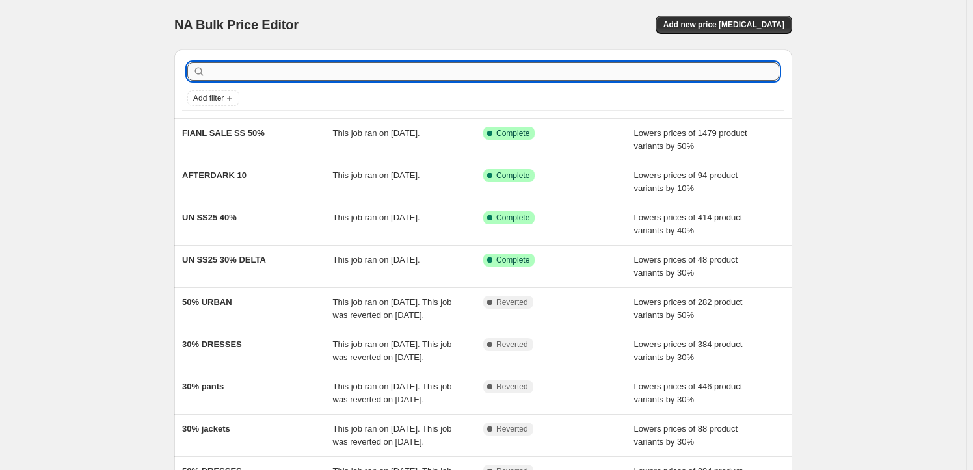
click at [344, 73] on input "text" at bounding box center [493, 71] width 571 height 18
type input "OUT"
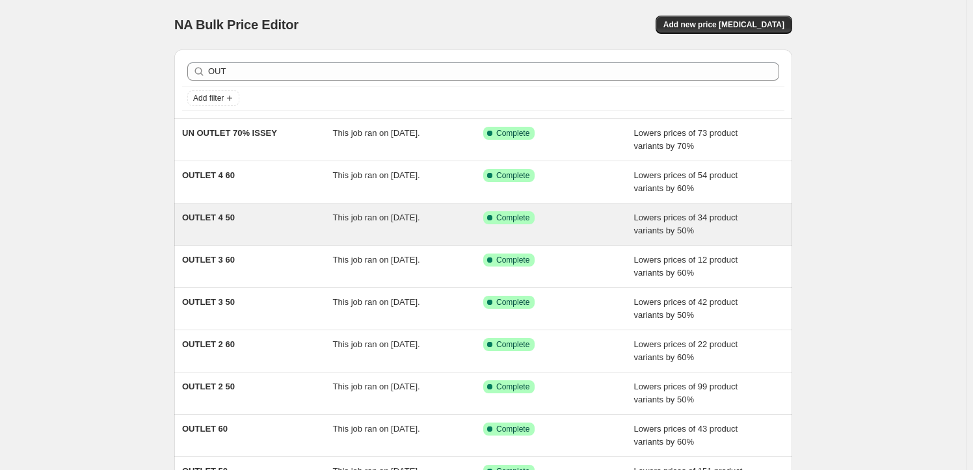
click at [216, 215] on span "OUTLET 4 50" at bounding box center [208, 218] width 53 height 10
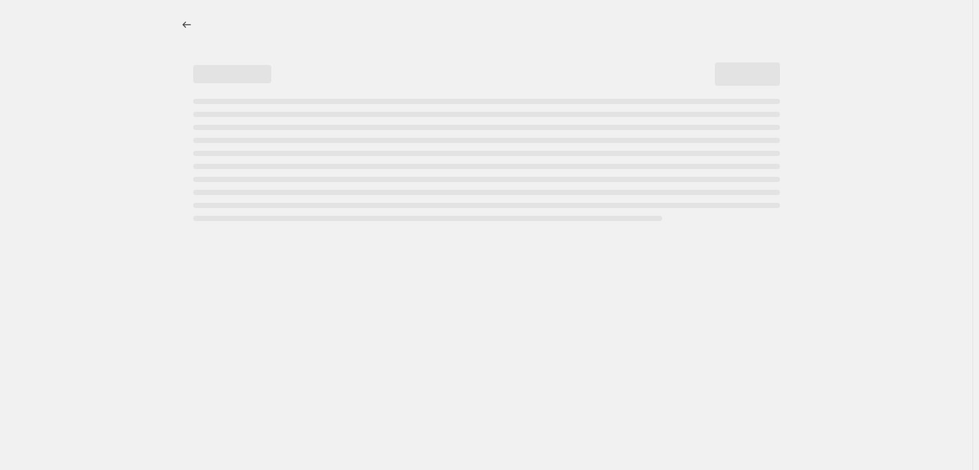
select select "percentage"
select select "tag"
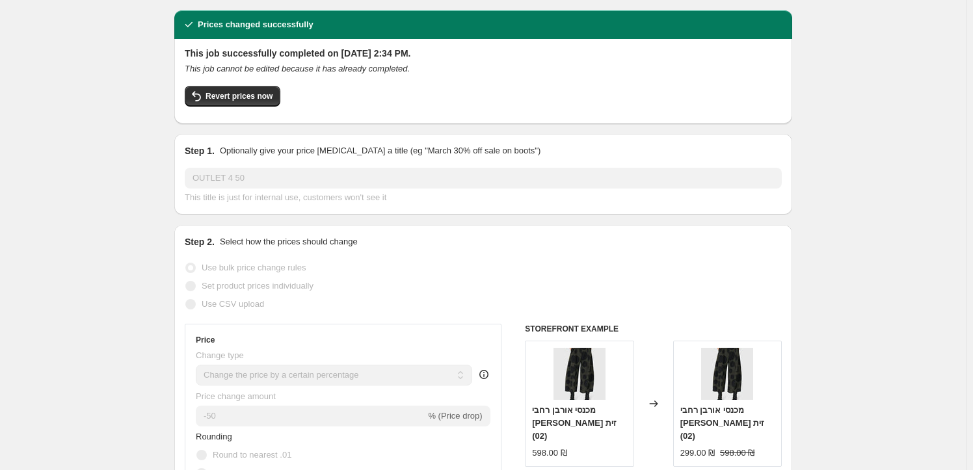
scroll to position [34, 0]
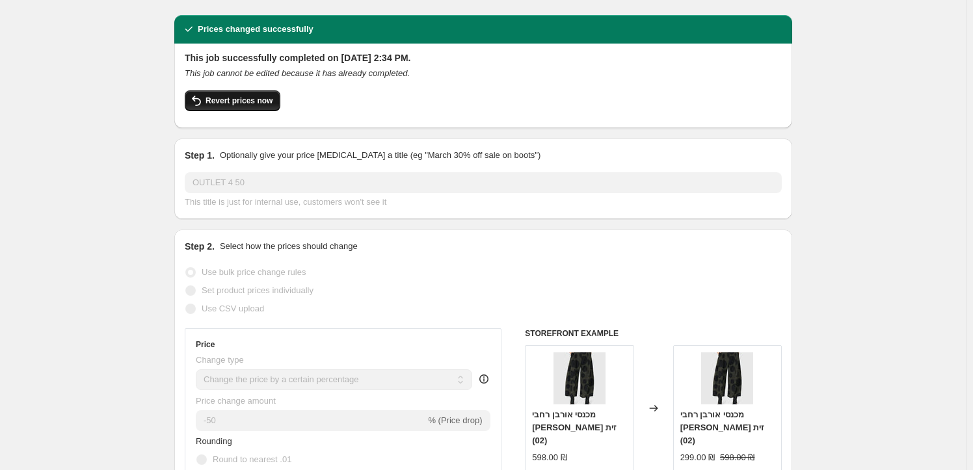
click at [243, 100] on span "Revert prices now" at bounding box center [239, 101] width 67 height 10
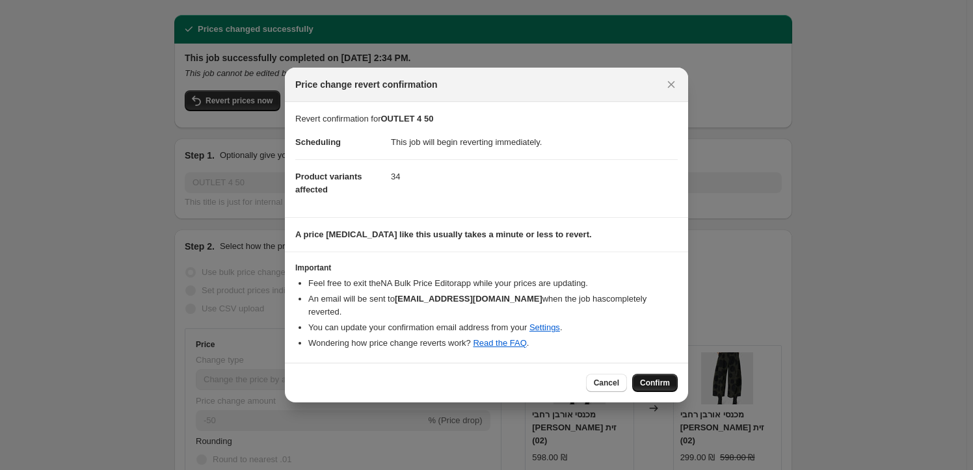
click at [666, 378] on span "Confirm" at bounding box center [655, 383] width 30 height 10
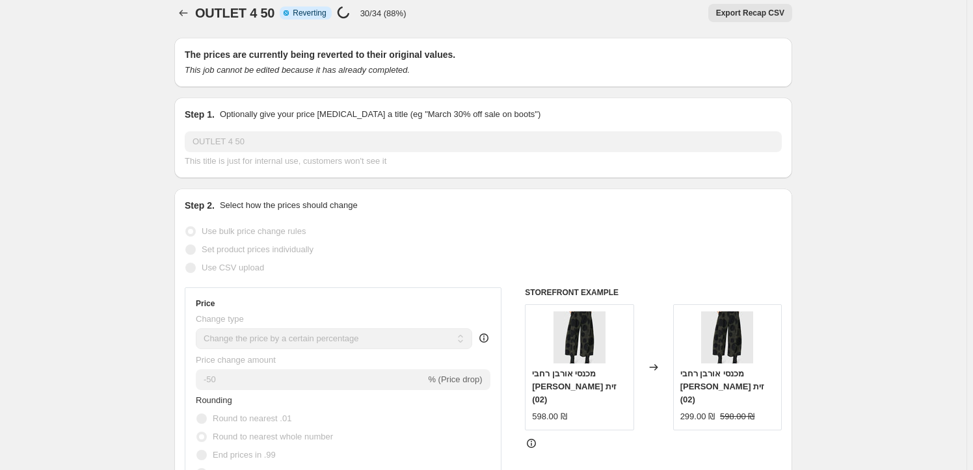
scroll to position [0, 0]
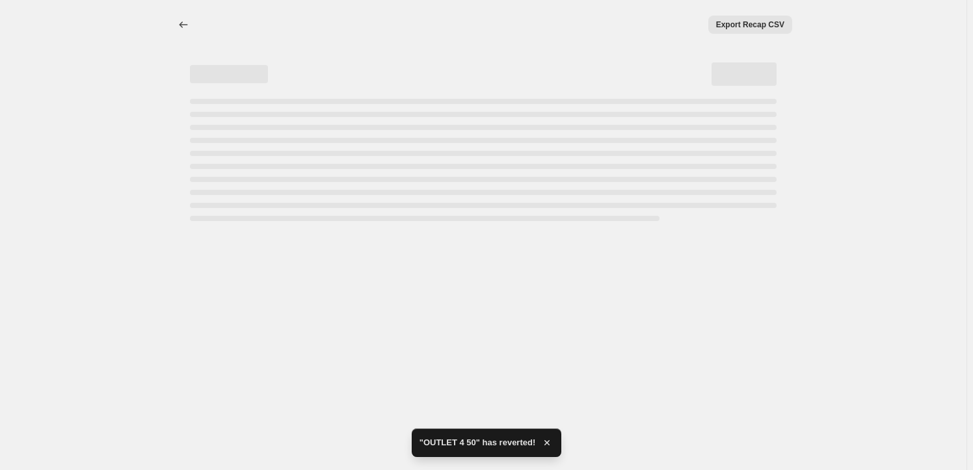
select select "percentage"
select select "tag"
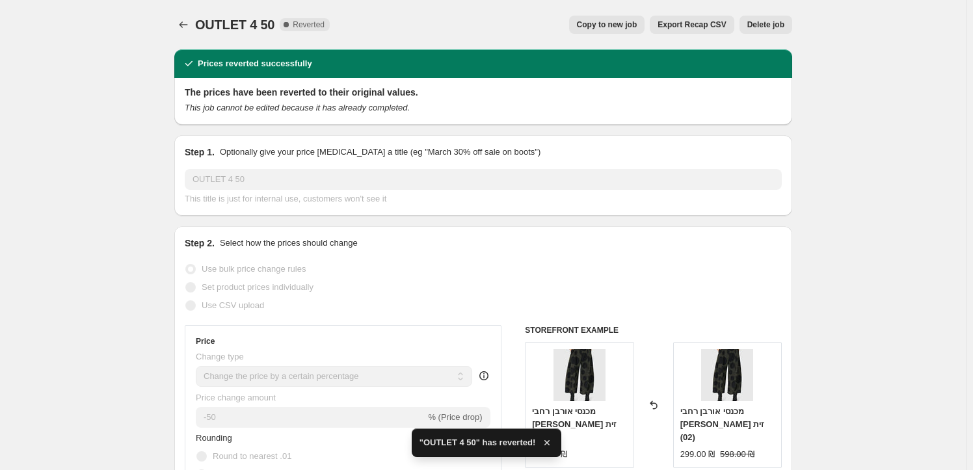
click at [619, 22] on span "Copy to new job" at bounding box center [607, 25] width 61 height 10
select select "percentage"
select select "tag"
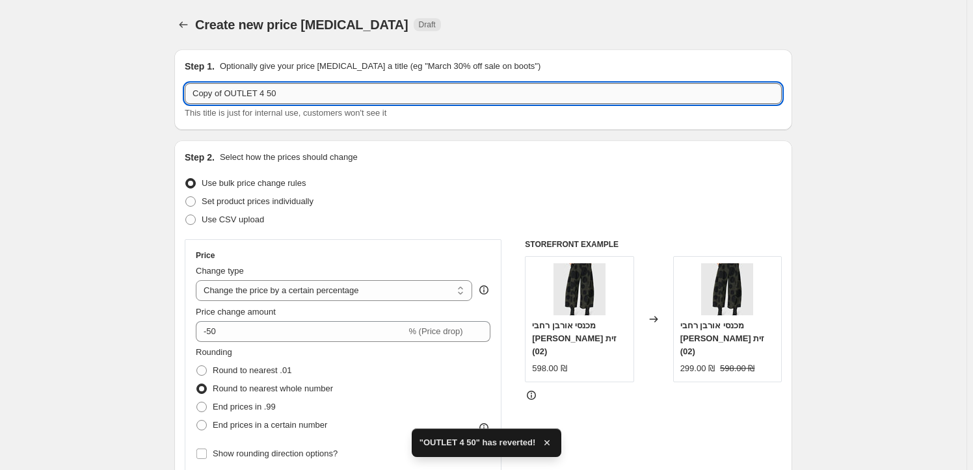
click at [270, 92] on input "Copy of OUTLET 4 50" at bounding box center [483, 93] width 597 height 21
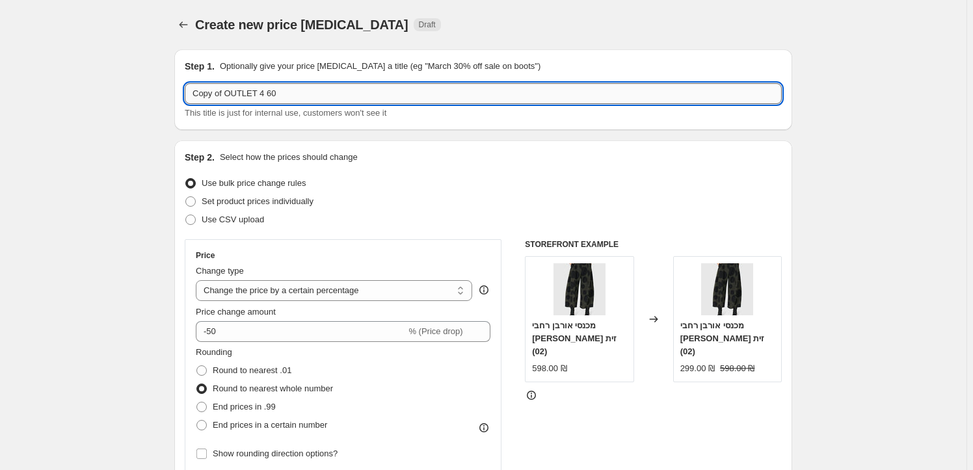
drag, startPoint x: 224, startPoint y: 93, endPoint x: 195, endPoint y: 95, distance: 30.0
click at [195, 95] on input "Copy of OUTLET 4 60" at bounding box center [483, 93] width 597 height 21
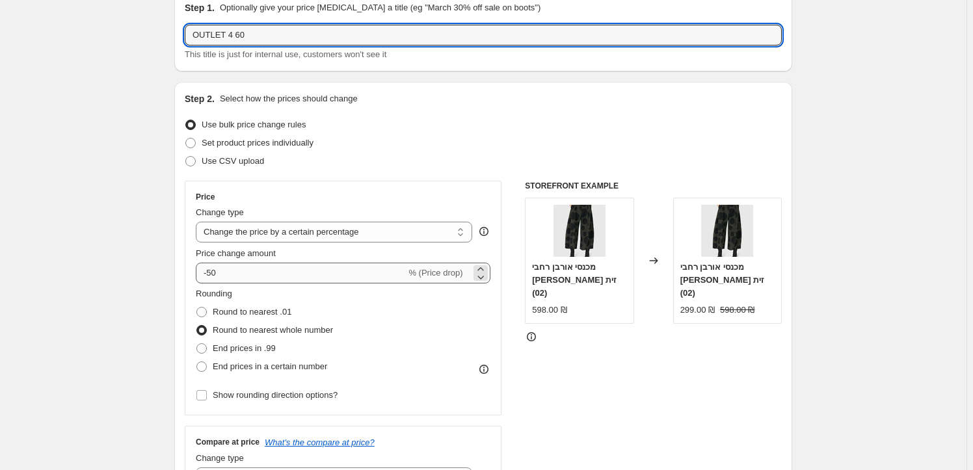
type input "OUTLET 4 60"
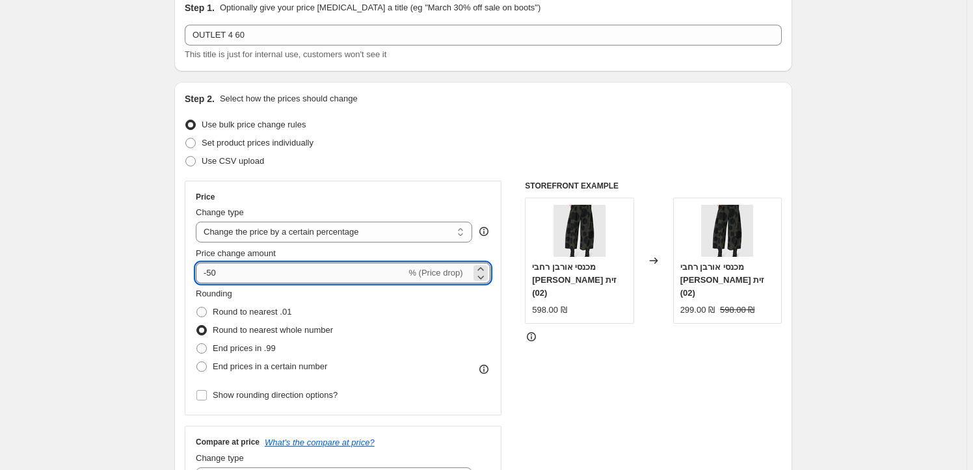
drag, startPoint x: 207, startPoint y: 272, endPoint x: 213, endPoint y: 273, distance: 6.5
click at [213, 273] on input "-50" at bounding box center [301, 273] width 210 height 21
click at [215, 272] on input "-50" at bounding box center [301, 273] width 210 height 21
click at [215, 271] on input "-50" at bounding box center [301, 273] width 210 height 21
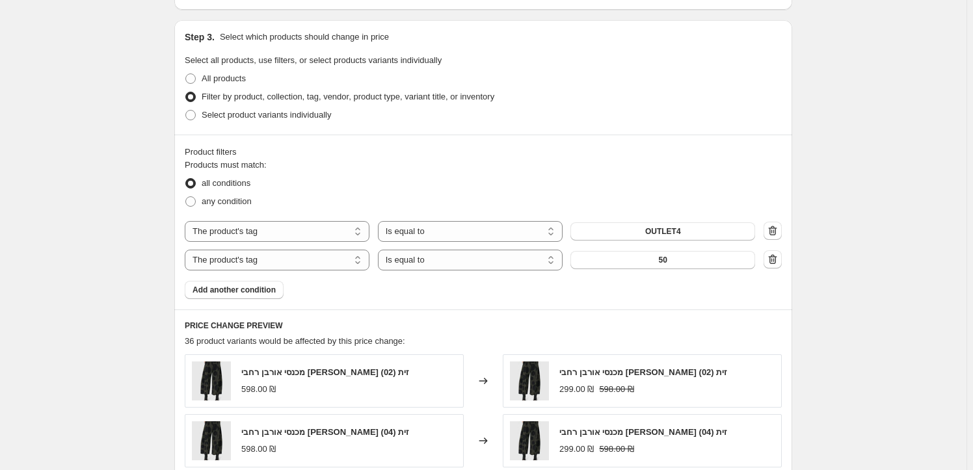
scroll to position [591, 0]
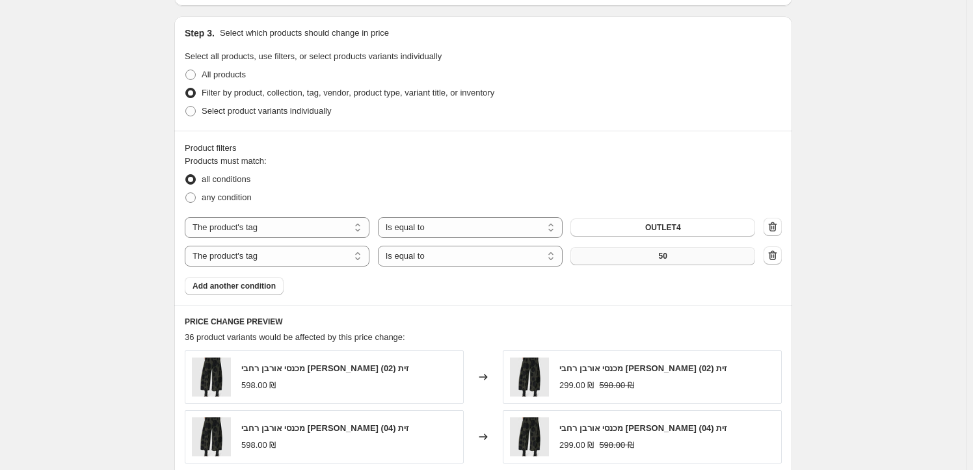
type input "-60"
click at [696, 254] on button "50" at bounding box center [663, 256] width 185 height 18
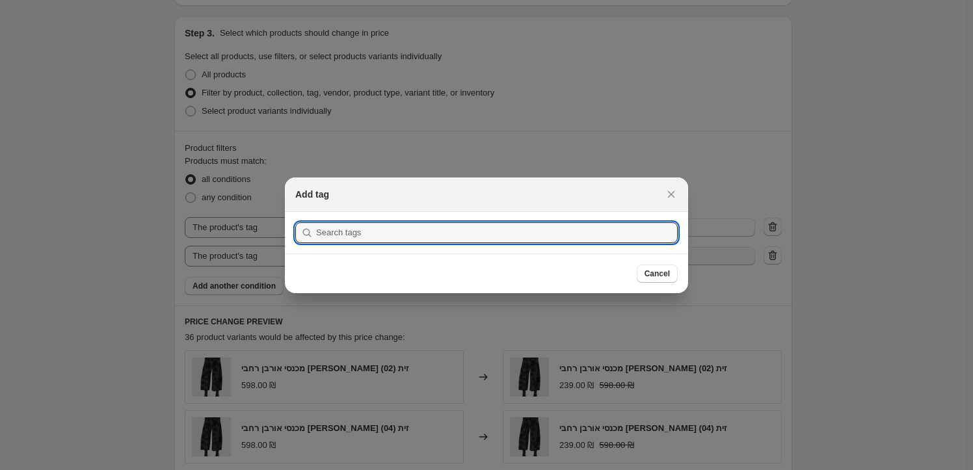
scroll to position [0, 0]
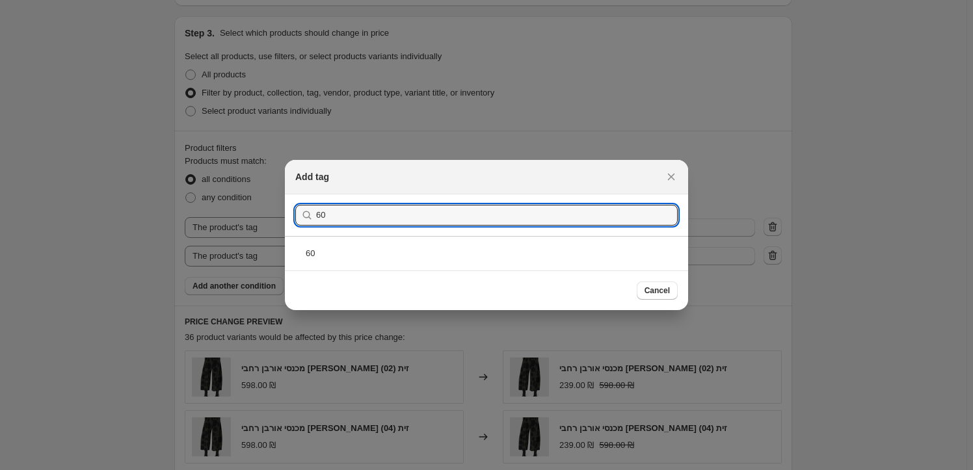
type input "60"
click at [323, 256] on div "60" at bounding box center [486, 253] width 403 height 34
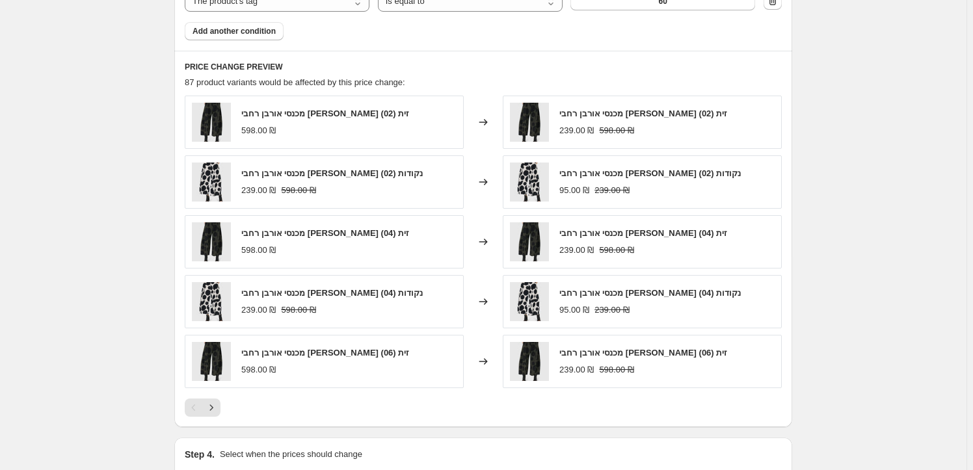
scroll to position [1004, 0]
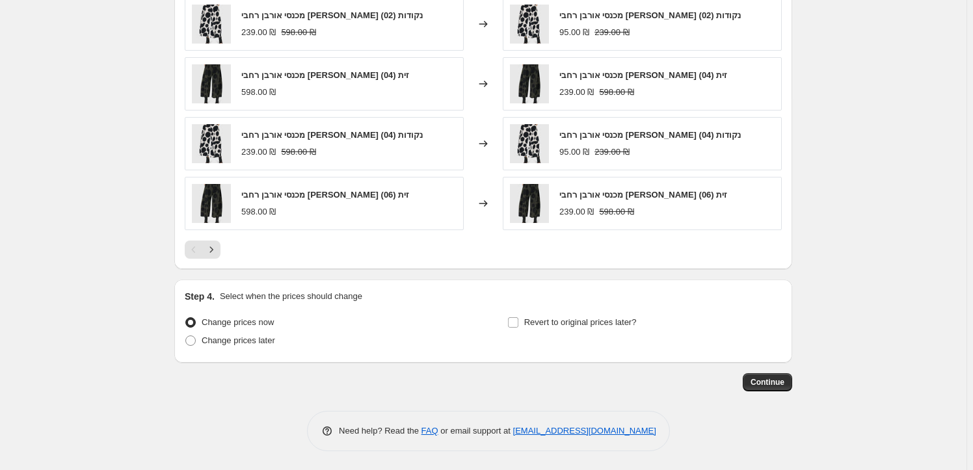
click at [224, 246] on div at bounding box center [483, 250] width 597 height 18
click at [221, 248] on button "Next" at bounding box center [211, 250] width 18 height 18
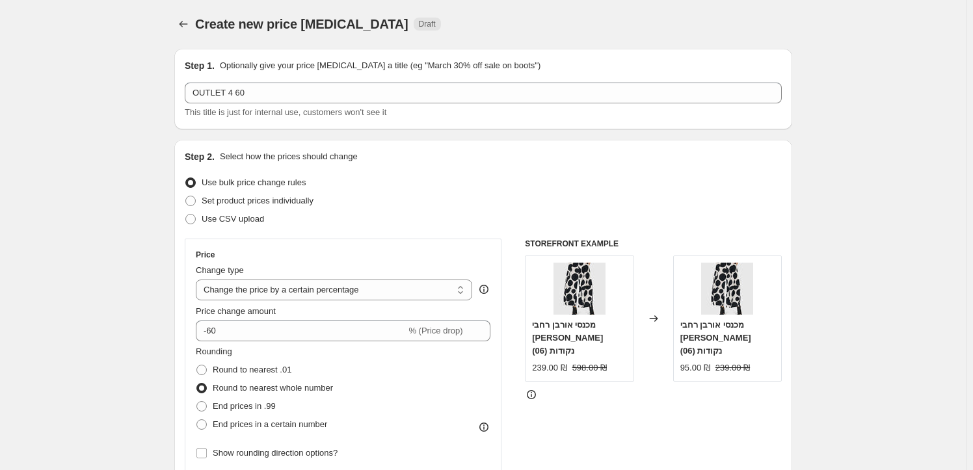
scroll to position [0, 0]
click at [186, 20] on icon "Price change jobs" at bounding box center [183, 24] width 13 height 13
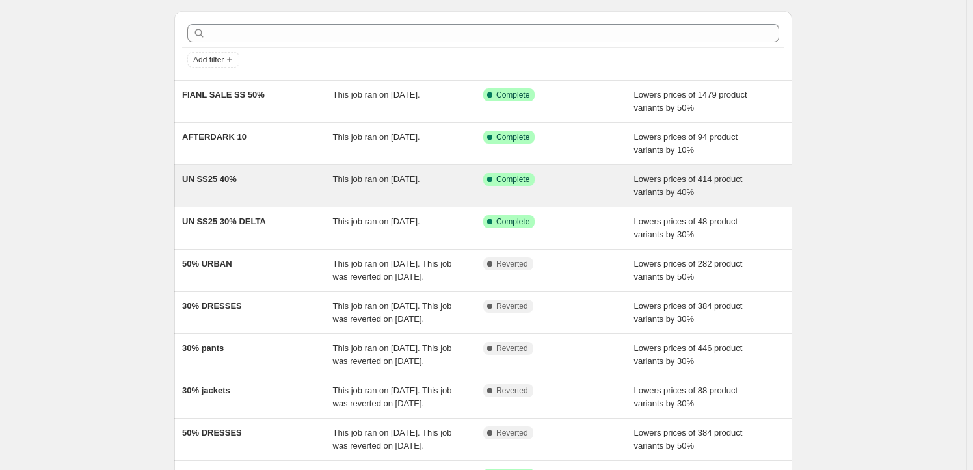
scroll to position [59, 0]
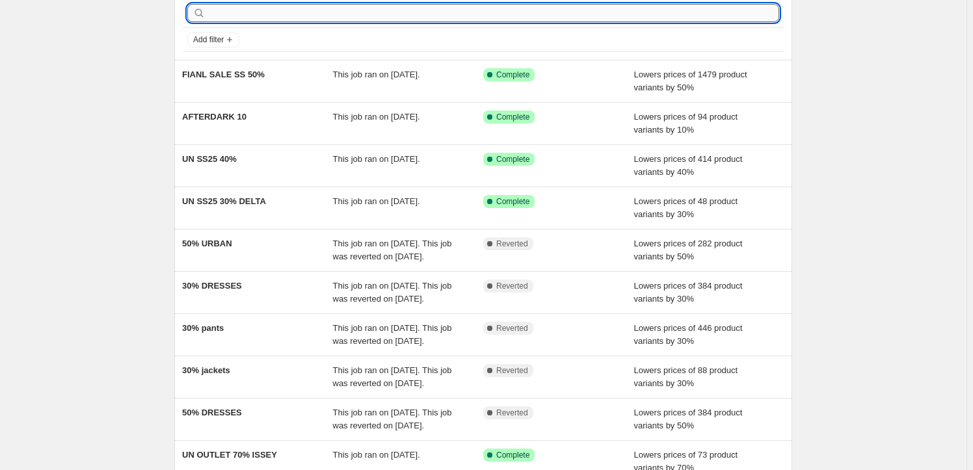
click at [278, 15] on input "text" at bounding box center [493, 13] width 571 height 18
type input "OU"
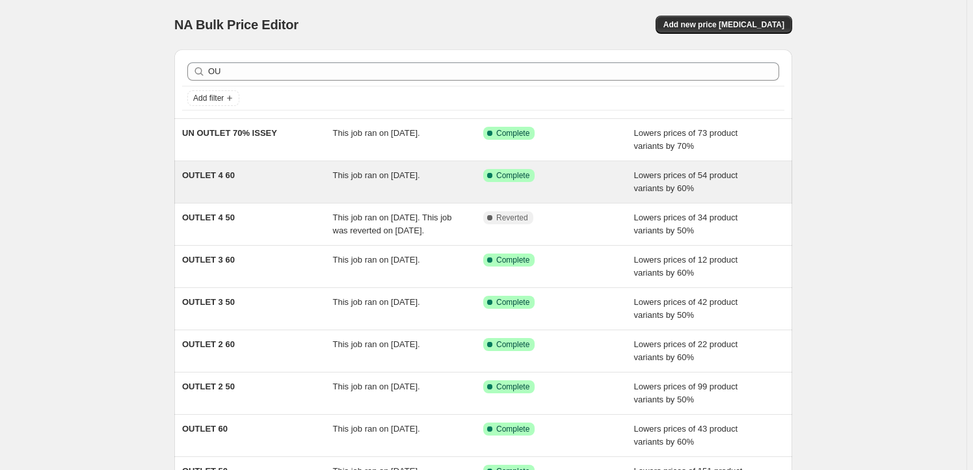
click at [276, 179] on div "OUTLET 4 60" at bounding box center [257, 182] width 151 height 26
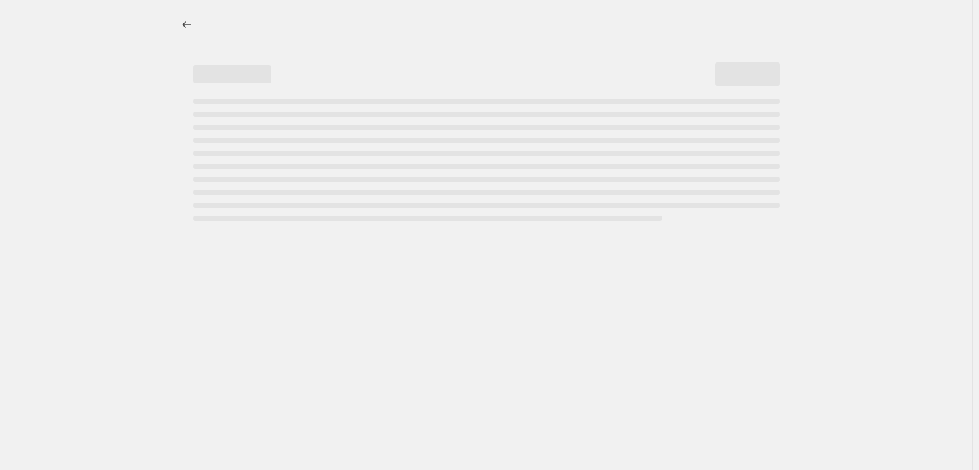
select select "percentage"
select select "tag"
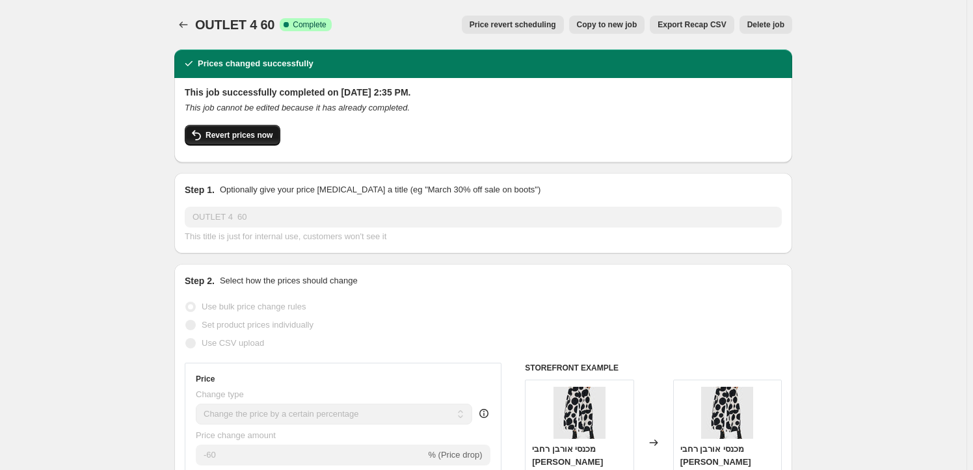
click at [234, 136] on span "Revert prices now" at bounding box center [239, 135] width 67 height 10
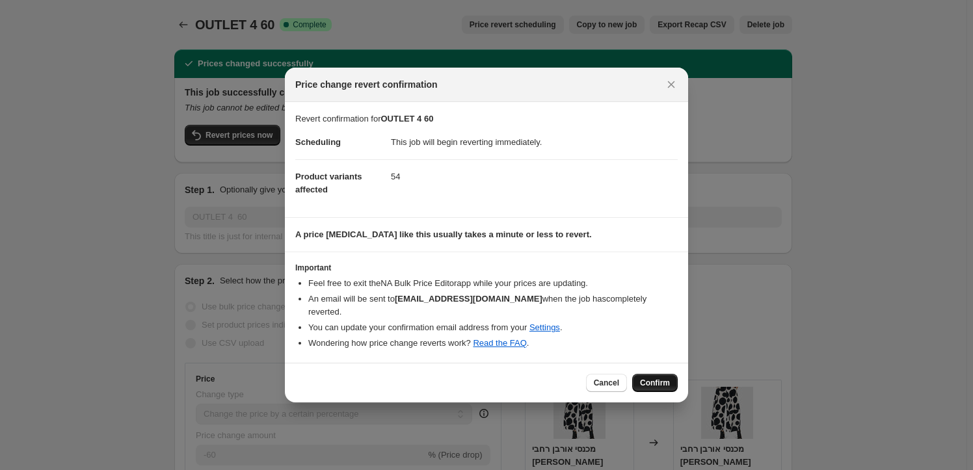
click at [664, 378] on span "Confirm" at bounding box center [655, 383] width 30 height 10
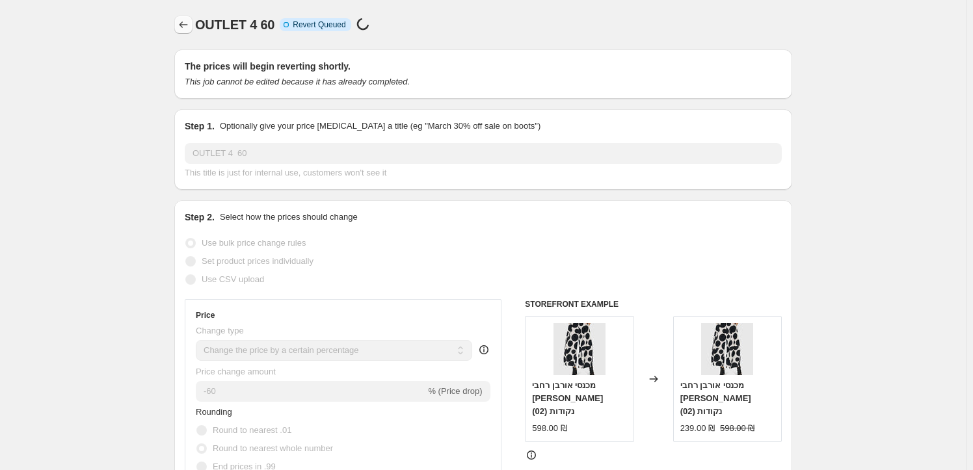
click at [187, 24] on icon "Price change jobs" at bounding box center [183, 24] width 13 height 13
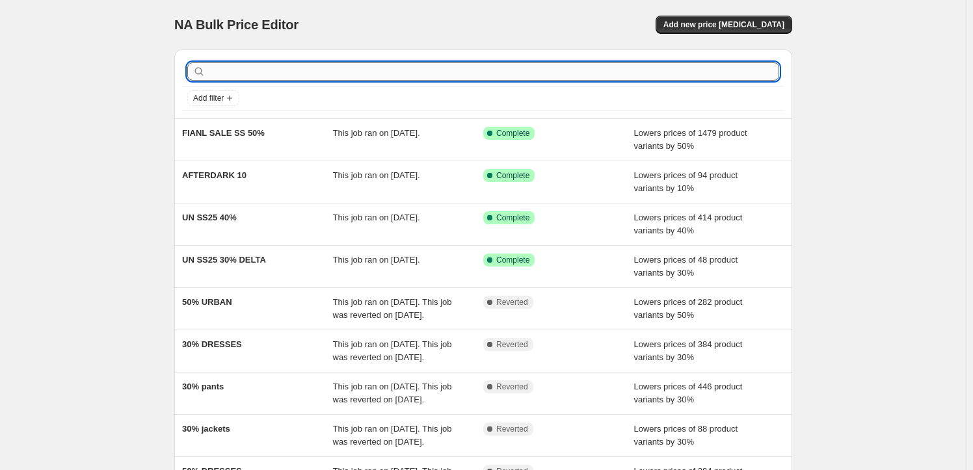
click at [276, 66] on input "text" at bounding box center [493, 71] width 571 height 18
type input "O"
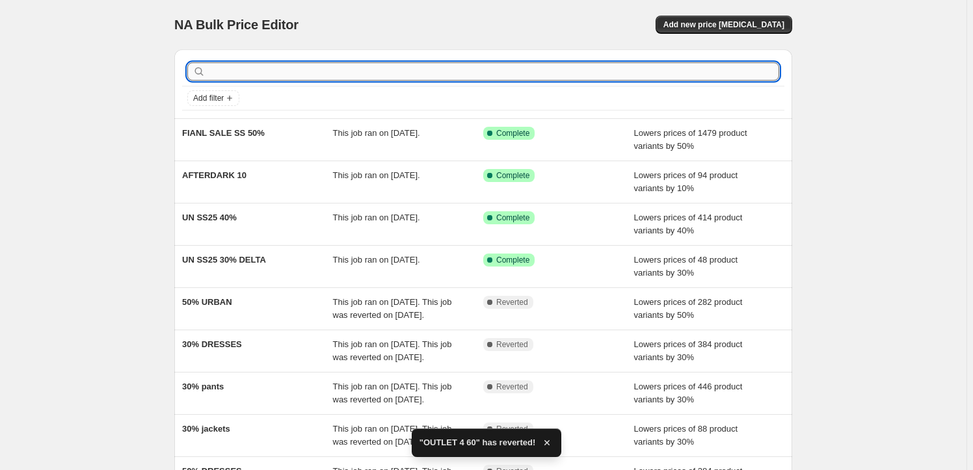
click at [228, 68] on input "text" at bounding box center [493, 71] width 571 height 18
type input "OUT"
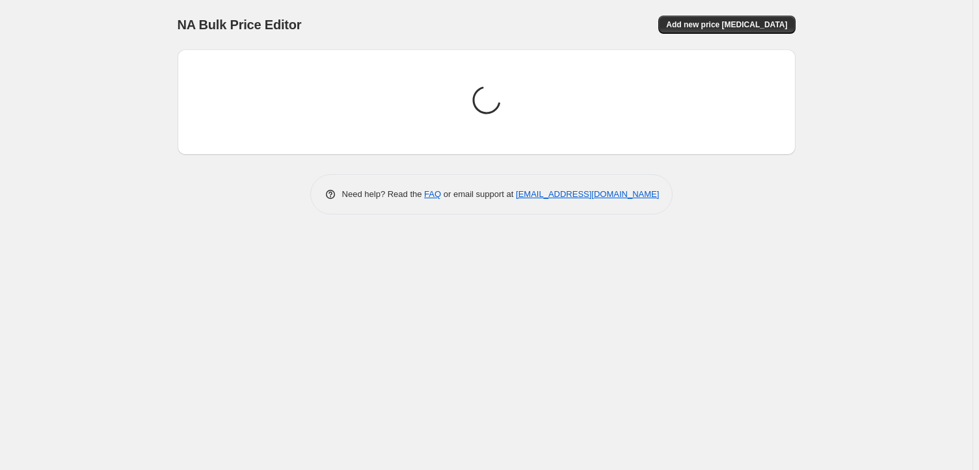
drag, startPoint x: 228, startPoint y: 74, endPoint x: 191, endPoint y: 59, distance: 40.6
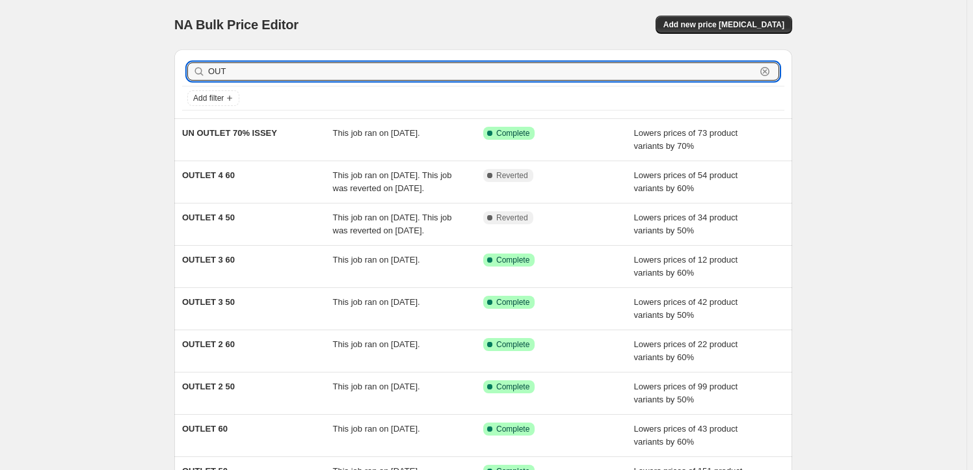
drag, startPoint x: 234, startPoint y: 68, endPoint x: 177, endPoint y: 63, distance: 57.5
click at [177, 63] on div "OUT Clear Add filter" at bounding box center [483, 83] width 618 height 69
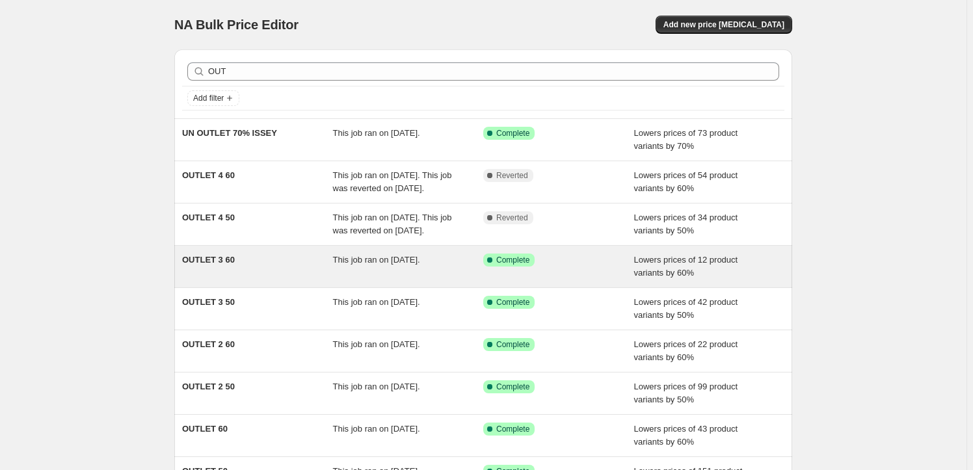
click at [306, 280] on div "OUTLET 3 60" at bounding box center [257, 267] width 151 height 26
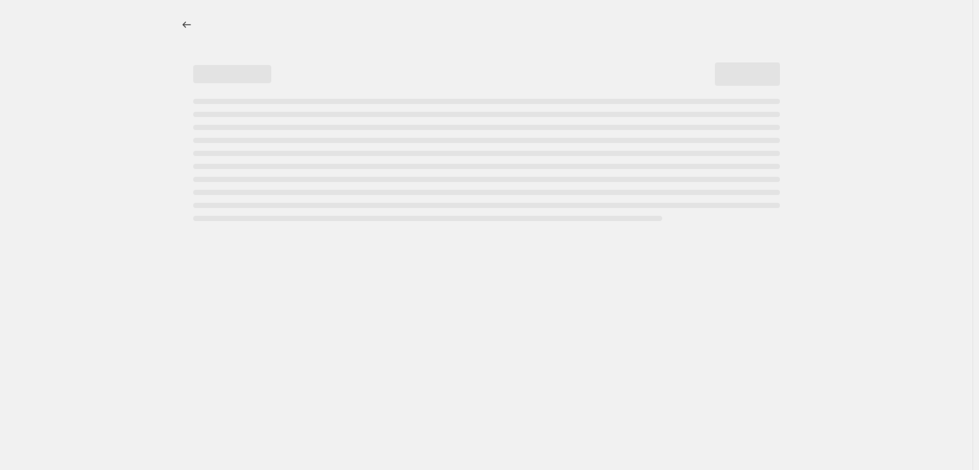
select select "percentage"
select select "tag"
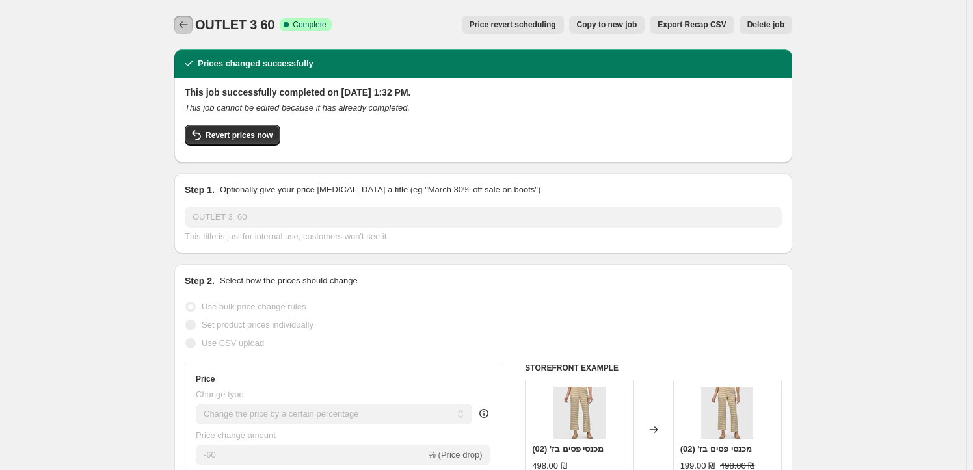
click at [187, 20] on icon "Price change jobs" at bounding box center [183, 24] width 13 height 13
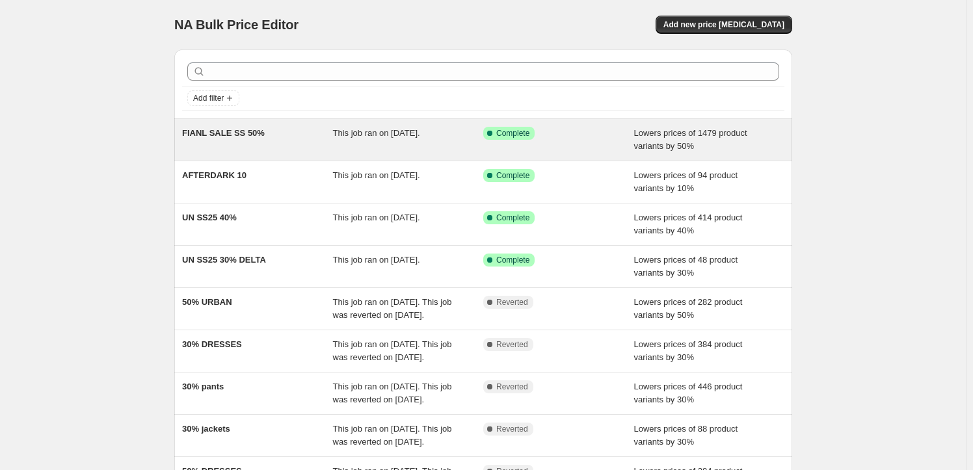
click at [232, 135] on span "FIANL SALE SS 50%" at bounding box center [223, 133] width 83 height 10
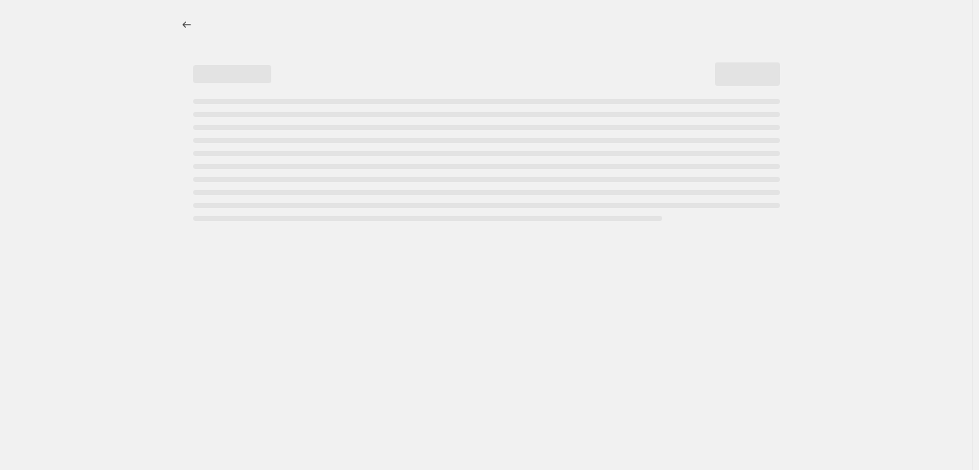
select select "percentage"
select select "tag"
select select "not_equal"
select select "product_type"
select select "not_equal"
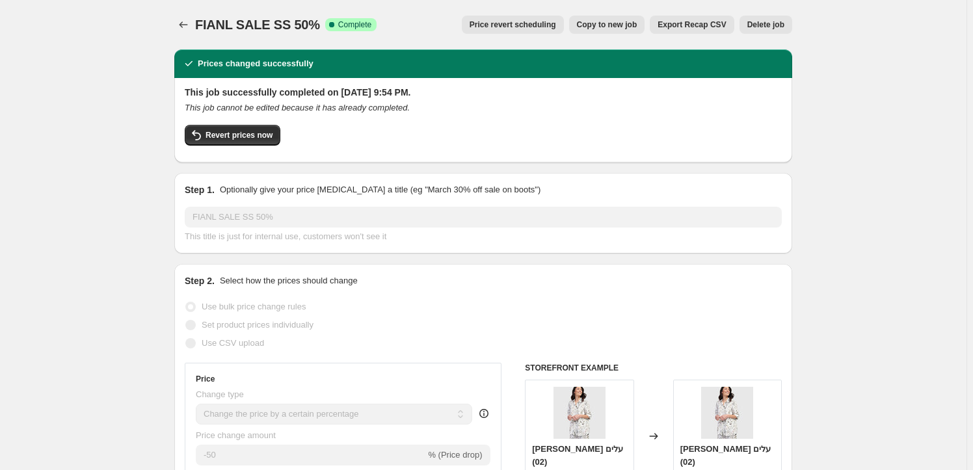
click at [625, 25] on span "Copy to new job" at bounding box center [607, 25] width 61 height 10
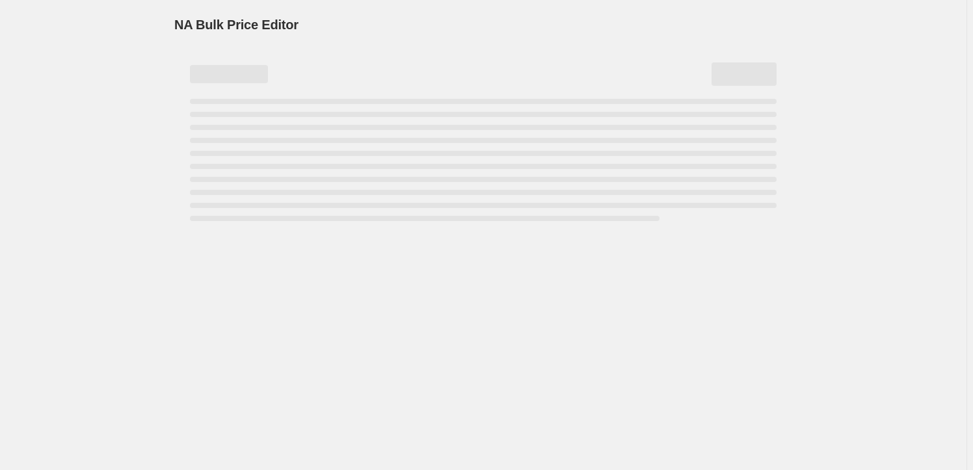
select select "percentage"
select select "tag"
select select "not_equal"
select select "product_type"
select select "not_equal"
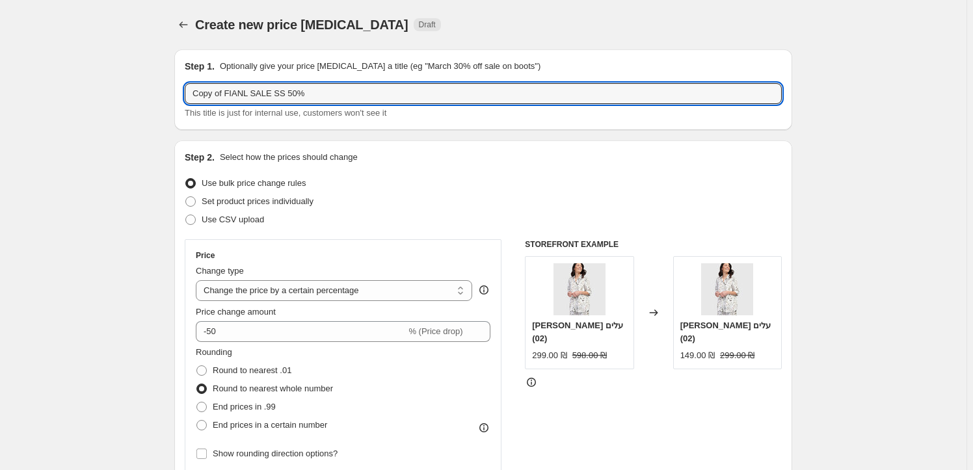
drag, startPoint x: 310, startPoint y: 92, endPoint x: 185, endPoint y: 88, distance: 125.0
click at [181, 91] on div "Step 1. Optionally give your price [MEDICAL_DATA] a title (eg "March 30% off sa…" at bounding box center [483, 89] width 618 height 81
type input "OUTLET CLOTHES 60"
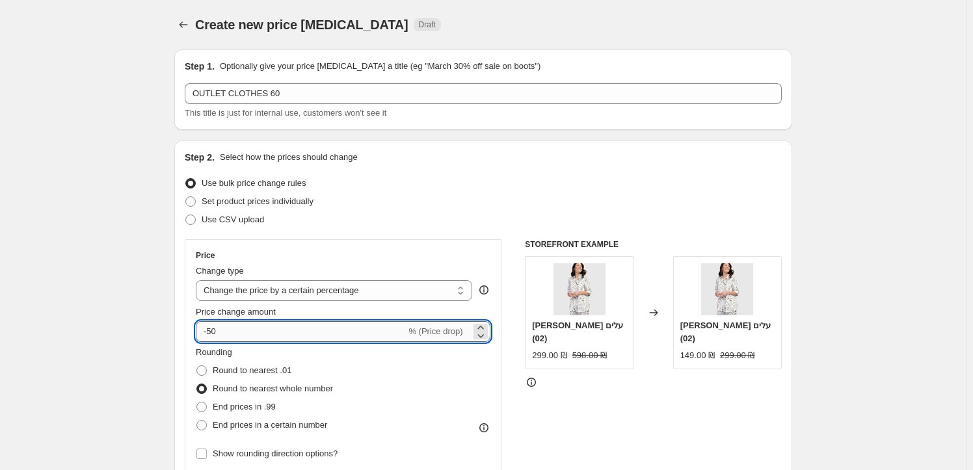
click at [211, 331] on input "-50" at bounding box center [301, 331] width 210 height 21
type input "-60"
click at [435, 207] on div "Set product prices individually" at bounding box center [483, 202] width 597 height 18
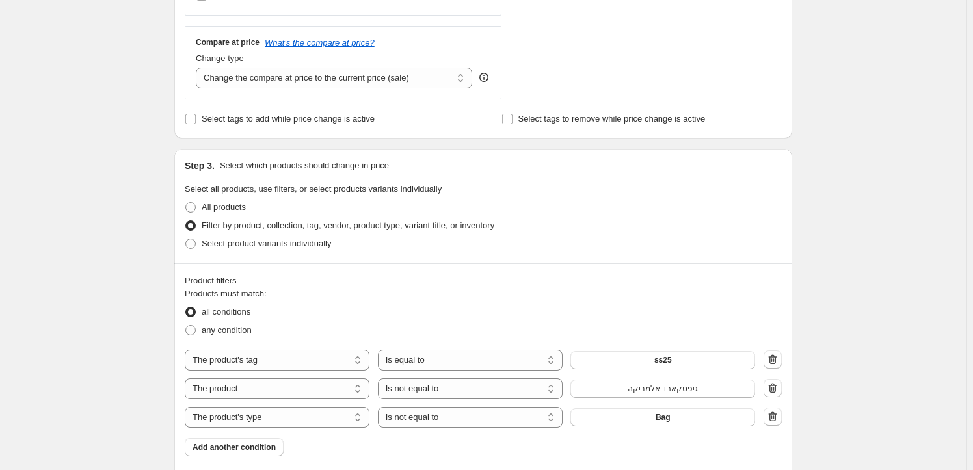
scroll to position [532, 0]
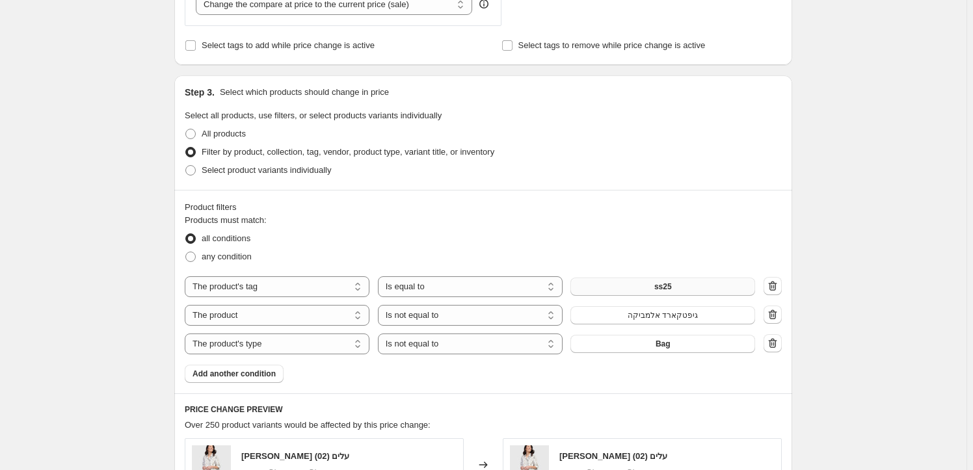
click at [686, 284] on button "ss25" at bounding box center [663, 287] width 185 height 18
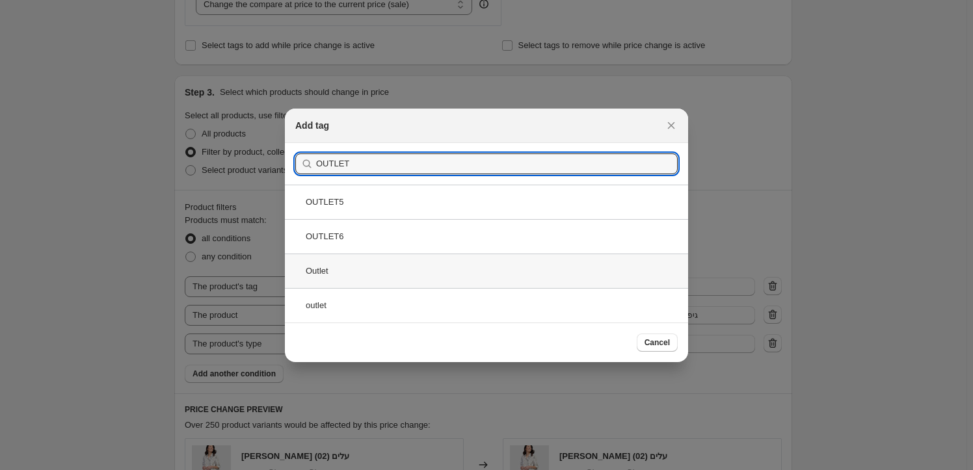
type input "OUTLET"
click at [338, 273] on div "Outlet" at bounding box center [486, 271] width 403 height 34
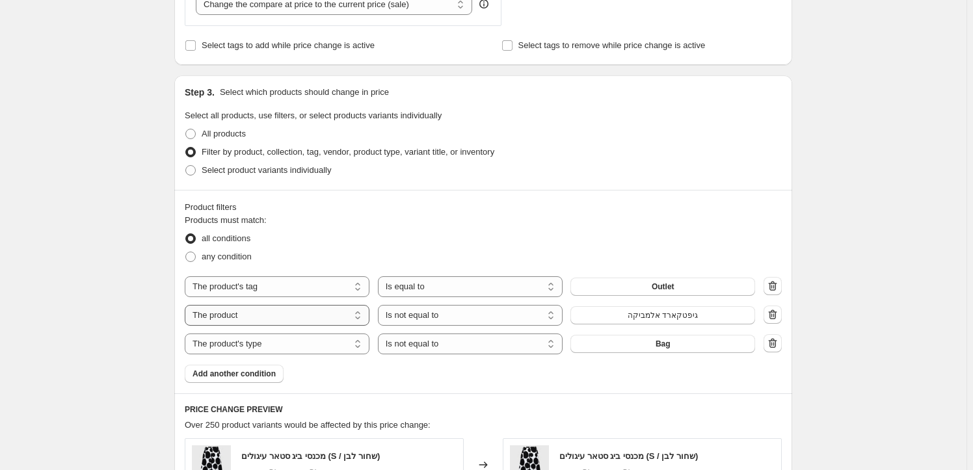
click at [312, 319] on select "The product The product's collection The product's tag The product's vendor The…" at bounding box center [277, 315] width 185 height 21
select select "tag"
click at [667, 316] on span "10" at bounding box center [663, 315] width 8 height 10
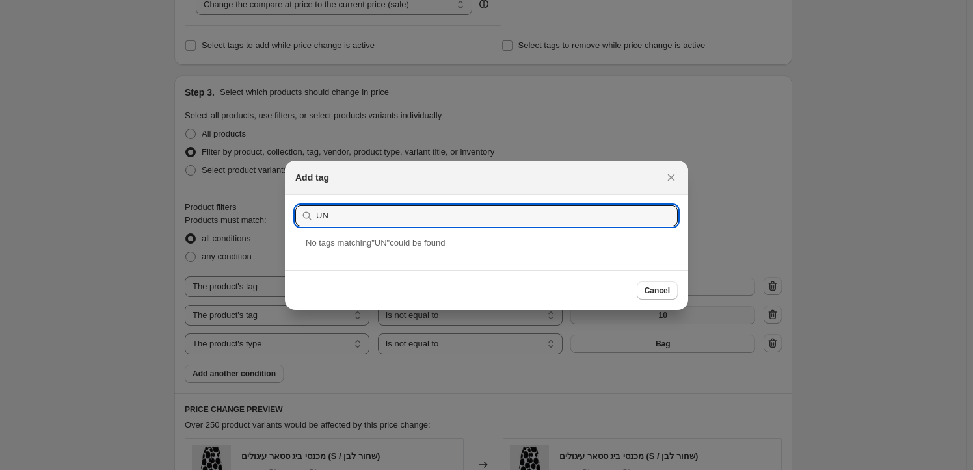
type input "UN"
click at [678, 175] on button "Close" at bounding box center [671, 177] width 18 height 18
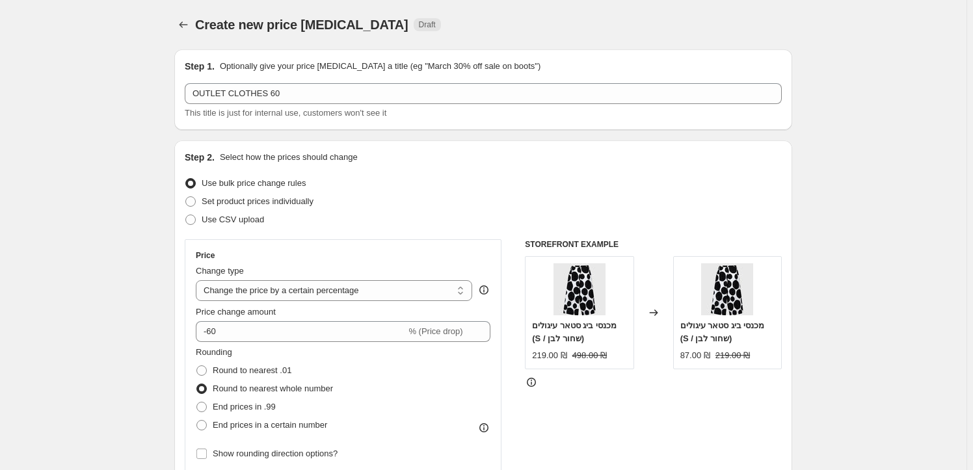
scroll to position [532, 0]
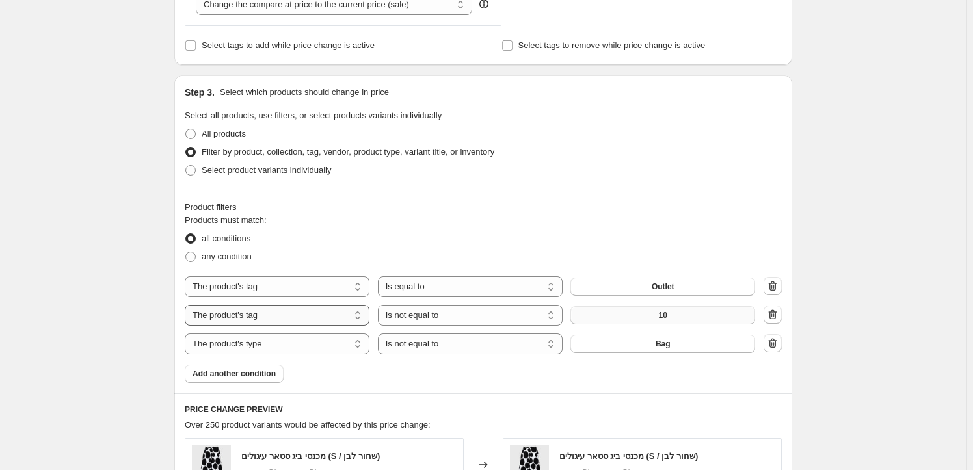
click at [298, 317] on select "The product The product's collection The product's tag The product's vendor The…" at bounding box center [277, 315] width 185 height 21
click at [671, 315] on span "Bag" at bounding box center [663, 315] width 15 height 10
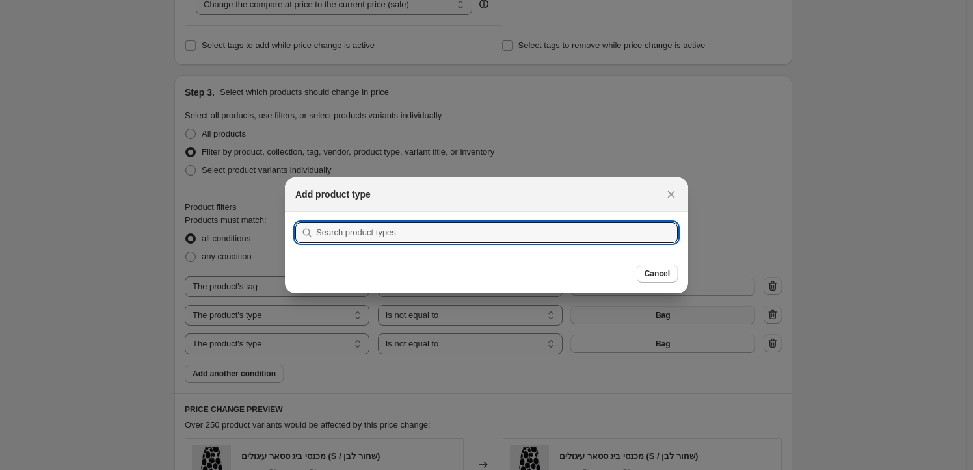
click at [298, 316] on div at bounding box center [486, 235] width 973 height 470
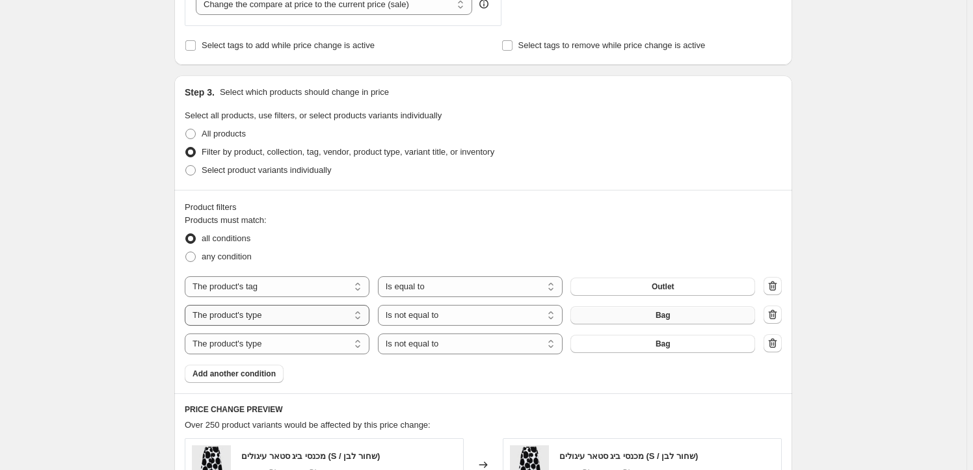
click at [297, 316] on select "The product The product's collection The product's tag The product's vendor The…" at bounding box center [277, 315] width 185 height 21
select select "vendor"
click at [679, 316] on span "ALEMBIKA" at bounding box center [663, 315] width 41 height 10
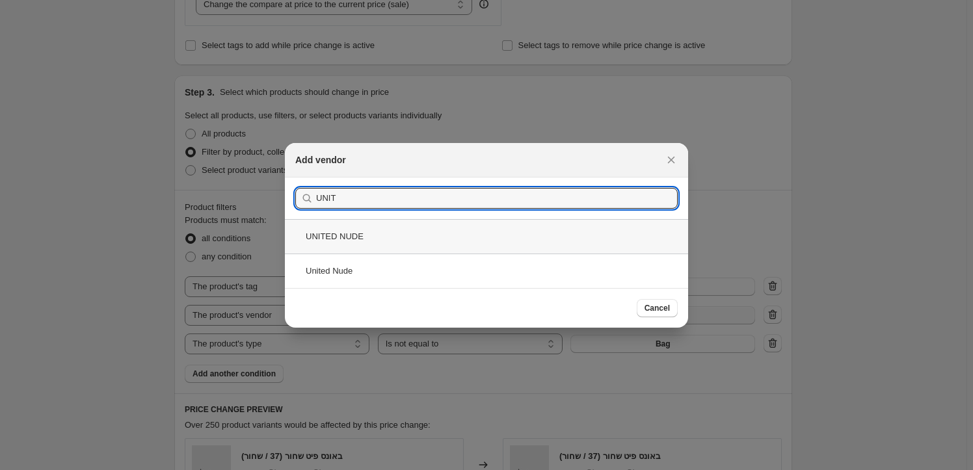
type input "UNIT"
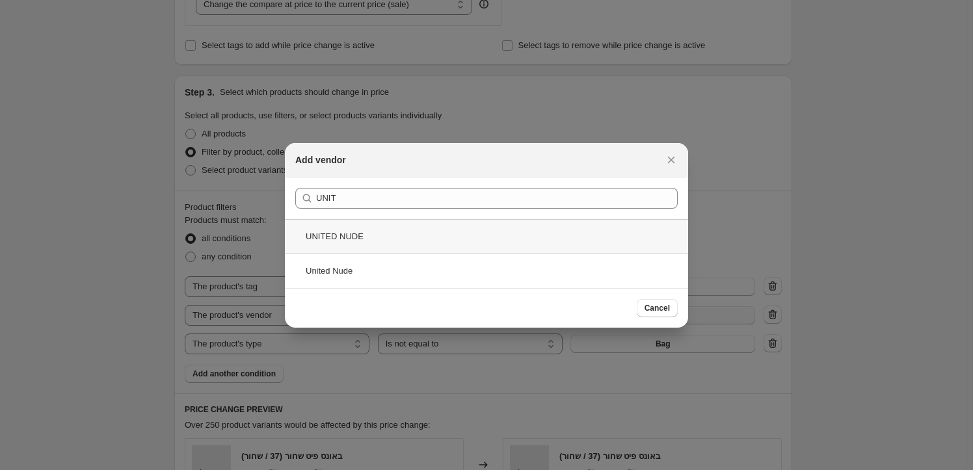
click at [416, 234] on div "UNITED NUDE" at bounding box center [486, 236] width 403 height 34
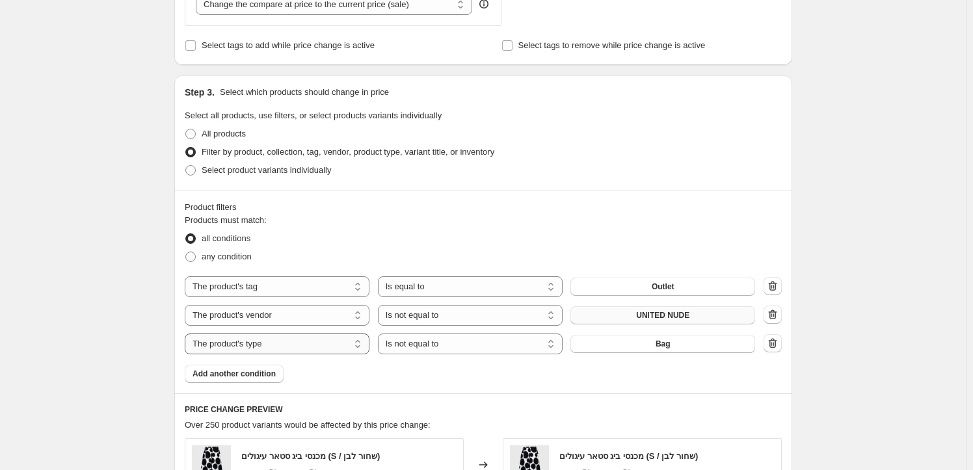
click at [322, 342] on select "The product The product's collection The product's tag The product's vendor The…" at bounding box center [277, 344] width 185 height 21
select select "vendor"
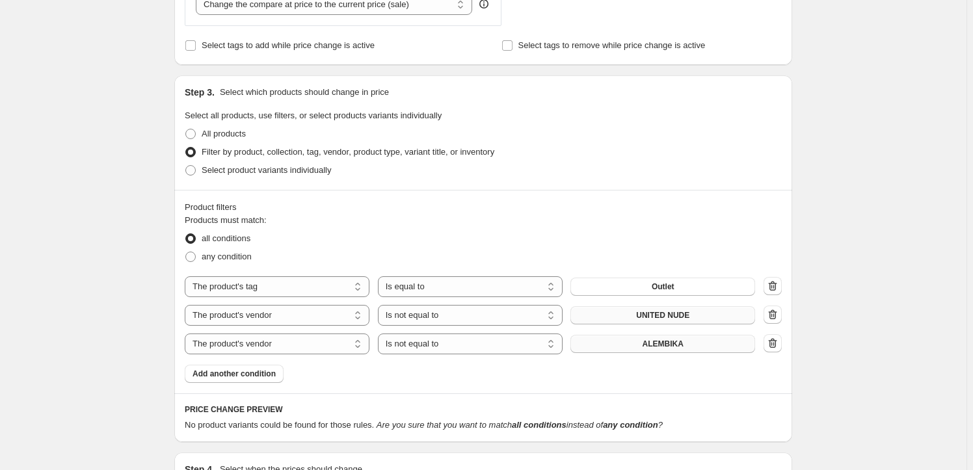
click at [675, 345] on span "ALEMBIKA" at bounding box center [663, 344] width 41 height 10
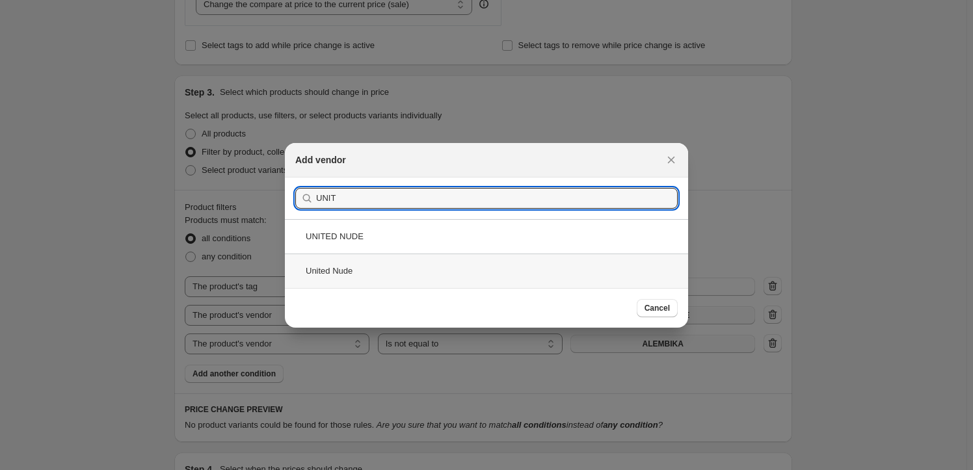
type input "UNIT"
click at [431, 269] on div "United Nude" at bounding box center [486, 271] width 403 height 34
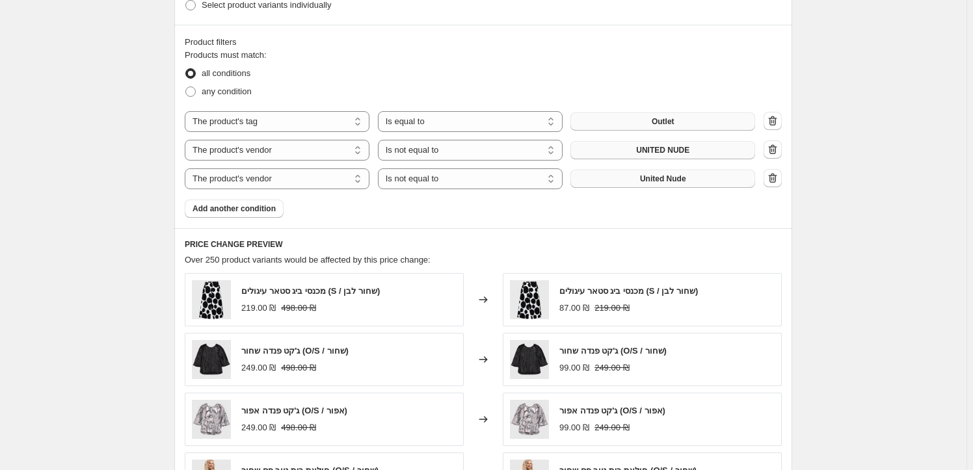
scroll to position [709, 0]
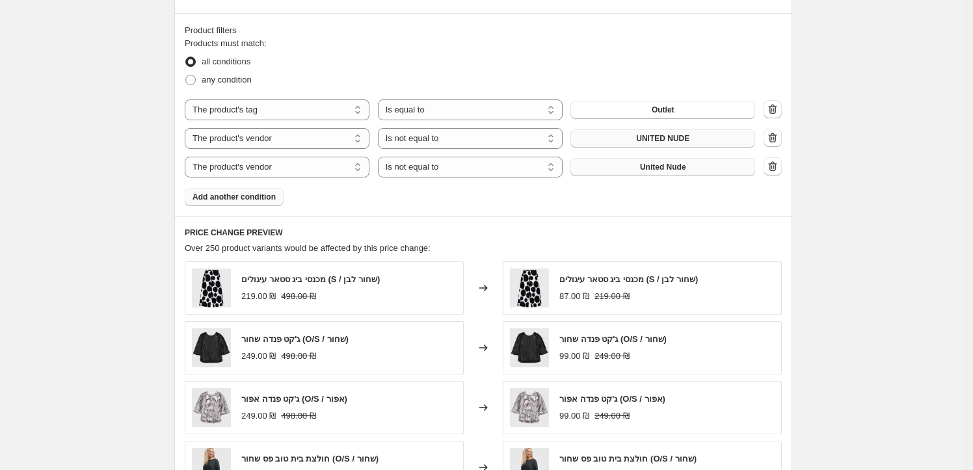
click at [267, 193] on span "Add another condition" at bounding box center [234, 197] width 83 height 10
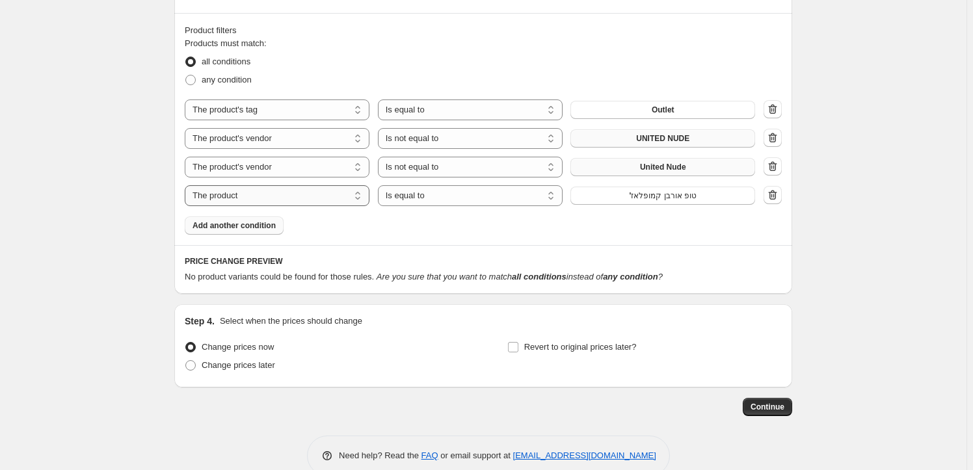
click at [303, 200] on select "The product The product's collection The product's tag The product's vendor The…" at bounding box center [277, 195] width 185 height 21
select select "product_status"
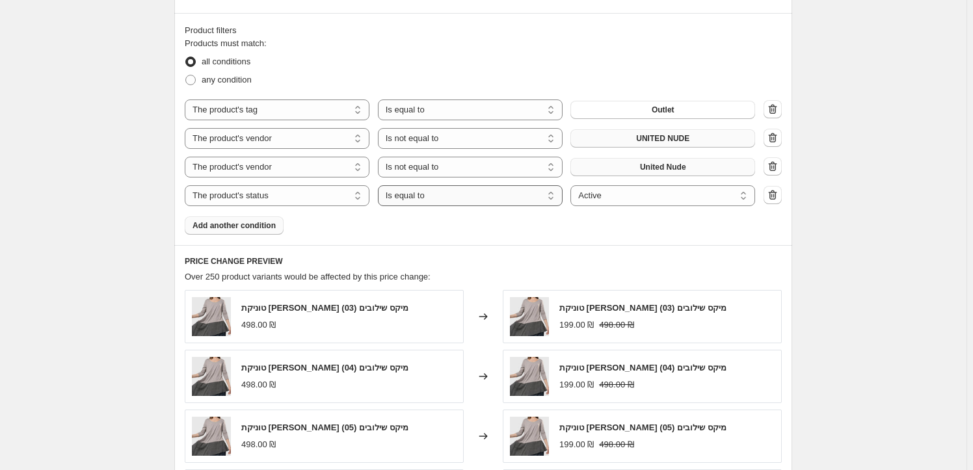
click at [440, 203] on select "Is equal to Is not equal to" at bounding box center [470, 195] width 185 height 21
click at [628, 193] on select "Active Draft Archived" at bounding box center [663, 195] width 185 height 21
drag, startPoint x: 409, startPoint y: 220, endPoint x: 388, endPoint y: 220, distance: 21.5
click at [409, 220] on div "Products must match: all conditions any condition The product The product's col…" at bounding box center [483, 136] width 597 height 198
click at [237, 226] on span "Add another condition" at bounding box center [234, 226] width 83 height 10
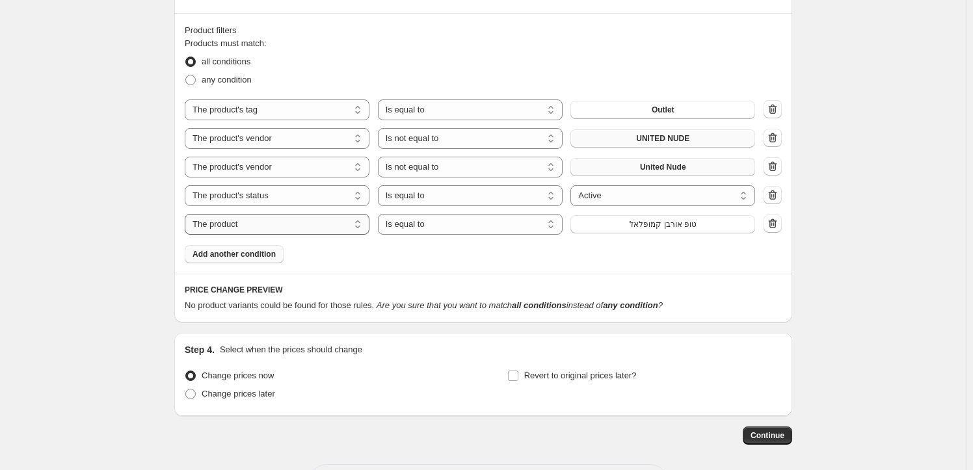
click at [246, 224] on select "The product The product's collection The product's tag The product's vendor The…" at bounding box center [277, 224] width 185 height 21
select select "product_status"
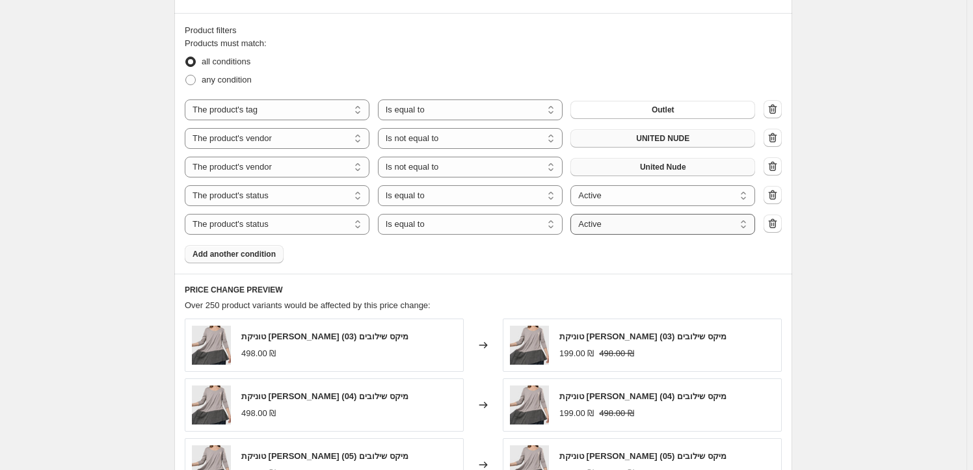
click at [649, 222] on select "Active Draft Archived" at bounding box center [663, 224] width 185 height 21
select select "draft"
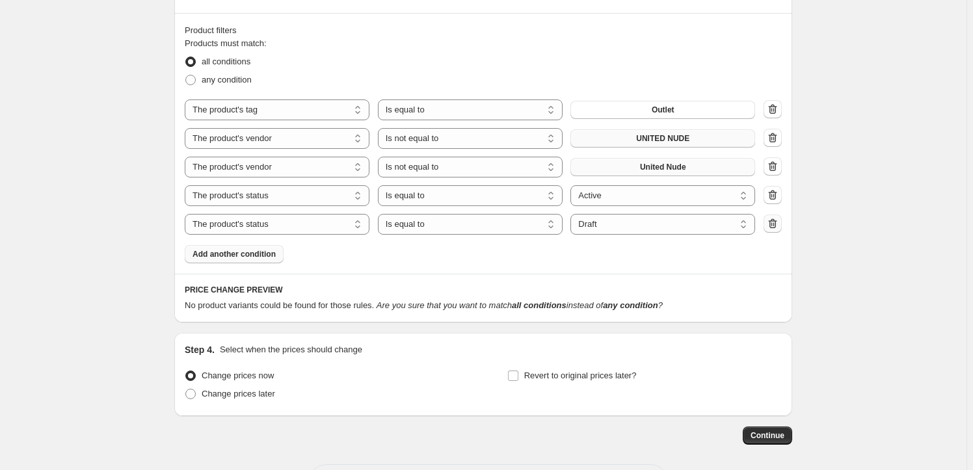
click at [777, 227] on icon "button" at bounding box center [773, 224] width 8 height 10
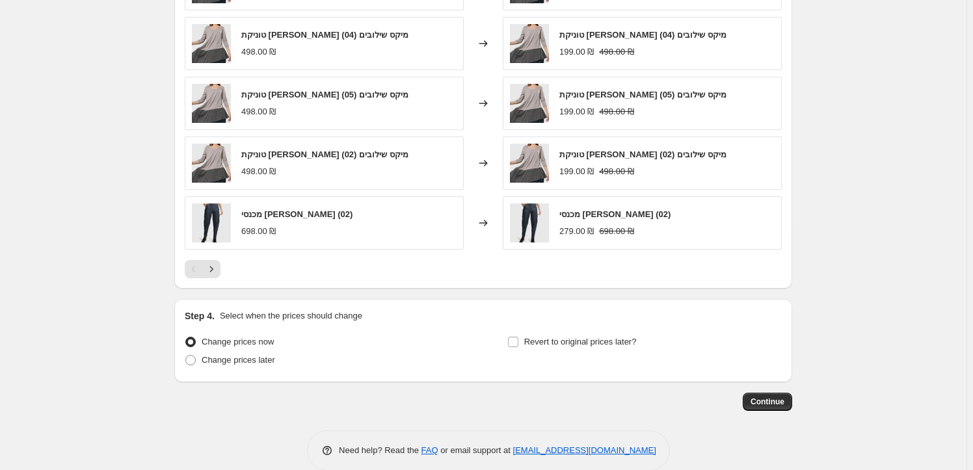
scroll to position [1061, 0]
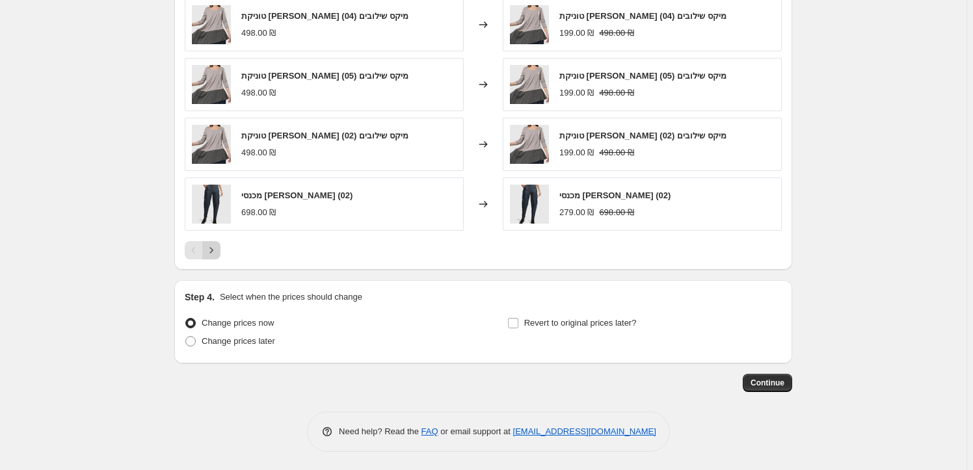
click at [217, 248] on icon "Next" at bounding box center [211, 250] width 13 height 13
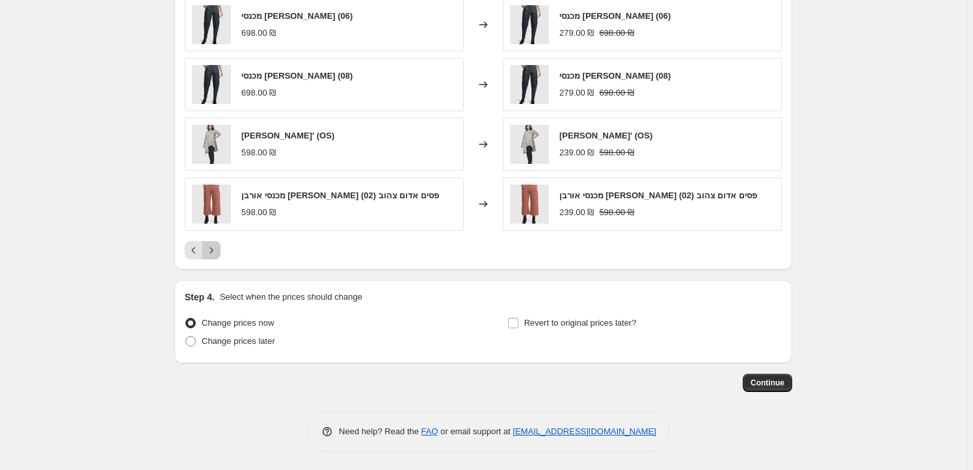
click at [217, 247] on icon "Next" at bounding box center [211, 250] width 13 height 13
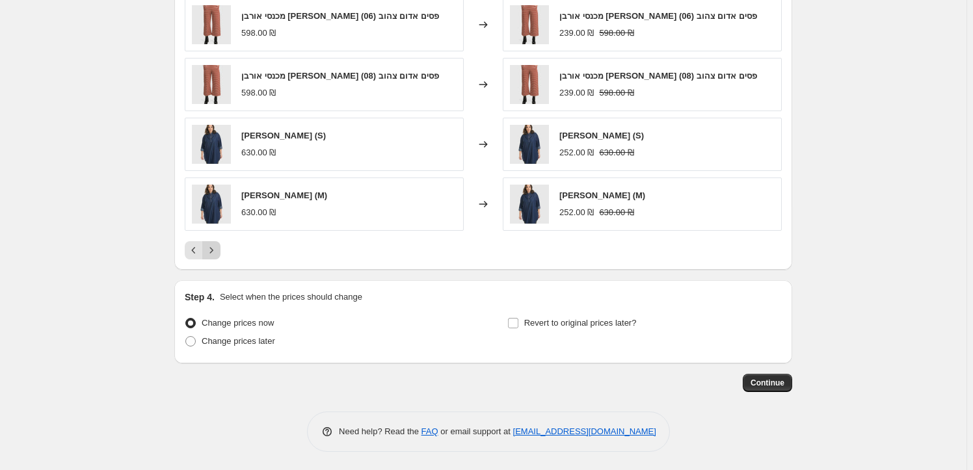
click at [217, 246] on icon "Next" at bounding box center [211, 250] width 13 height 13
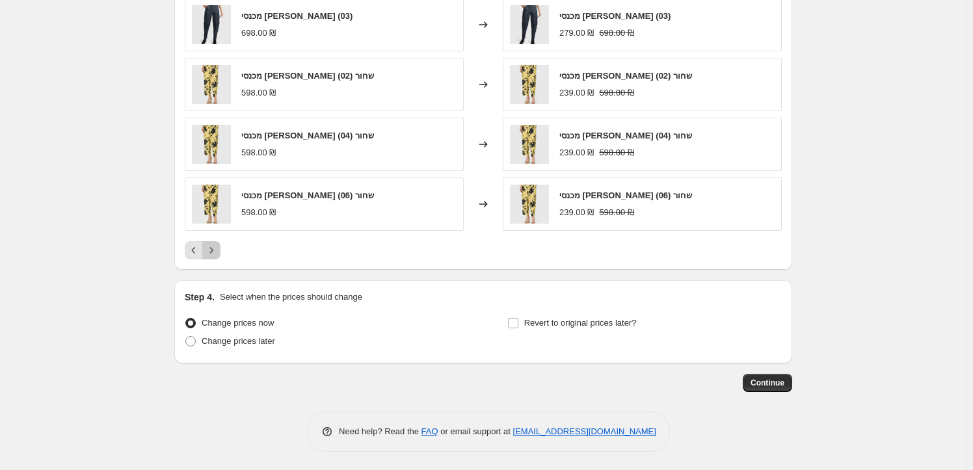
click at [217, 246] on icon "Next" at bounding box center [211, 250] width 13 height 13
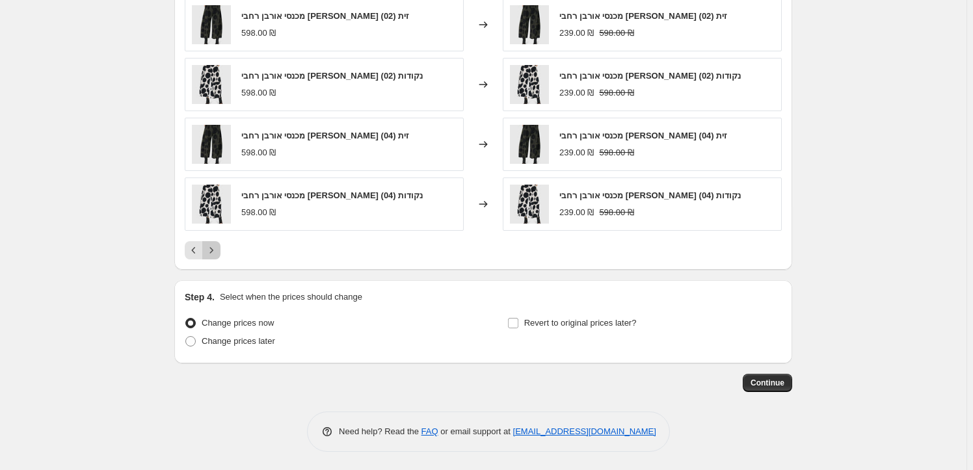
click at [217, 246] on icon "Next" at bounding box center [211, 250] width 13 height 13
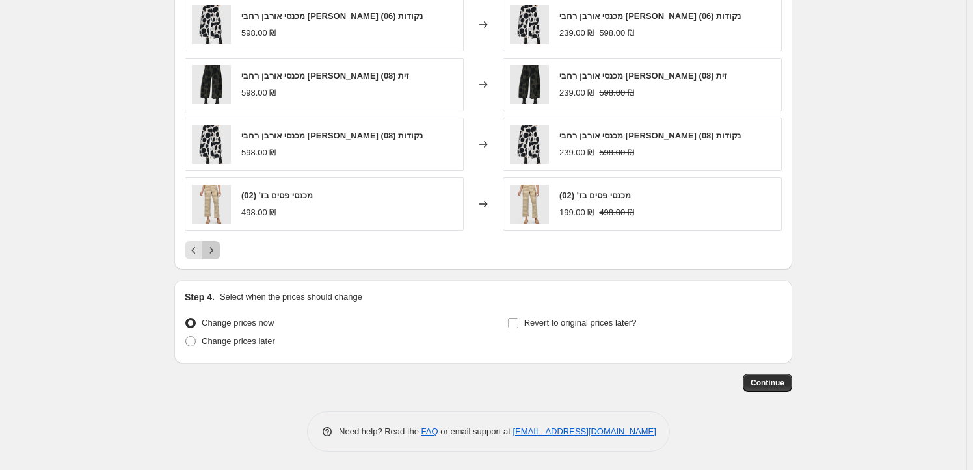
click at [221, 250] on button "Next" at bounding box center [211, 250] width 18 height 18
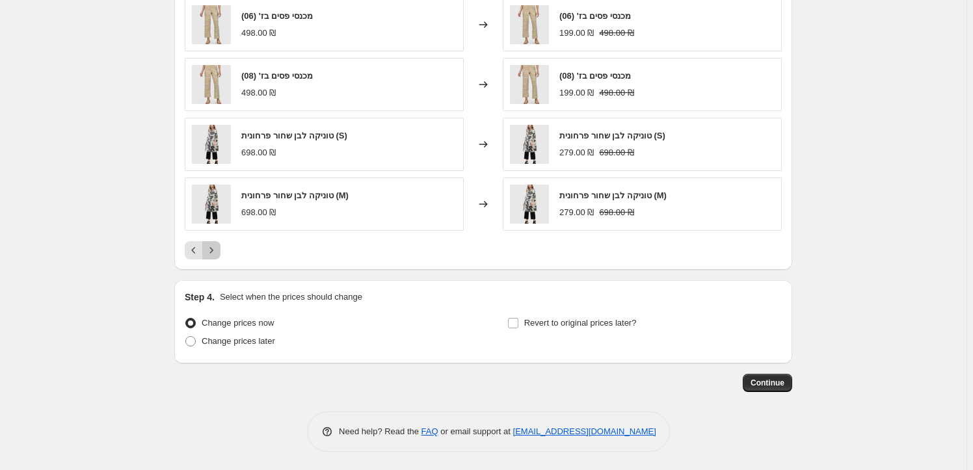
click at [217, 249] on icon "Next" at bounding box center [211, 250] width 13 height 13
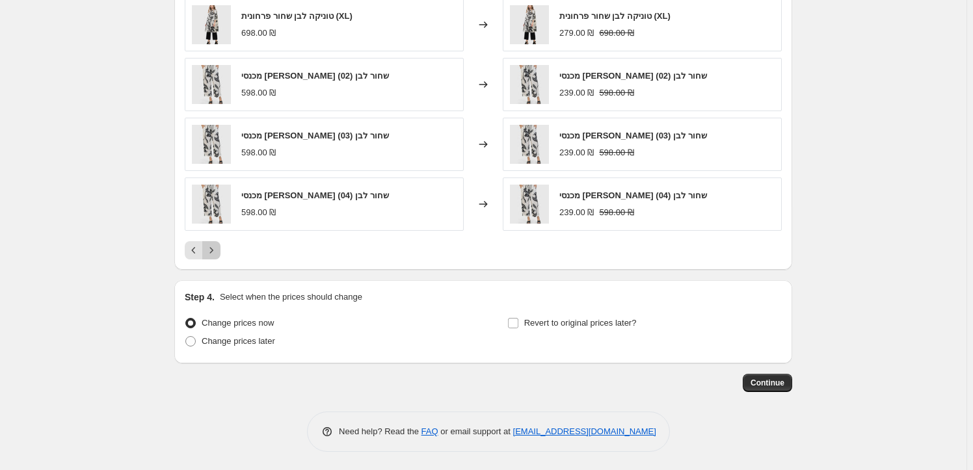
click at [217, 249] on icon "Next" at bounding box center [211, 250] width 13 height 13
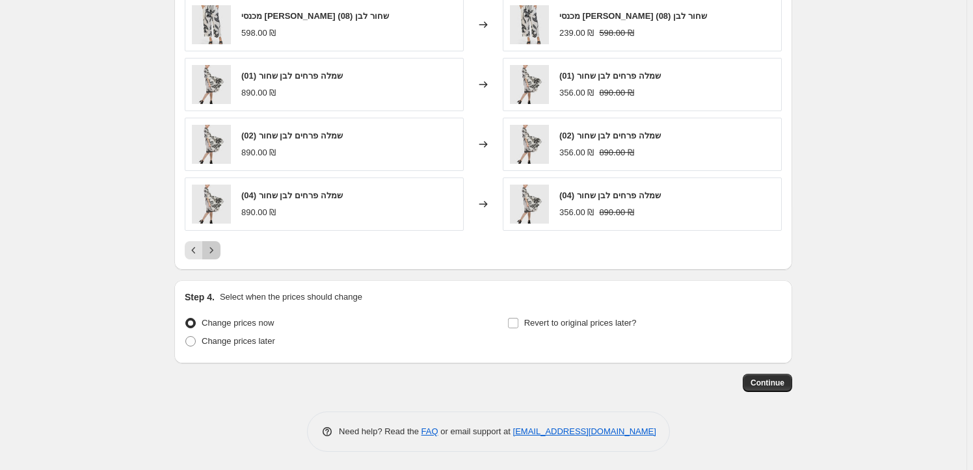
click at [217, 249] on icon "Next" at bounding box center [211, 250] width 13 height 13
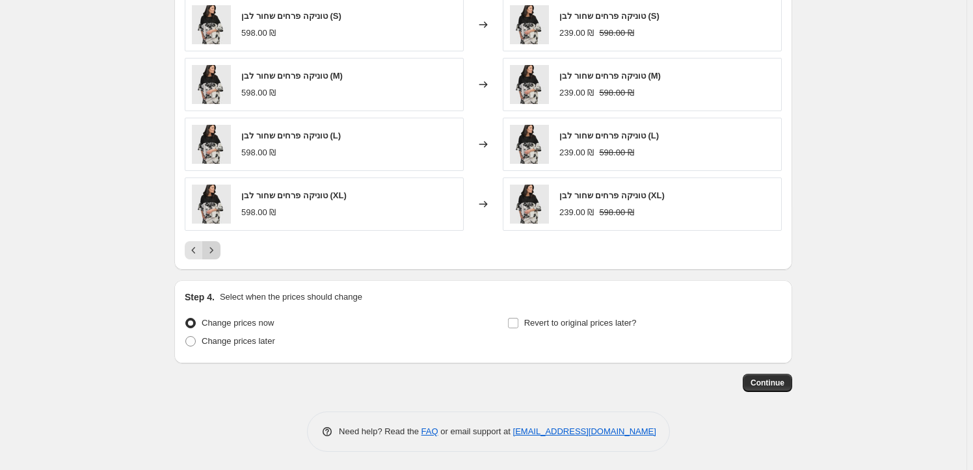
click at [217, 249] on icon "Next" at bounding box center [211, 250] width 13 height 13
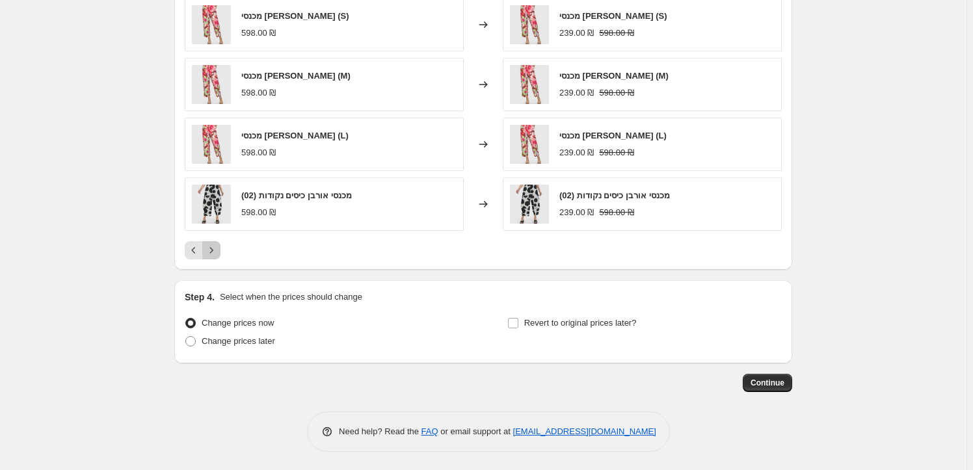
click at [217, 249] on icon "Next" at bounding box center [211, 250] width 13 height 13
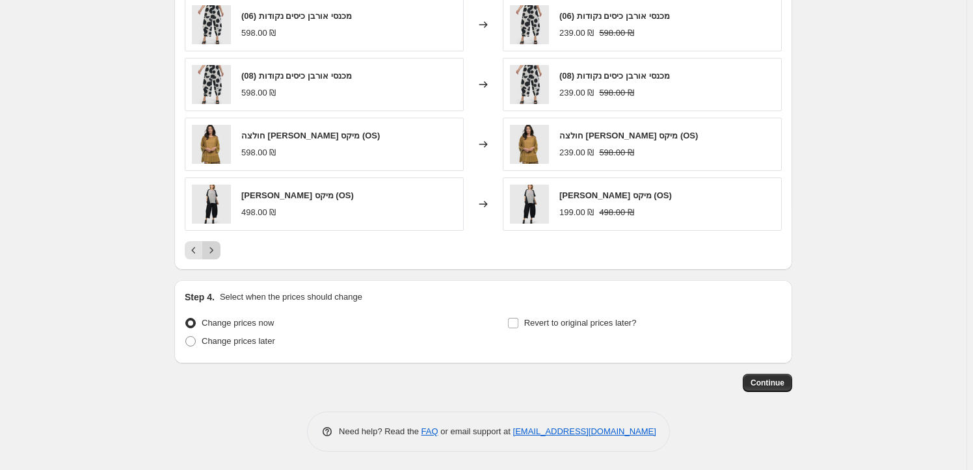
click at [217, 249] on icon "Next" at bounding box center [211, 250] width 13 height 13
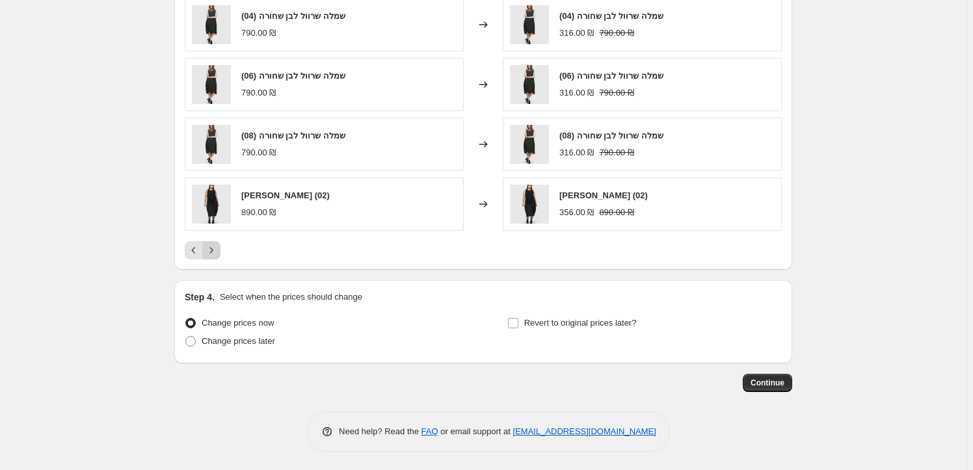
click at [216, 249] on icon "Next" at bounding box center [211, 250] width 13 height 13
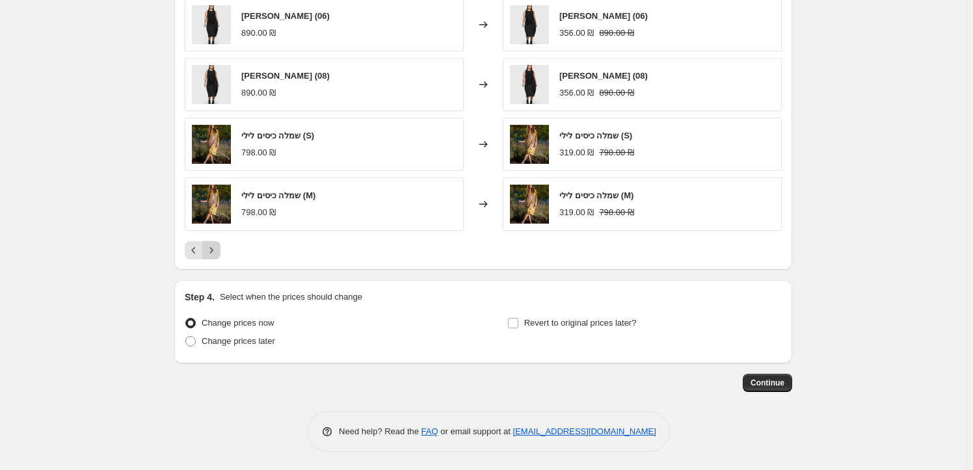
click at [215, 249] on icon "Next" at bounding box center [211, 250] width 13 height 13
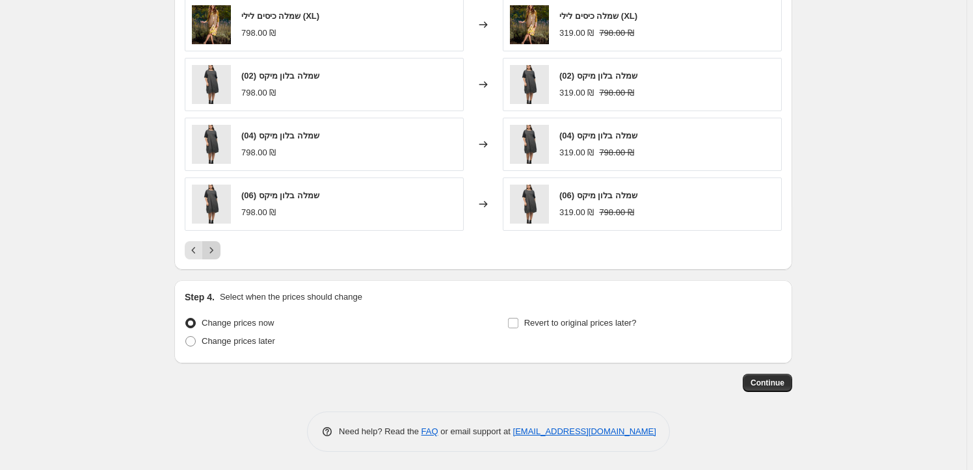
click at [215, 249] on icon "Next" at bounding box center [211, 250] width 13 height 13
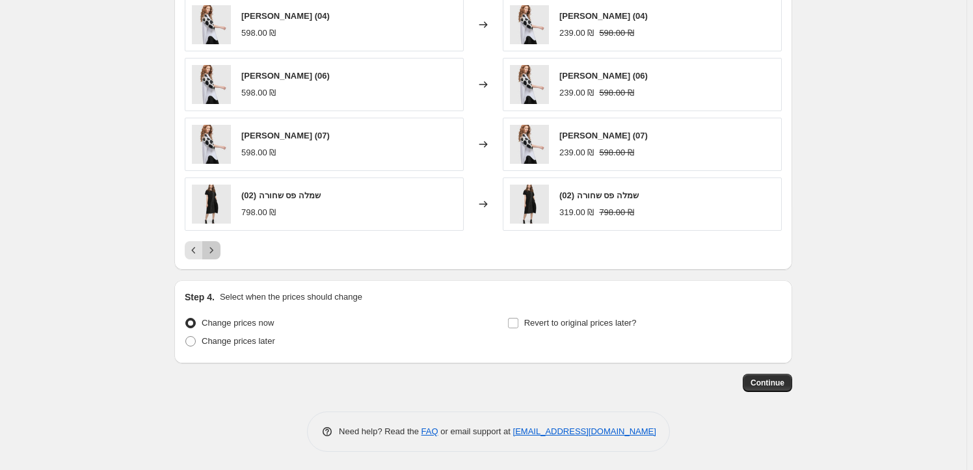
click at [215, 249] on icon "Next" at bounding box center [211, 250] width 13 height 13
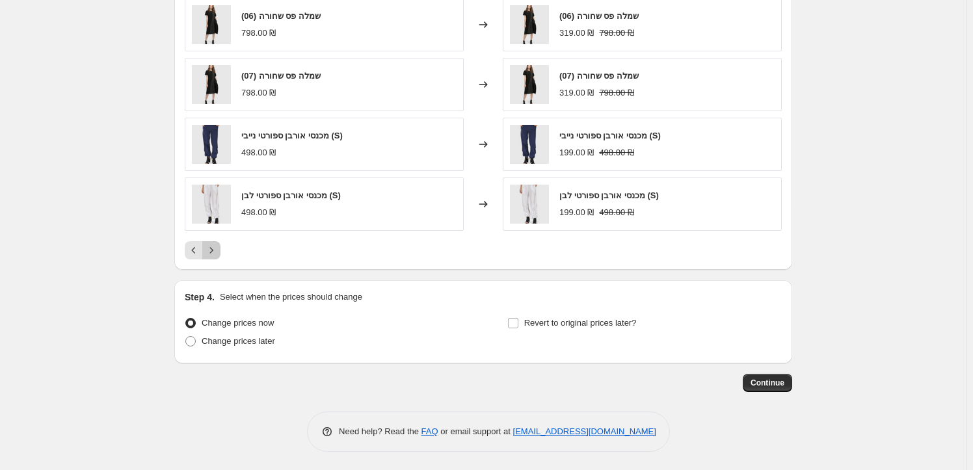
click at [215, 249] on icon "Next" at bounding box center [211, 250] width 13 height 13
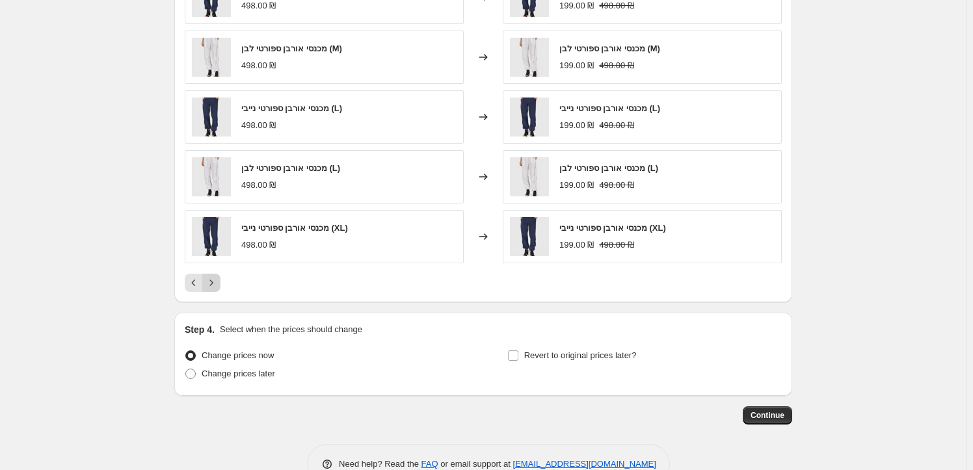
scroll to position [707, 0]
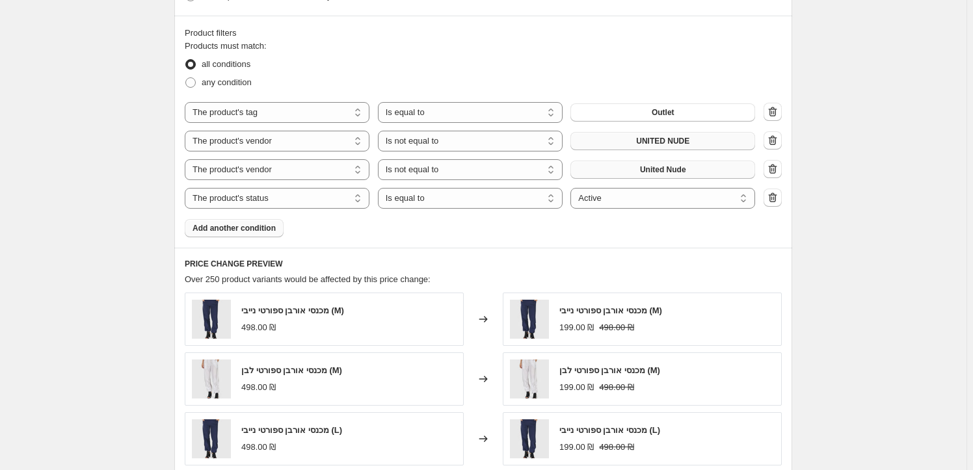
click at [229, 230] on span "Add another condition" at bounding box center [234, 228] width 83 height 10
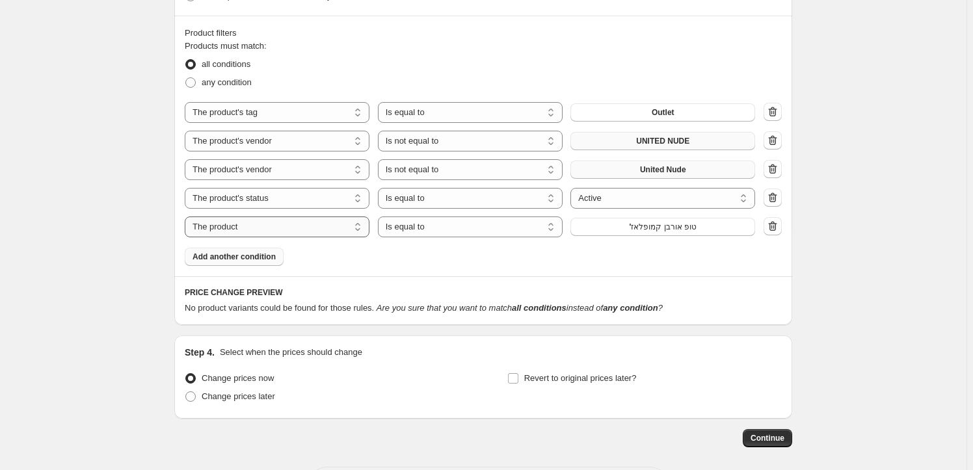
click at [326, 229] on select "The product The product's collection The product's tag The product's vendor The…" at bounding box center [277, 227] width 185 height 21
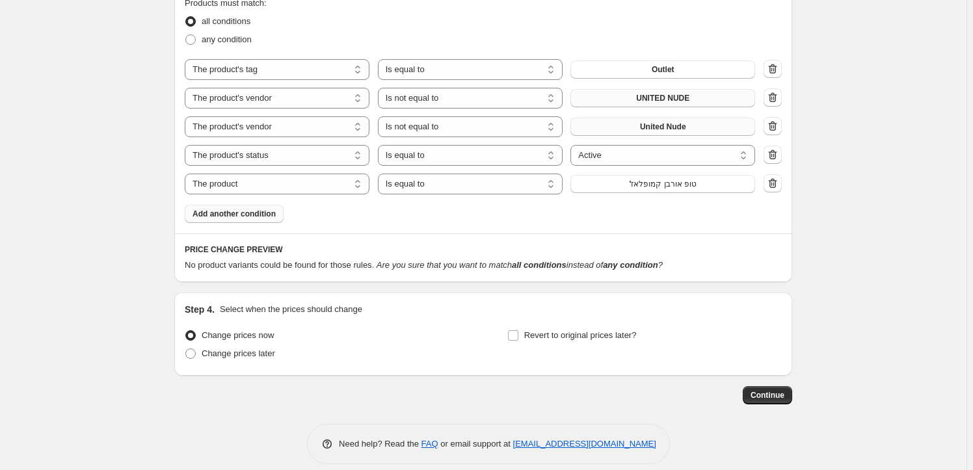
scroll to position [762, 0]
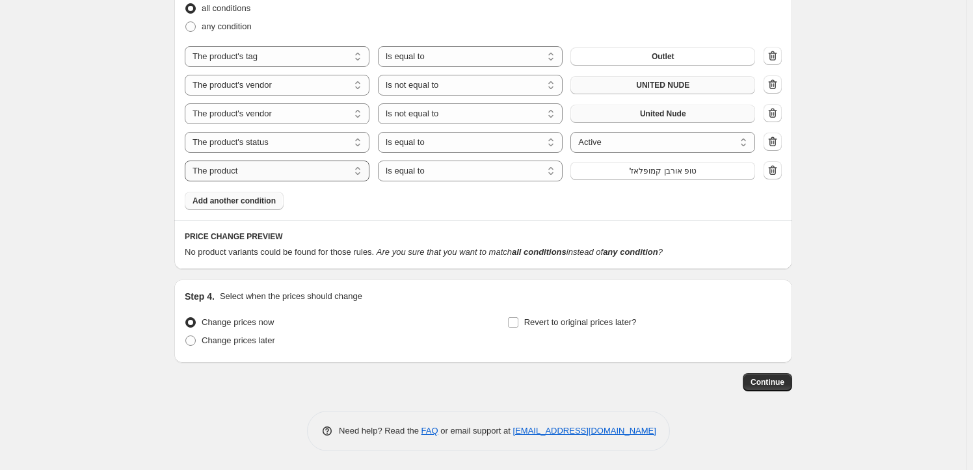
click at [335, 175] on select "The product The product's collection The product's tag The product's vendor The…" at bounding box center [277, 171] width 185 height 21
select select "product_type"
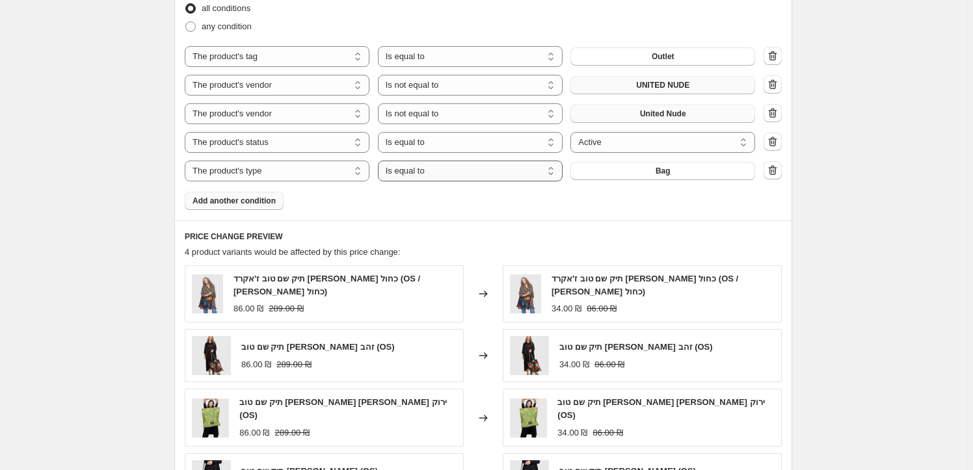
click at [437, 172] on select "Is equal to Is not equal to" at bounding box center [470, 171] width 185 height 21
select select "not_equal"
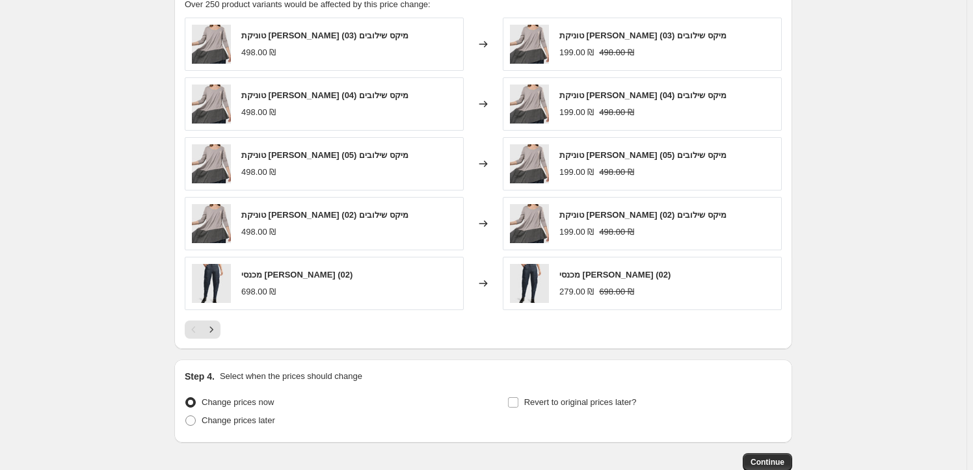
scroll to position [1090, 0]
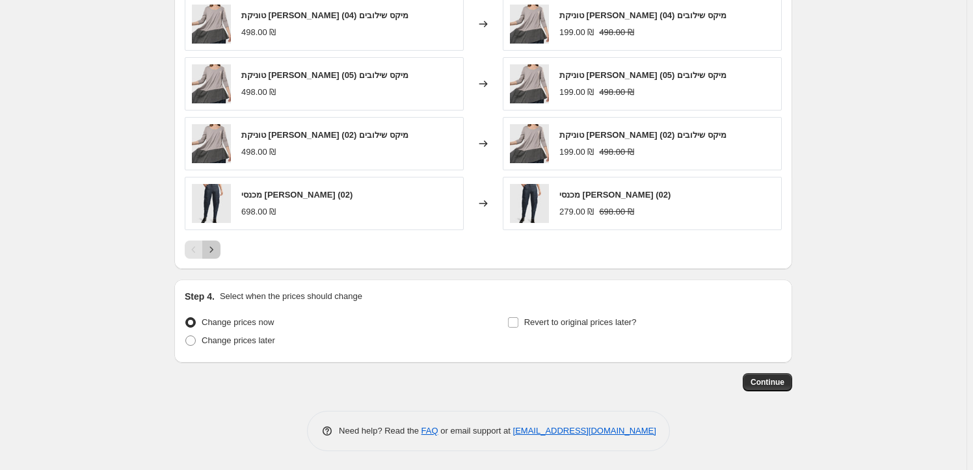
click at [221, 245] on button "Next" at bounding box center [211, 250] width 18 height 18
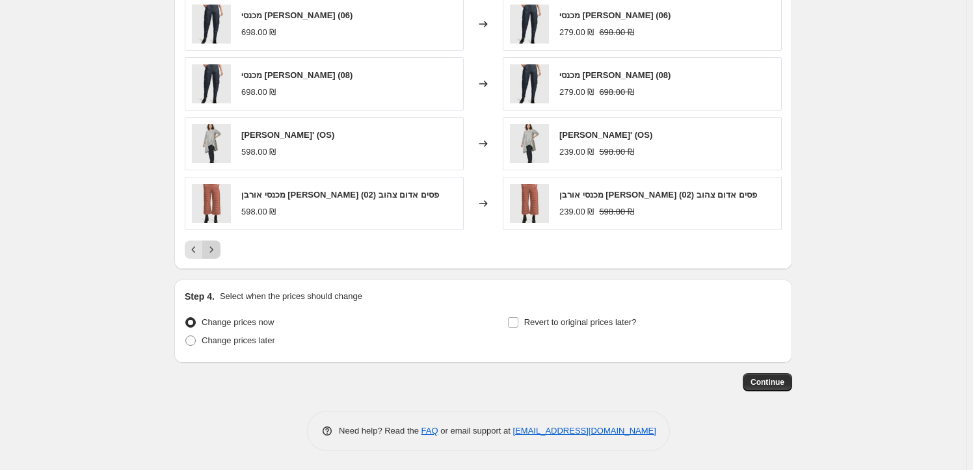
click at [221, 245] on button "Next" at bounding box center [211, 250] width 18 height 18
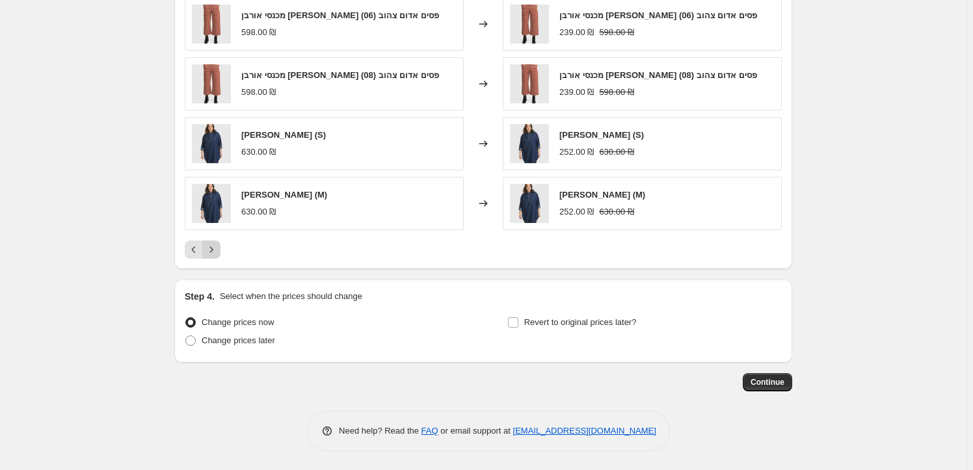
click at [221, 245] on button "Next" at bounding box center [211, 250] width 18 height 18
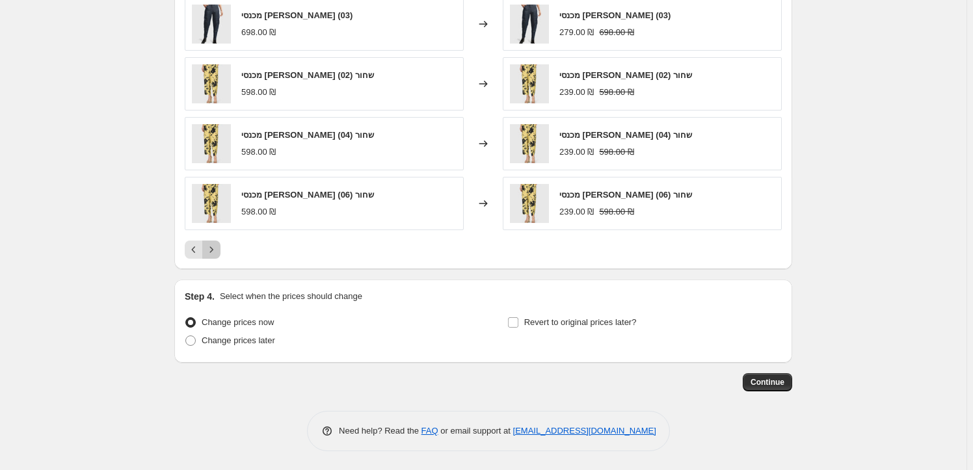
click at [221, 245] on button "Next" at bounding box center [211, 250] width 18 height 18
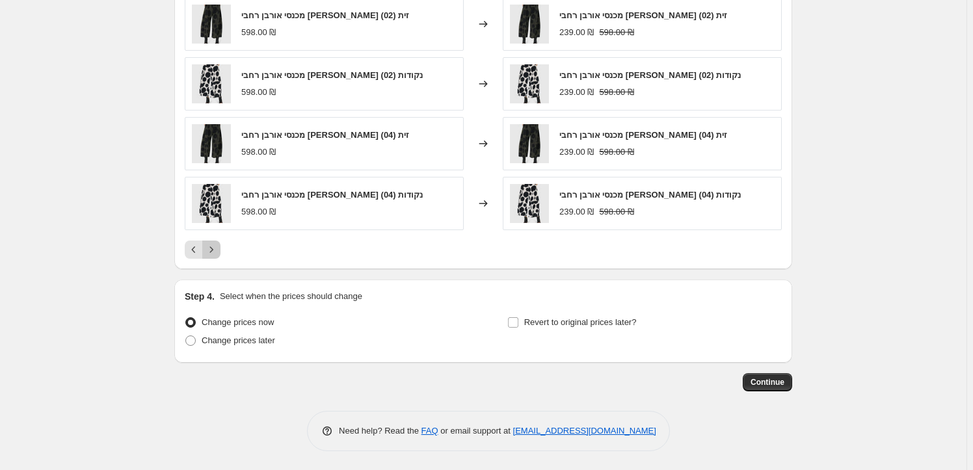
click at [221, 249] on button "Next" at bounding box center [211, 250] width 18 height 18
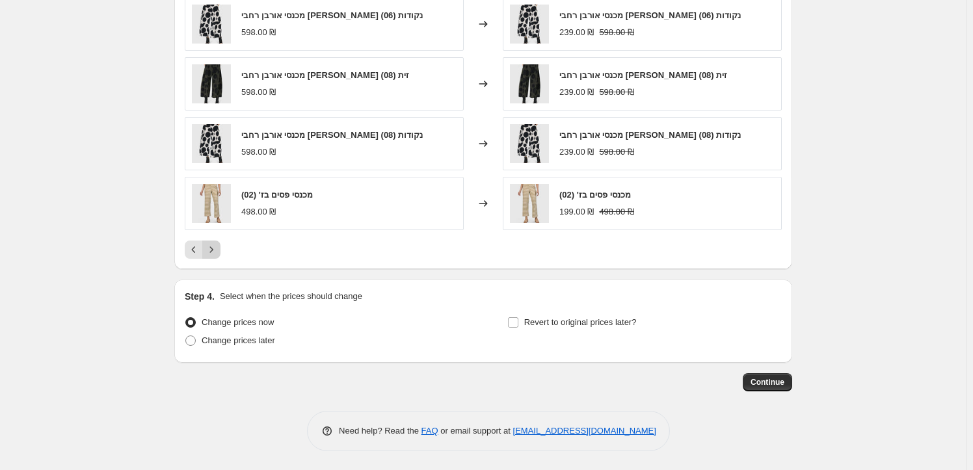
click at [218, 252] on icon "Next" at bounding box center [211, 249] width 13 height 13
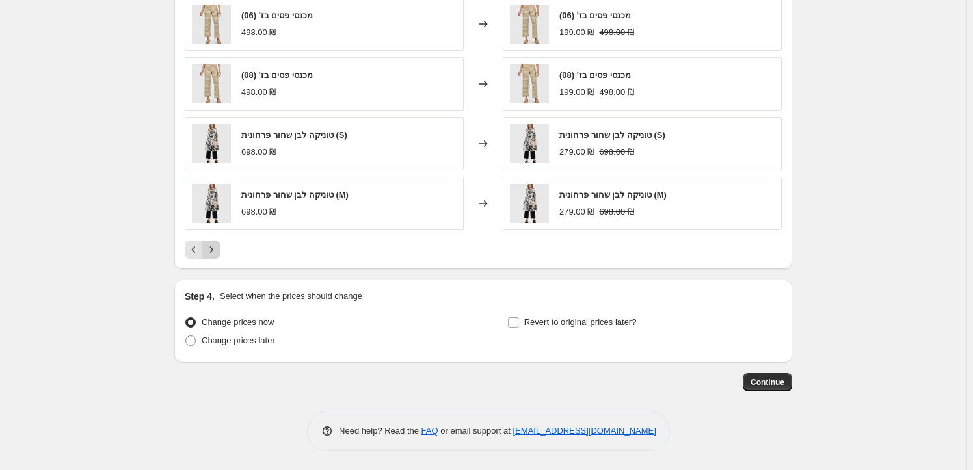
click at [218, 252] on icon "Next" at bounding box center [211, 249] width 13 height 13
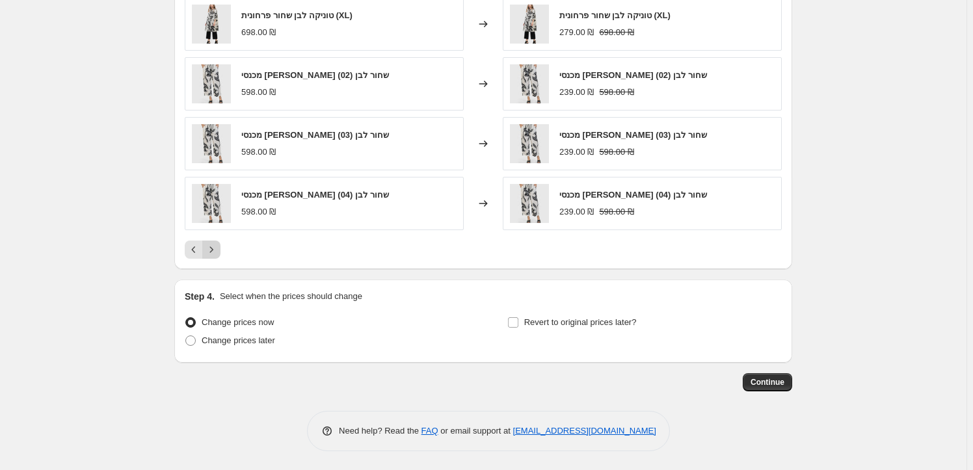
click at [218, 252] on icon "Next" at bounding box center [211, 249] width 13 height 13
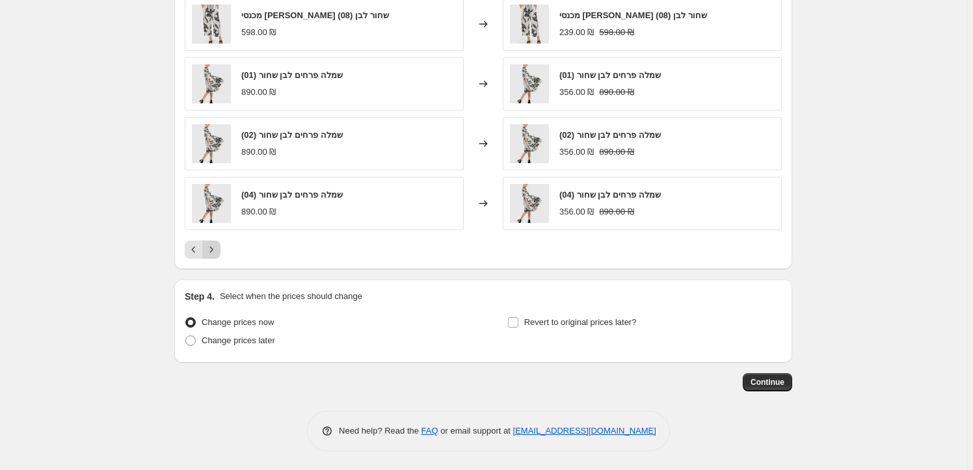
click at [218, 252] on icon "Next" at bounding box center [211, 249] width 13 height 13
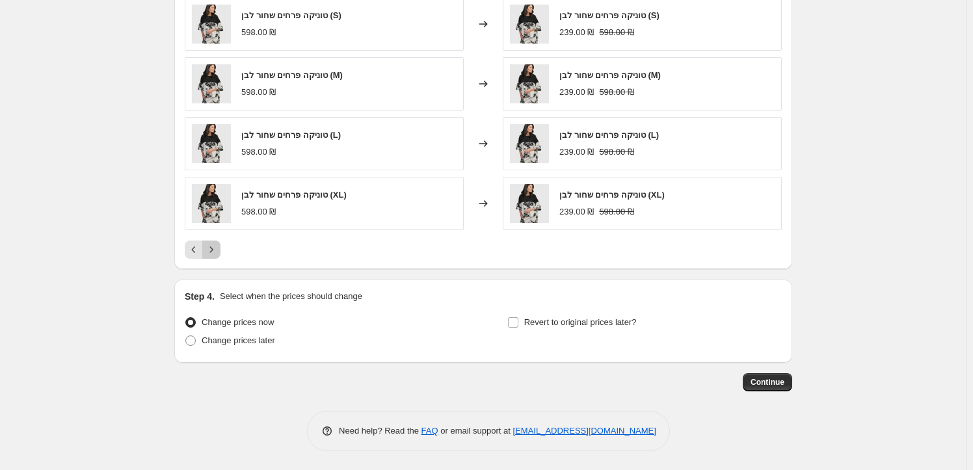
click at [218, 252] on icon "Next" at bounding box center [211, 249] width 13 height 13
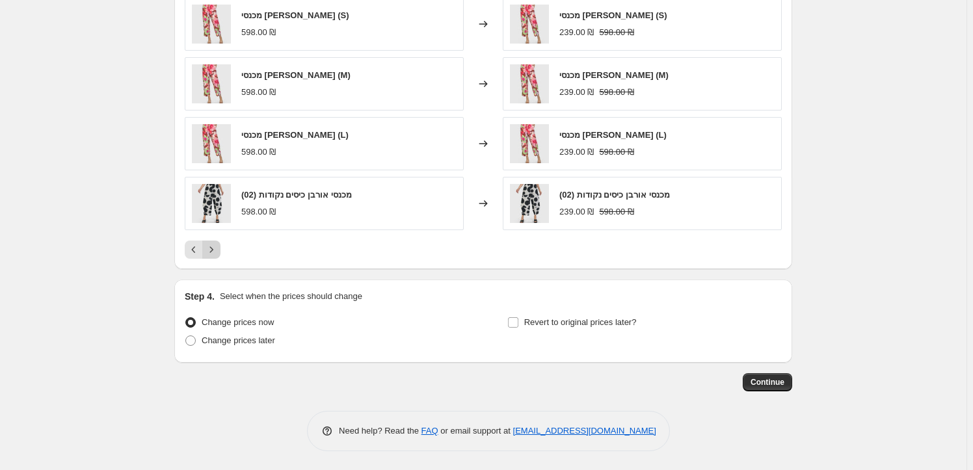
click at [218, 252] on icon "Next" at bounding box center [211, 249] width 13 height 13
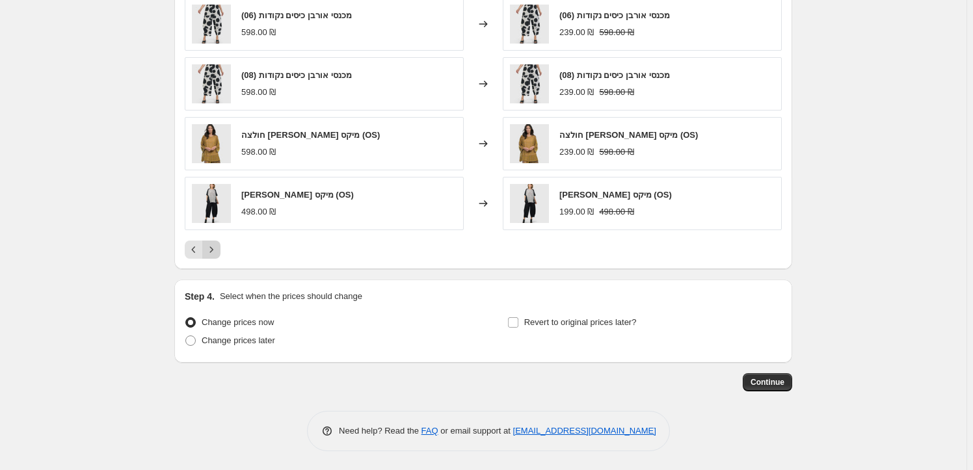
click at [218, 252] on icon "Next" at bounding box center [211, 249] width 13 height 13
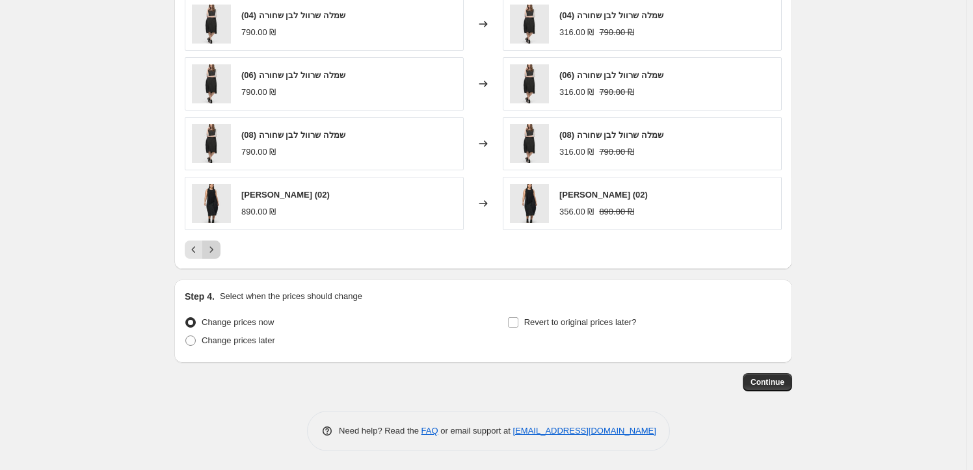
click at [218, 252] on icon "Next" at bounding box center [211, 249] width 13 height 13
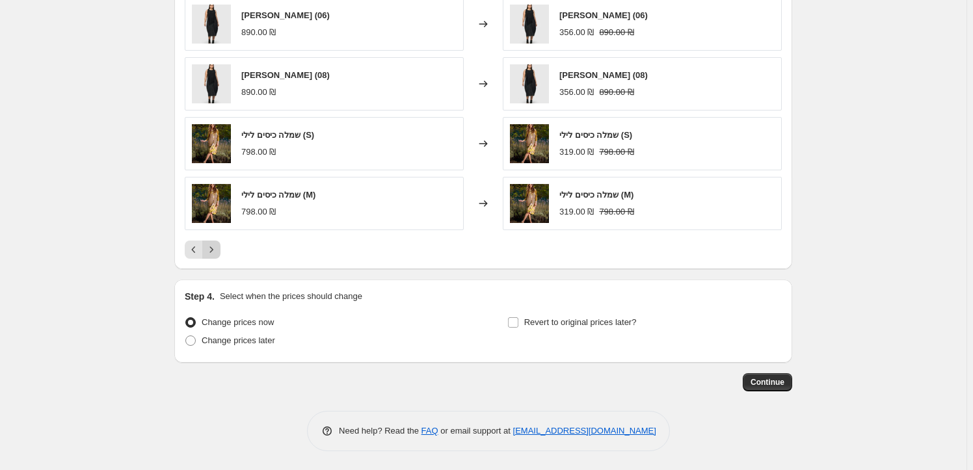
click at [218, 252] on icon "Next" at bounding box center [211, 249] width 13 height 13
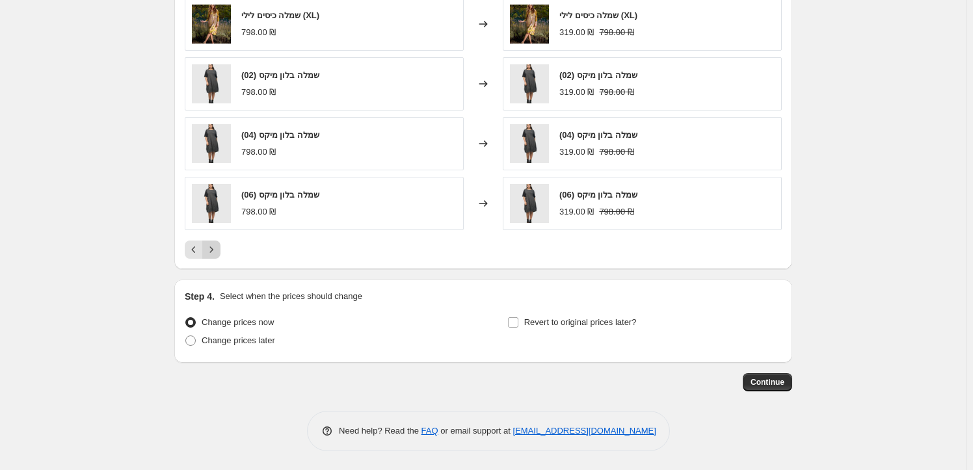
click at [218, 252] on icon "Next" at bounding box center [211, 249] width 13 height 13
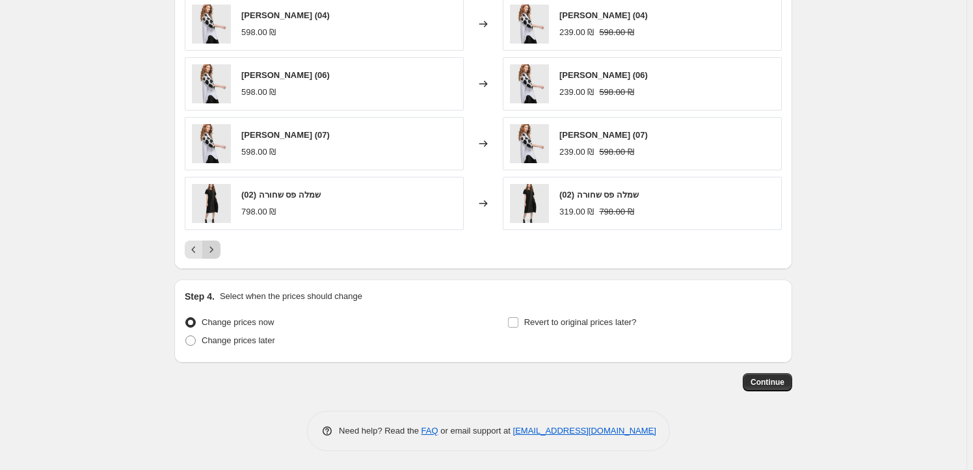
click at [218, 252] on icon "Next" at bounding box center [211, 249] width 13 height 13
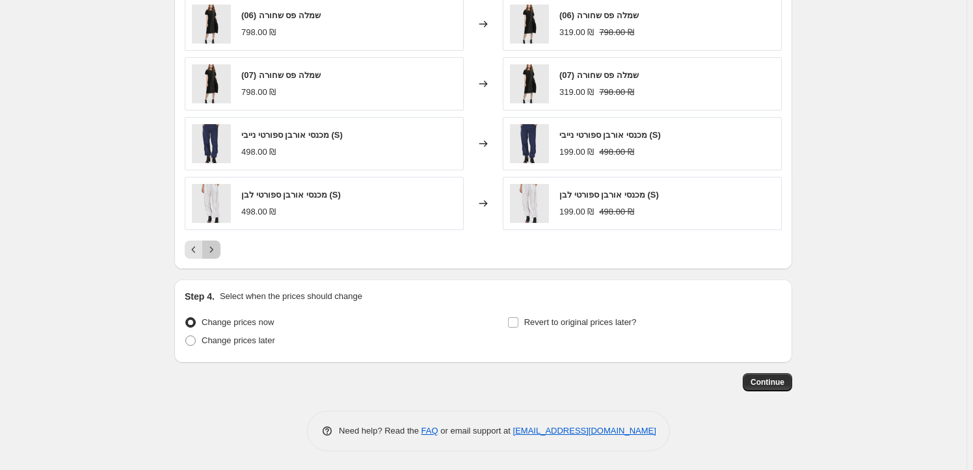
click at [218, 252] on icon "Next" at bounding box center [211, 249] width 13 height 13
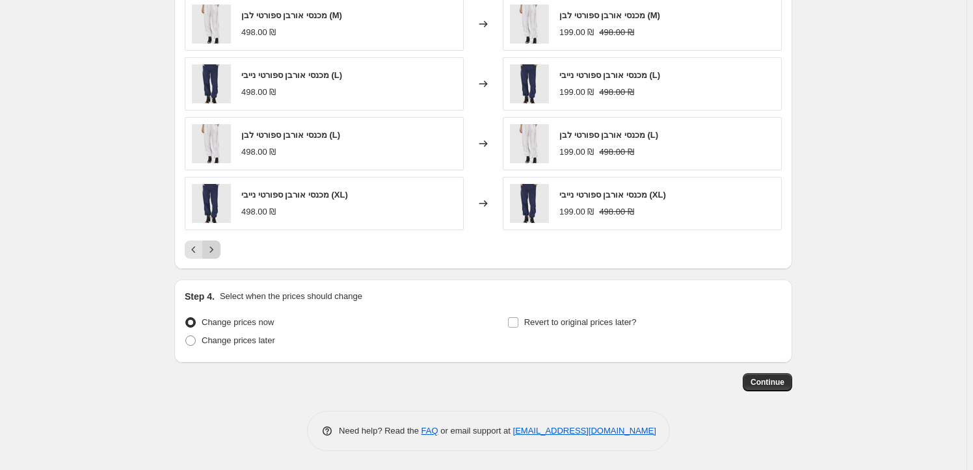
click at [218, 252] on icon "Next" at bounding box center [211, 249] width 13 height 13
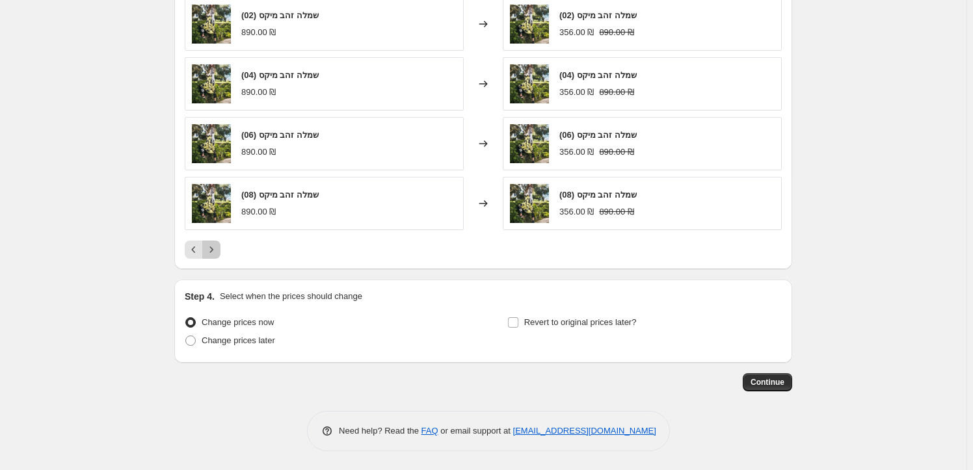
click at [218, 252] on icon "Next" at bounding box center [211, 249] width 13 height 13
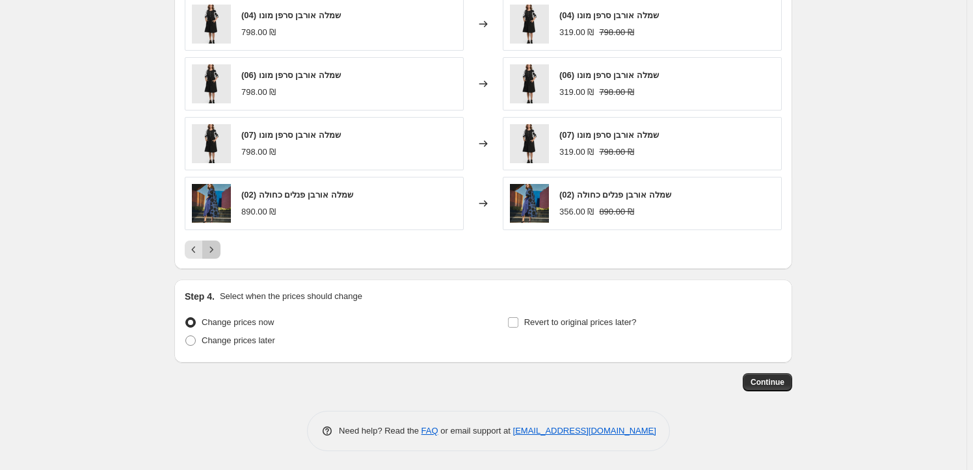
click at [218, 252] on icon "Next" at bounding box center [211, 249] width 13 height 13
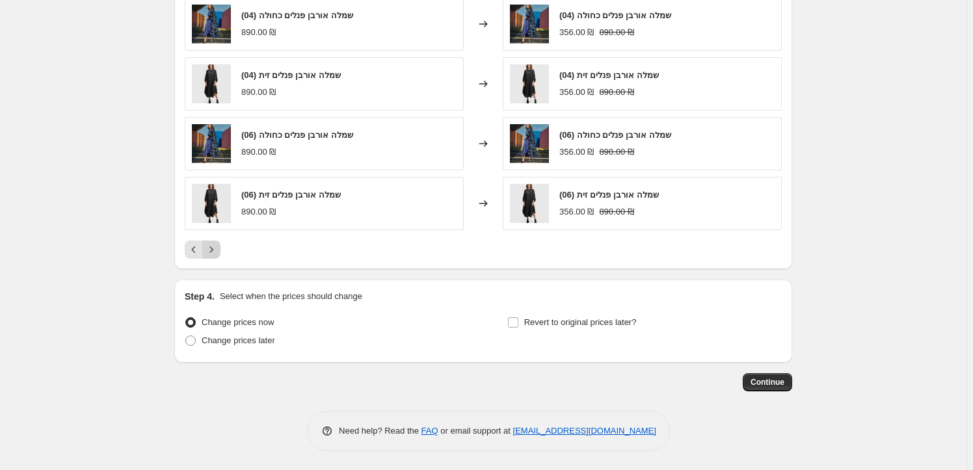
click at [218, 252] on icon "Next" at bounding box center [211, 249] width 13 height 13
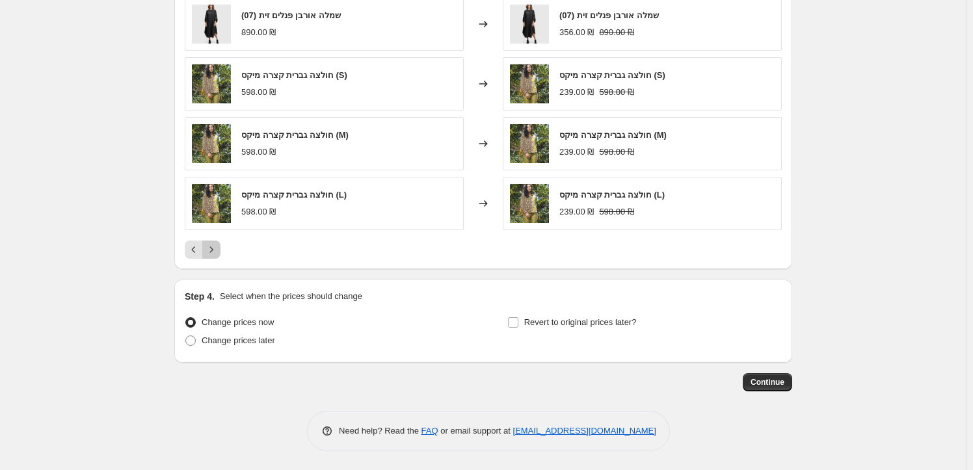
click at [218, 252] on icon "Next" at bounding box center [211, 249] width 13 height 13
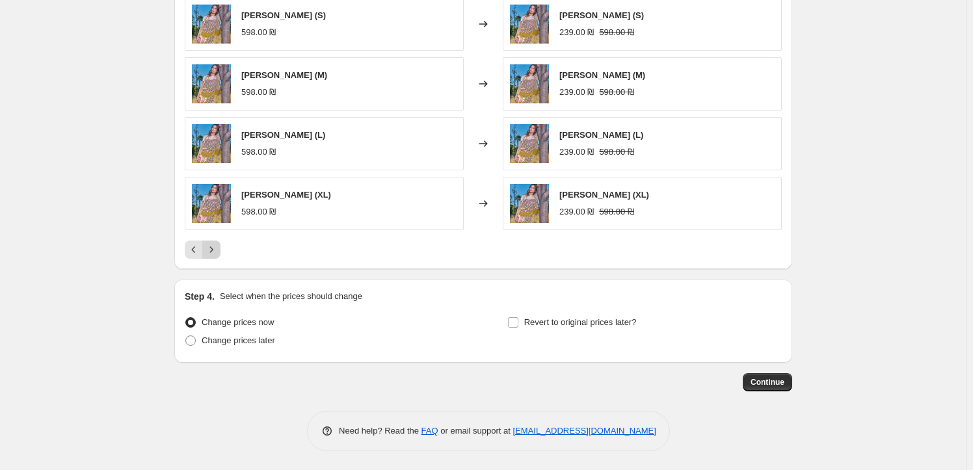
click at [217, 252] on icon "Next" at bounding box center [211, 249] width 13 height 13
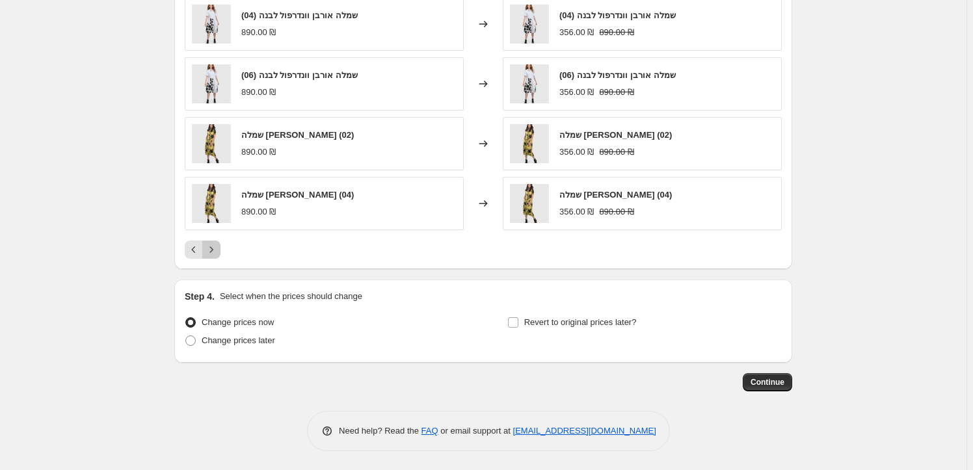
click at [217, 252] on icon "Next" at bounding box center [211, 249] width 13 height 13
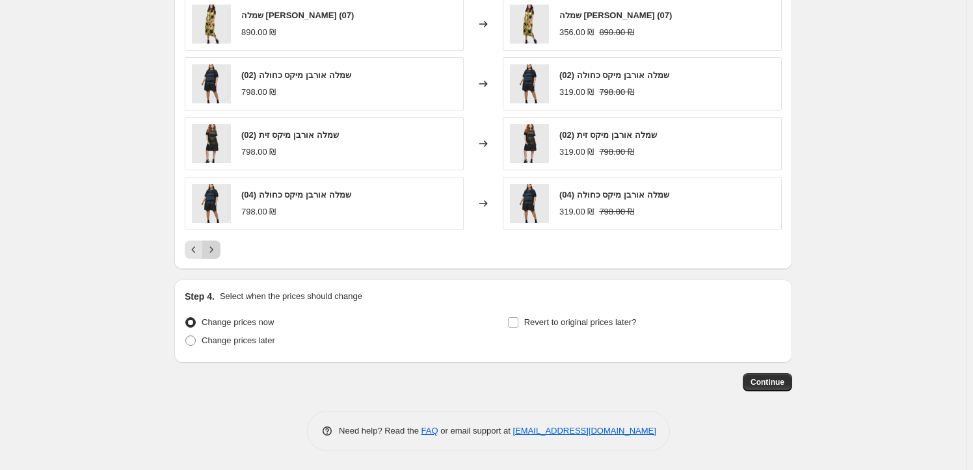
click at [217, 252] on icon "Next" at bounding box center [211, 249] width 13 height 13
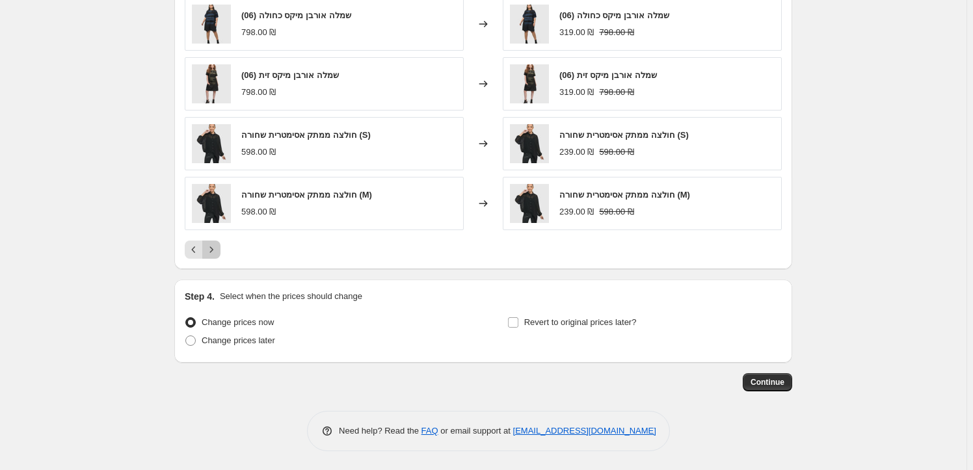
click at [217, 252] on icon "Next" at bounding box center [211, 249] width 13 height 13
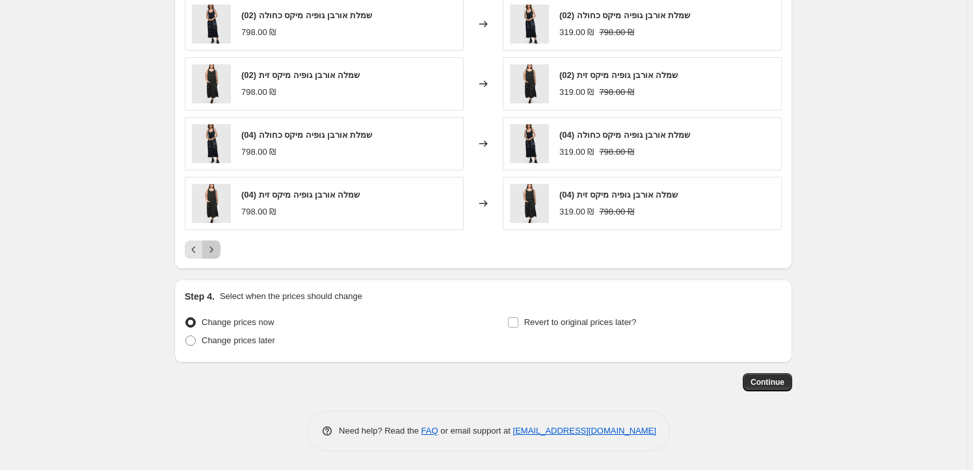
click at [217, 252] on icon "Next" at bounding box center [211, 249] width 13 height 13
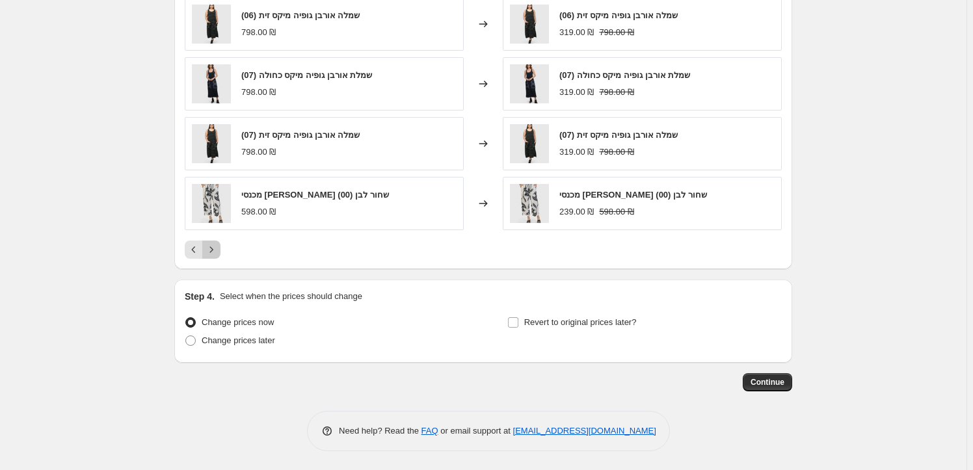
click at [217, 252] on icon "Next" at bounding box center [211, 249] width 13 height 13
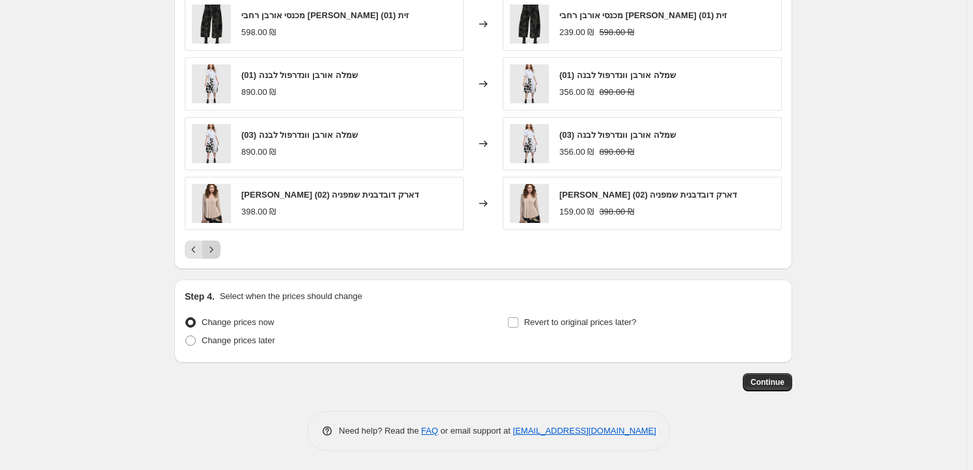
click at [217, 252] on icon "Next" at bounding box center [211, 249] width 13 height 13
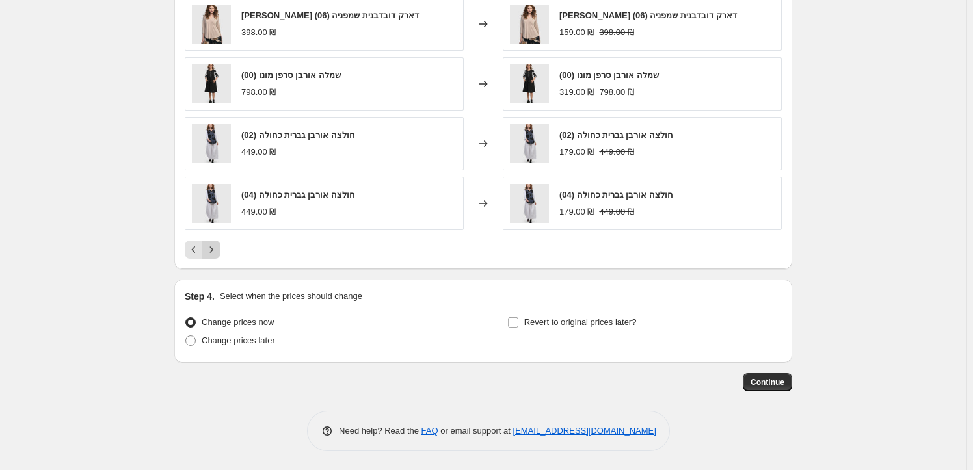
click at [217, 252] on icon "Next" at bounding box center [211, 249] width 13 height 13
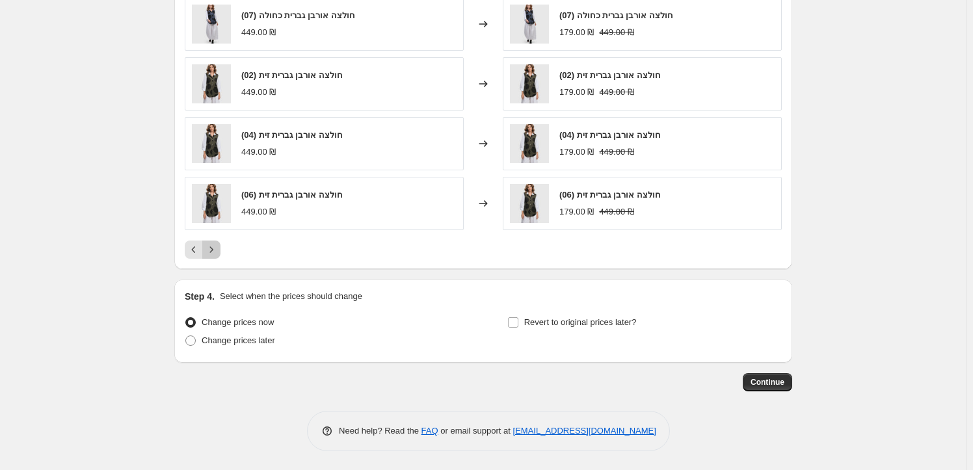
click at [217, 252] on icon "Next" at bounding box center [211, 249] width 13 height 13
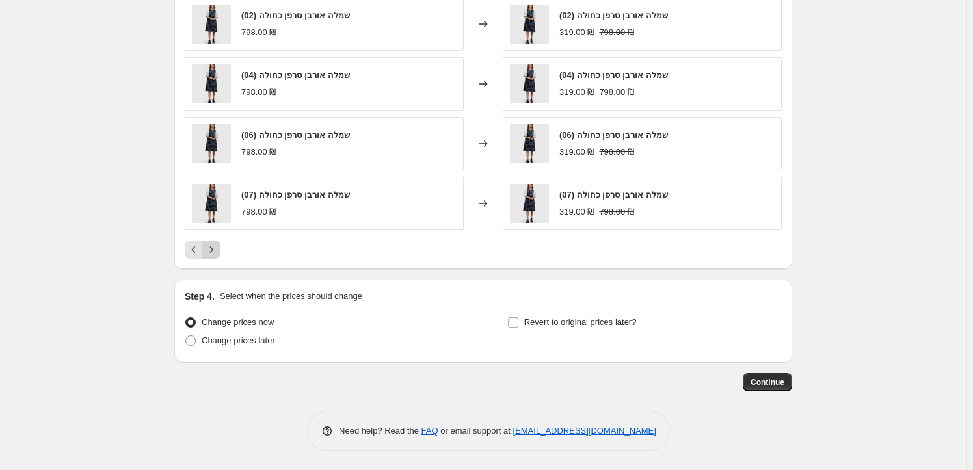
click at [217, 252] on icon "Next" at bounding box center [211, 249] width 13 height 13
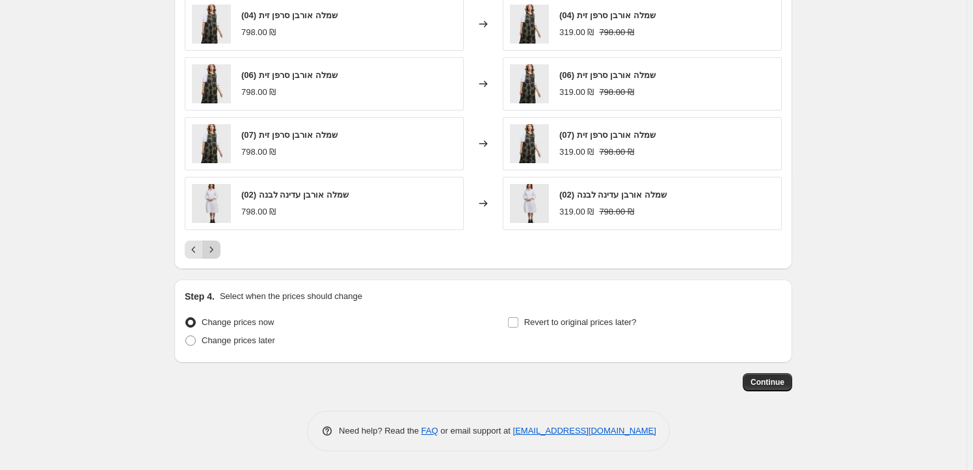
click at [217, 252] on icon "Next" at bounding box center [211, 249] width 13 height 13
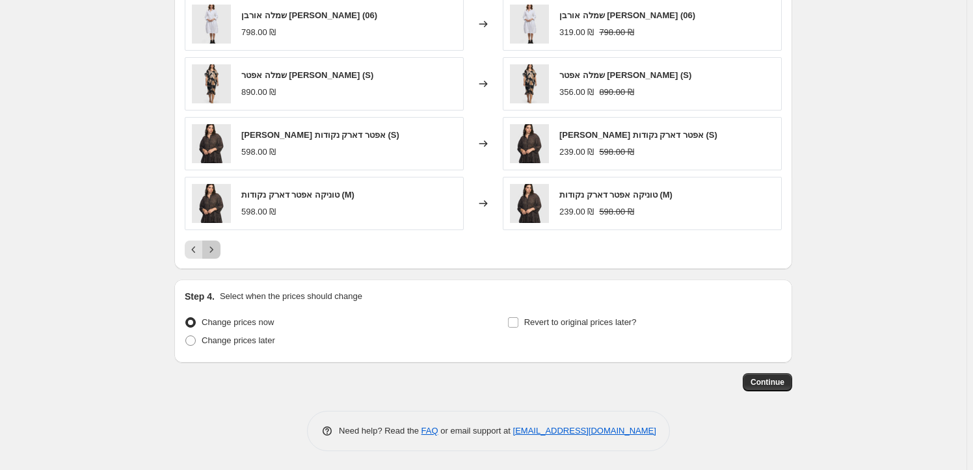
click at [217, 252] on icon "Next" at bounding box center [211, 249] width 13 height 13
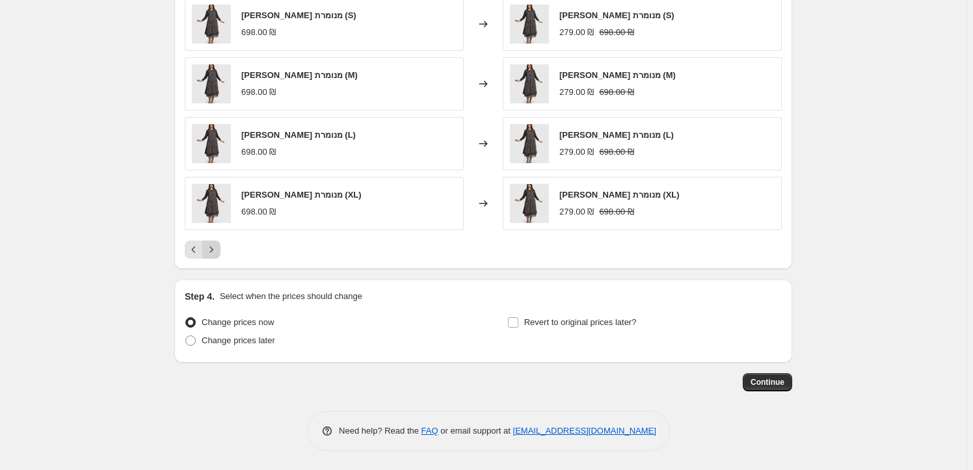
click at [217, 252] on icon "Next" at bounding box center [211, 249] width 13 height 13
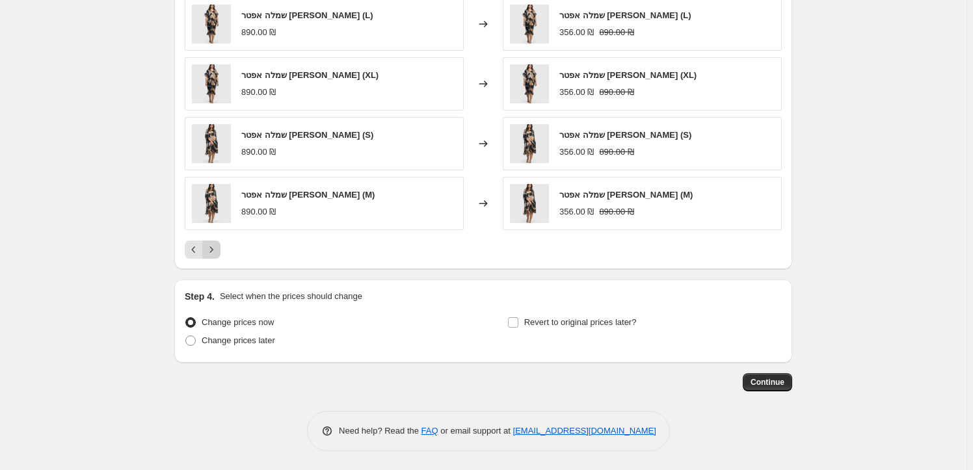
click at [217, 252] on icon "Next" at bounding box center [211, 249] width 13 height 13
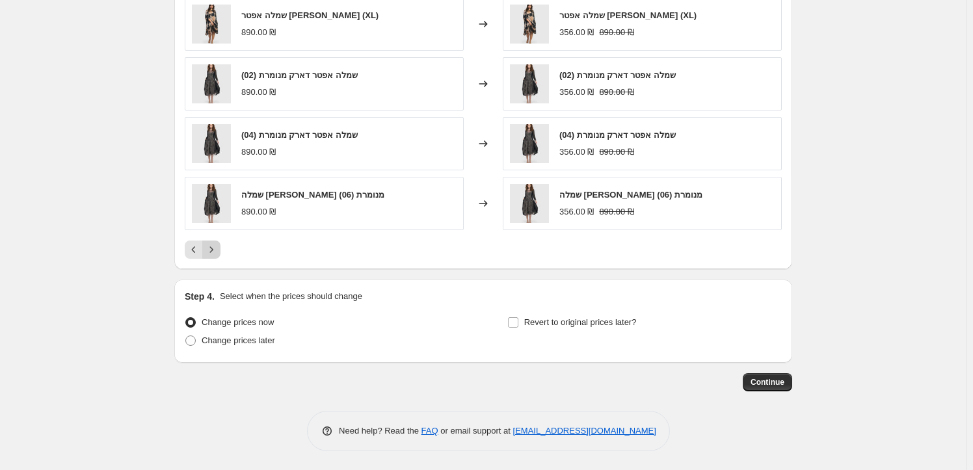
click at [217, 252] on icon "Next" at bounding box center [211, 249] width 13 height 13
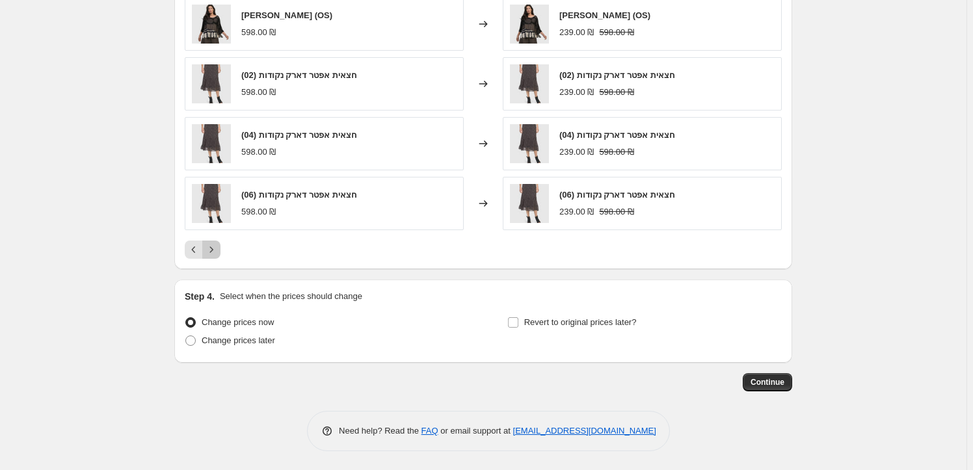
click at [217, 252] on icon "Next" at bounding box center [211, 249] width 13 height 13
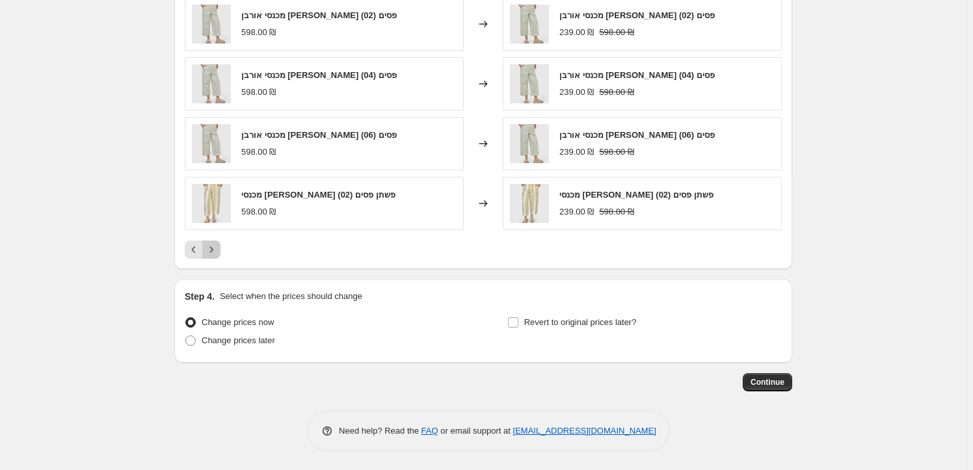
click at [217, 252] on icon "Next" at bounding box center [211, 249] width 13 height 13
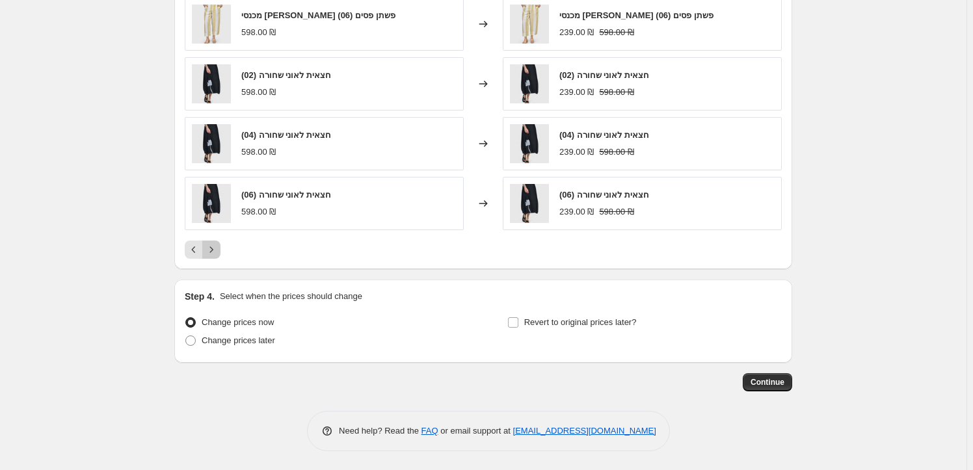
click at [217, 252] on icon "Next" at bounding box center [211, 249] width 13 height 13
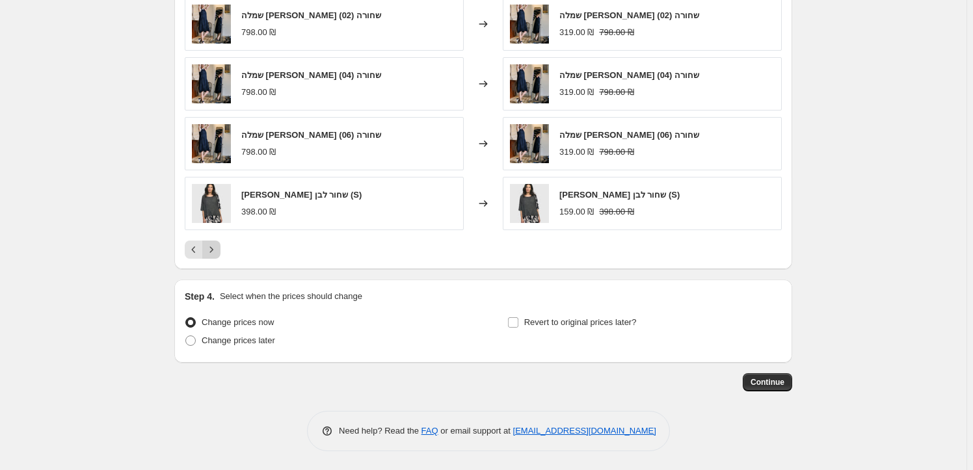
click at [217, 252] on icon "Next" at bounding box center [211, 249] width 13 height 13
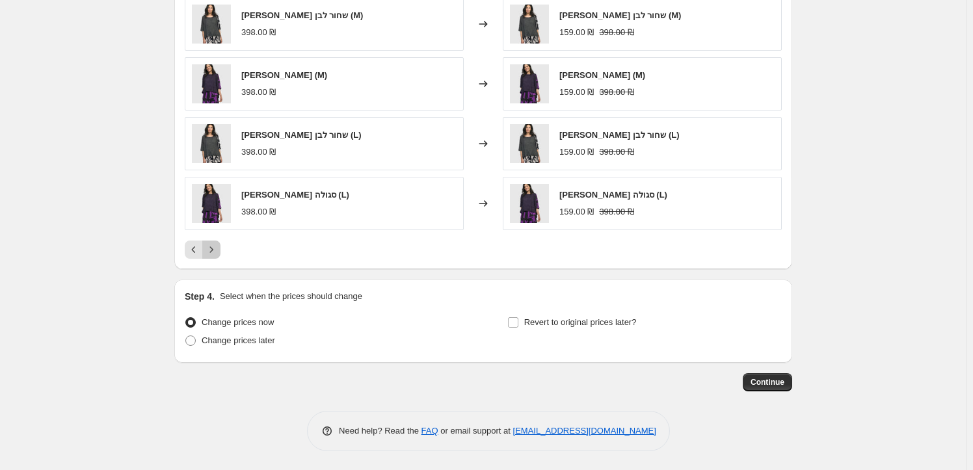
click at [217, 252] on icon "Next" at bounding box center [211, 249] width 13 height 13
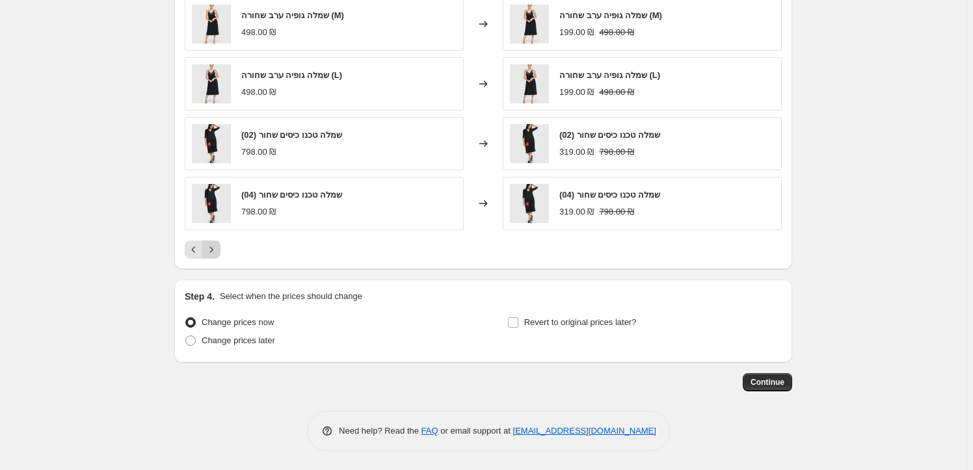
click at [217, 252] on icon "Next" at bounding box center [211, 249] width 13 height 13
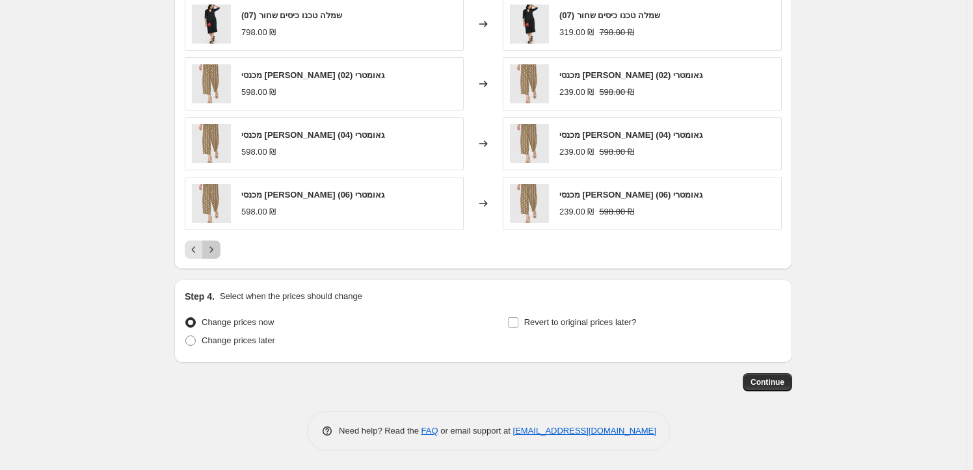
click at [217, 252] on icon "Next" at bounding box center [211, 249] width 13 height 13
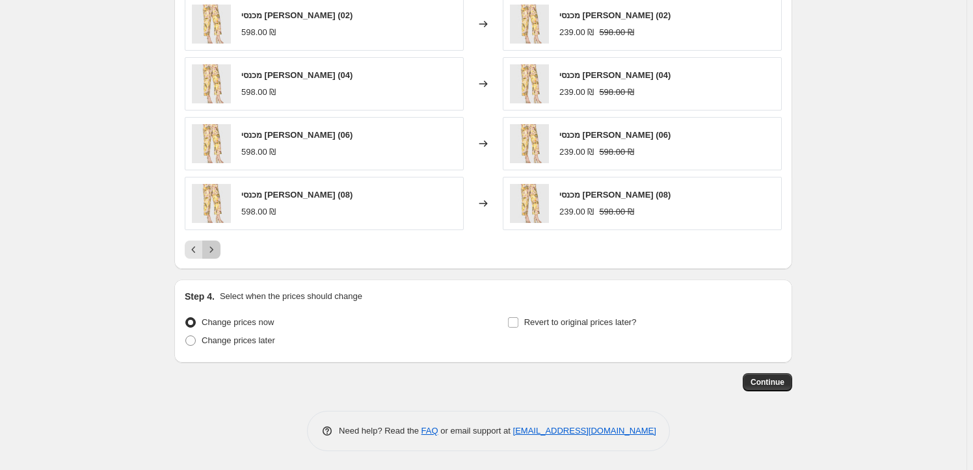
click at [217, 252] on icon "Next" at bounding box center [211, 249] width 13 height 13
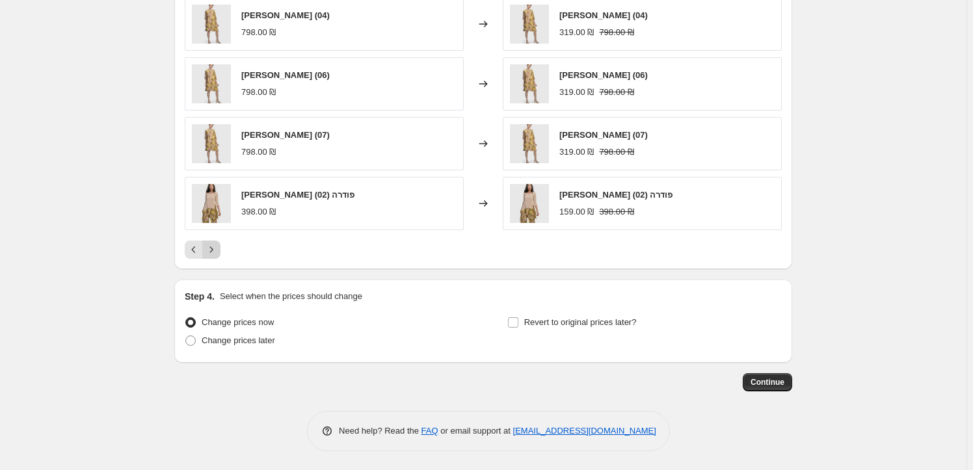
click at [217, 252] on icon "Next" at bounding box center [211, 249] width 13 height 13
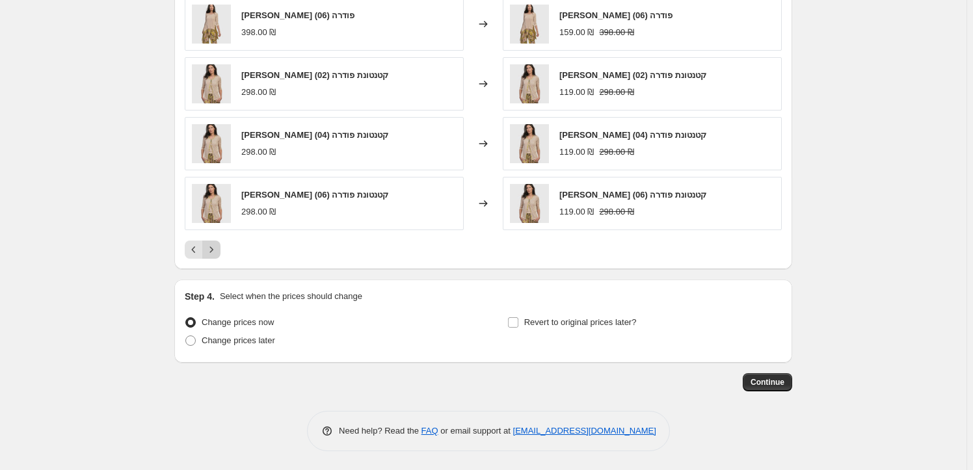
click at [217, 252] on icon "Next" at bounding box center [211, 249] width 13 height 13
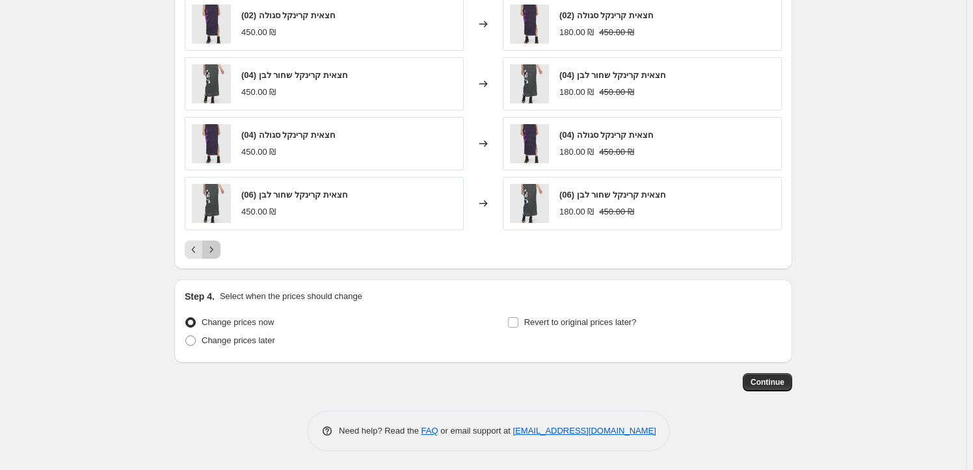
click at [217, 252] on icon "Next" at bounding box center [211, 249] width 13 height 13
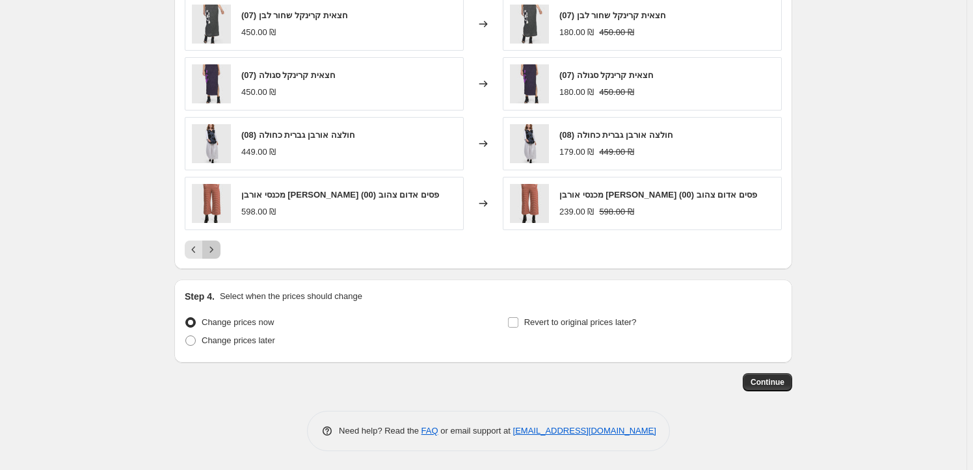
click at [217, 252] on icon "Next" at bounding box center [211, 249] width 13 height 13
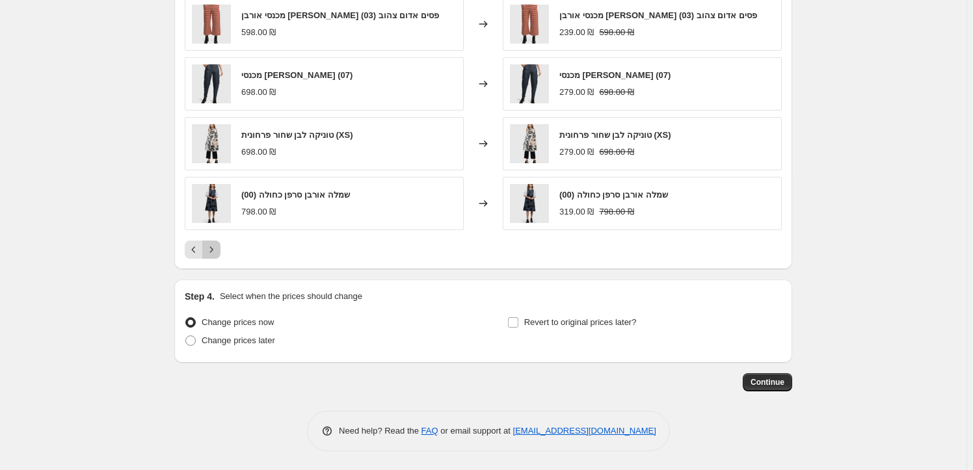
click at [217, 252] on icon "Next" at bounding box center [211, 249] width 13 height 13
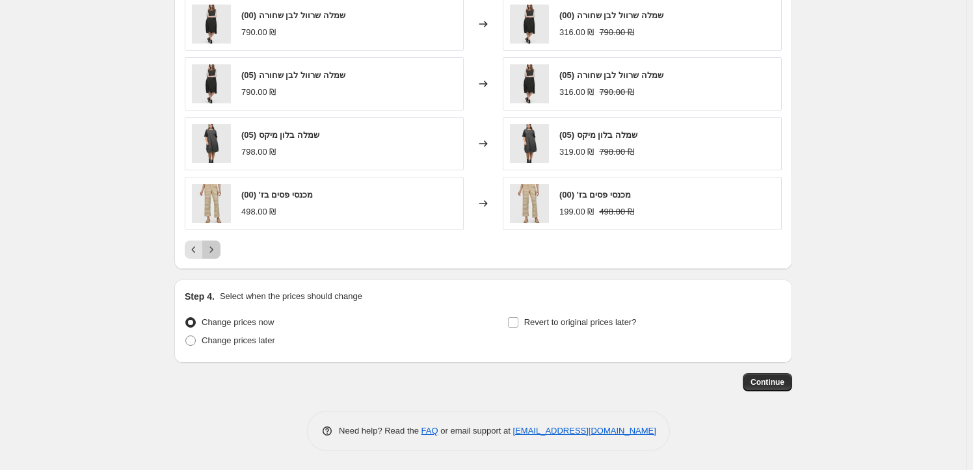
click at [217, 252] on icon "Next" at bounding box center [211, 249] width 13 height 13
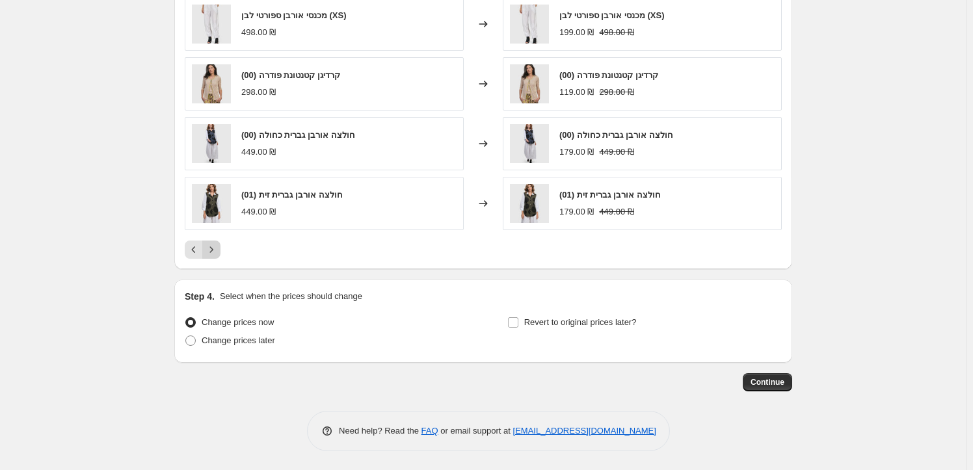
click at [217, 252] on icon "Next" at bounding box center [211, 249] width 13 height 13
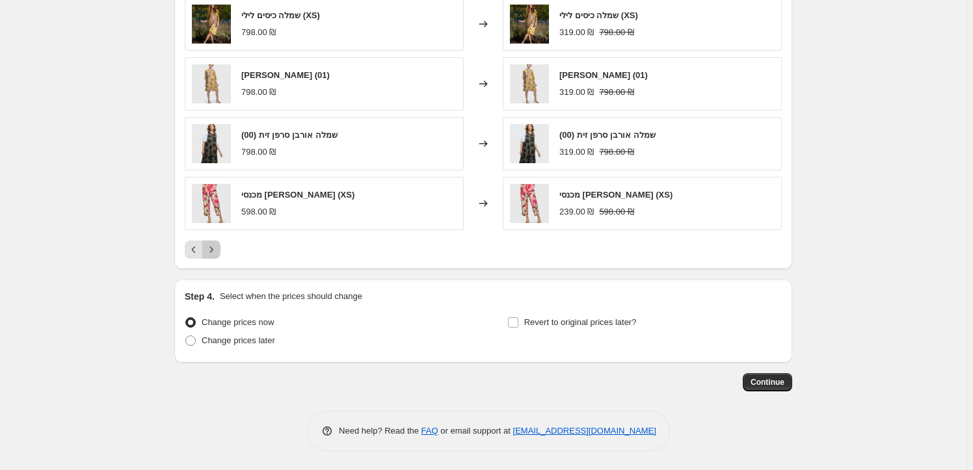
click at [217, 252] on icon "Next" at bounding box center [211, 249] width 13 height 13
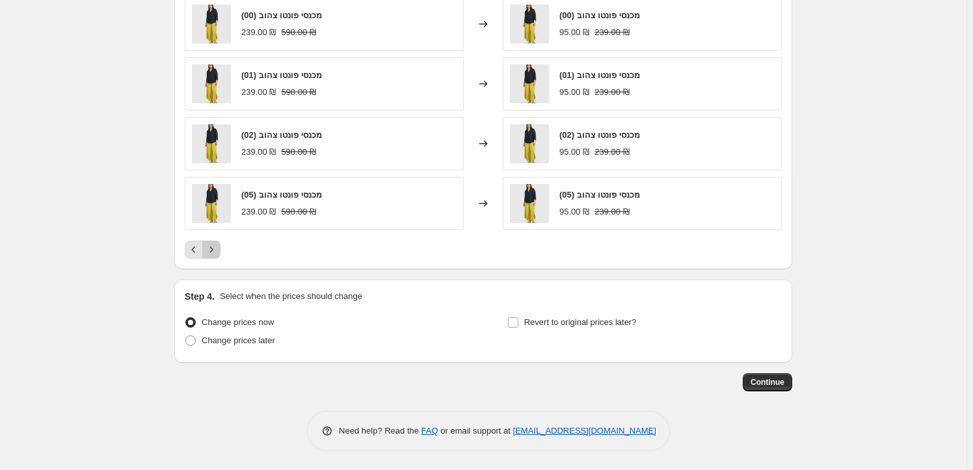
click at [217, 252] on icon "Next" at bounding box center [211, 249] width 13 height 13
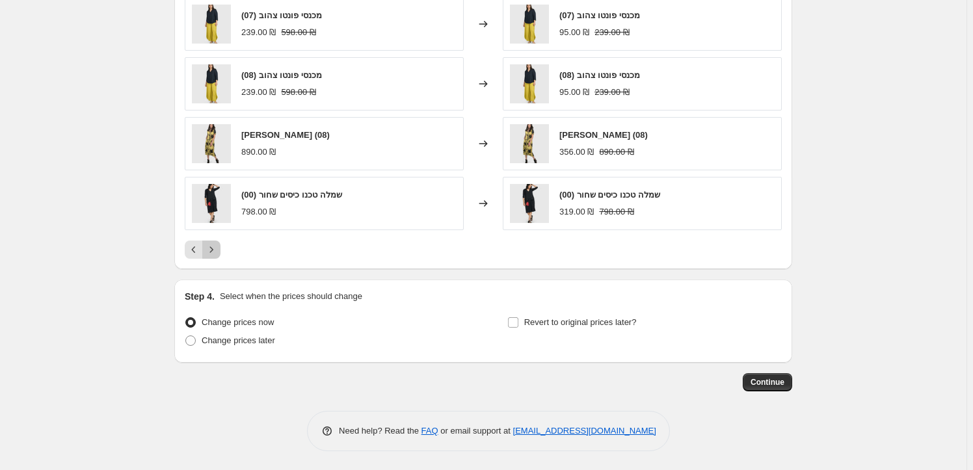
click at [217, 252] on icon "Next" at bounding box center [211, 249] width 13 height 13
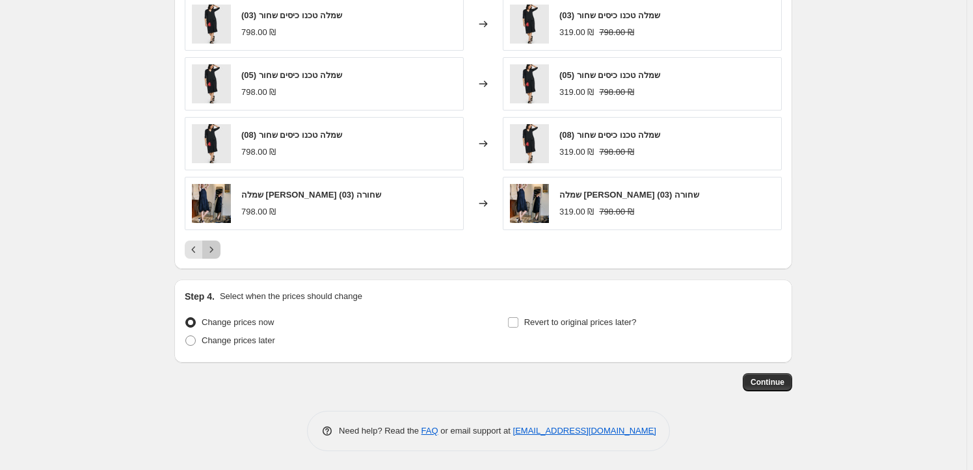
click at [217, 252] on icon "Next" at bounding box center [211, 249] width 13 height 13
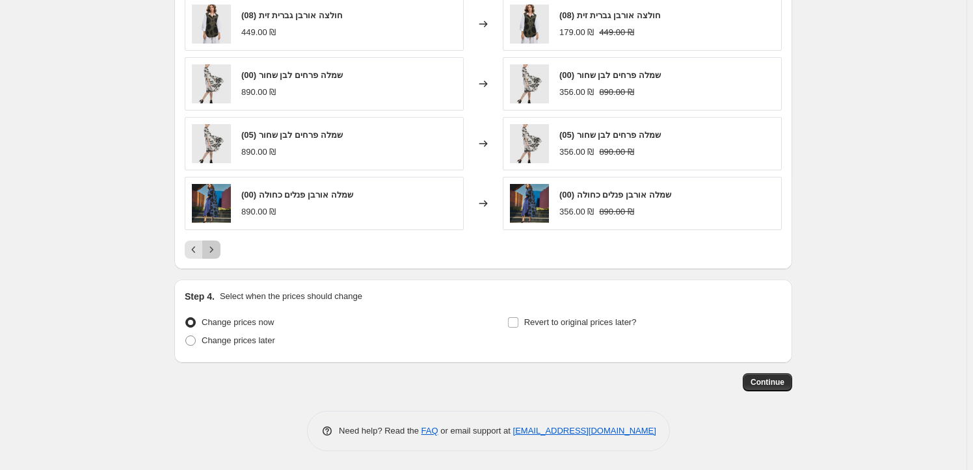
click at [217, 252] on icon "Next" at bounding box center [211, 249] width 13 height 13
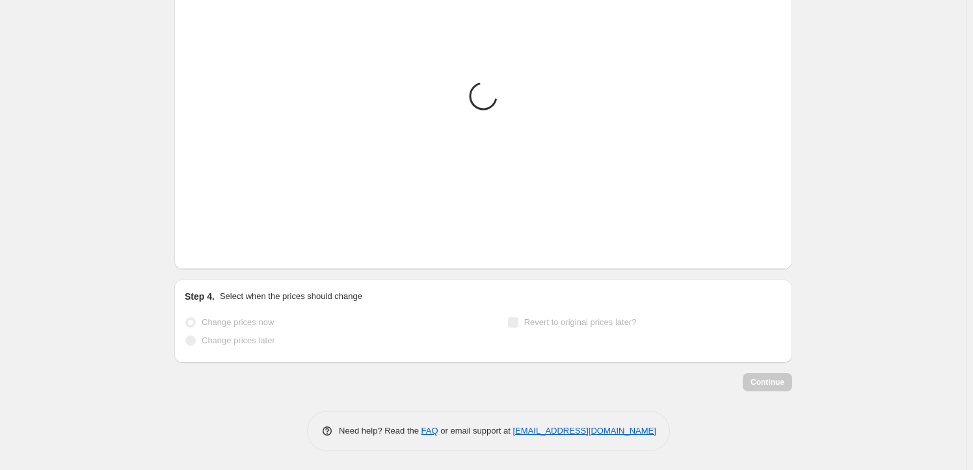
scroll to position [852, 0]
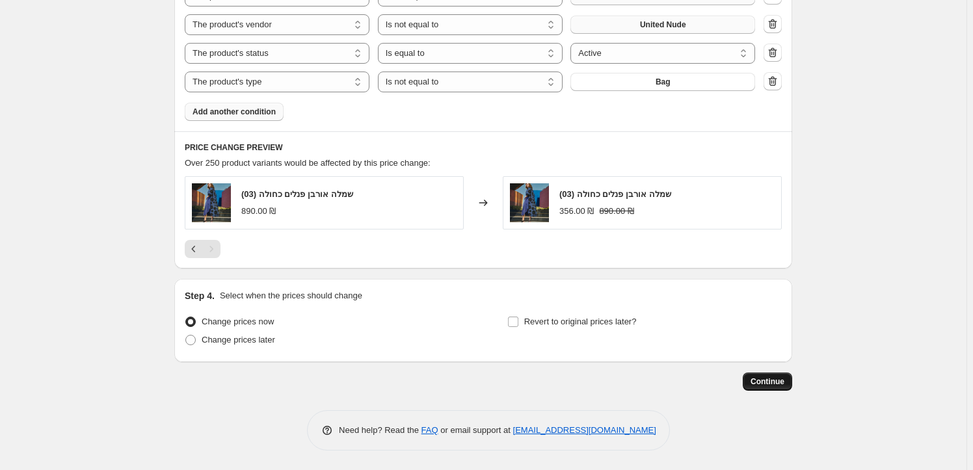
click at [777, 379] on span "Continue" at bounding box center [768, 382] width 34 height 10
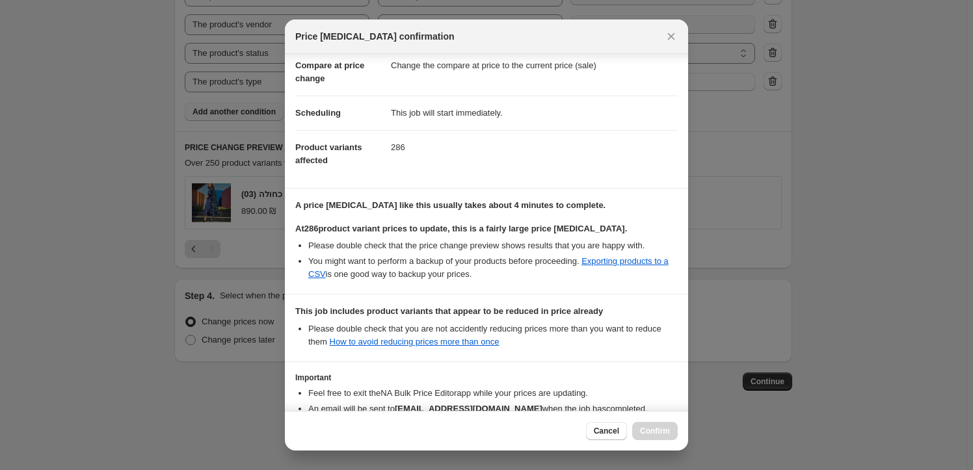
scroll to position [148, 0]
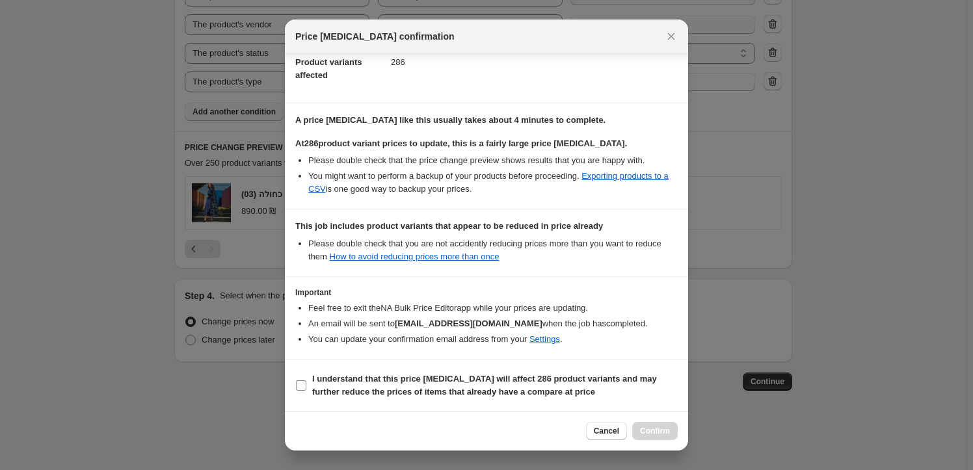
click at [310, 380] on label "I understand that this price [MEDICAL_DATA] will affect 286 product variants an…" at bounding box center [486, 385] width 383 height 31
click at [306, 381] on input "I understand that this price [MEDICAL_DATA] will affect 286 product variants an…" at bounding box center [301, 386] width 10 height 10
checkbox input "true"
click at [647, 428] on span "Confirm" at bounding box center [655, 431] width 30 height 10
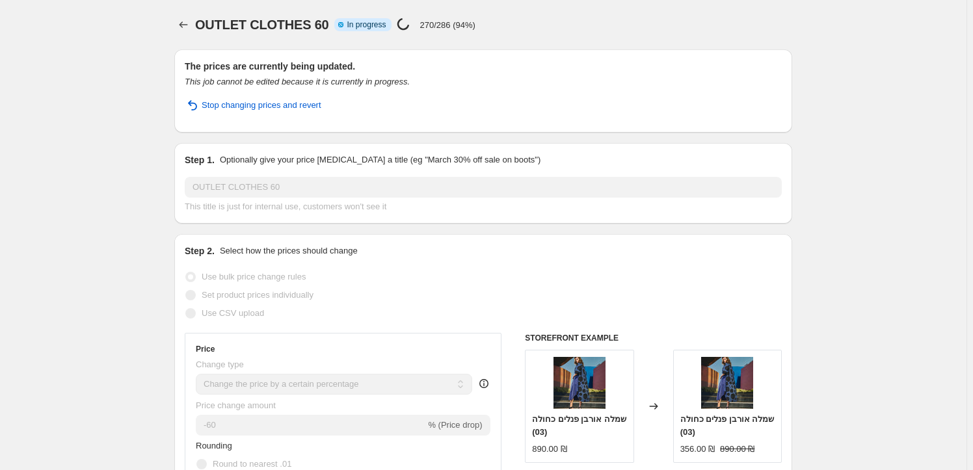
select select "percentage"
select select "tag"
select select "vendor"
select select "not_equal"
select select "vendor"
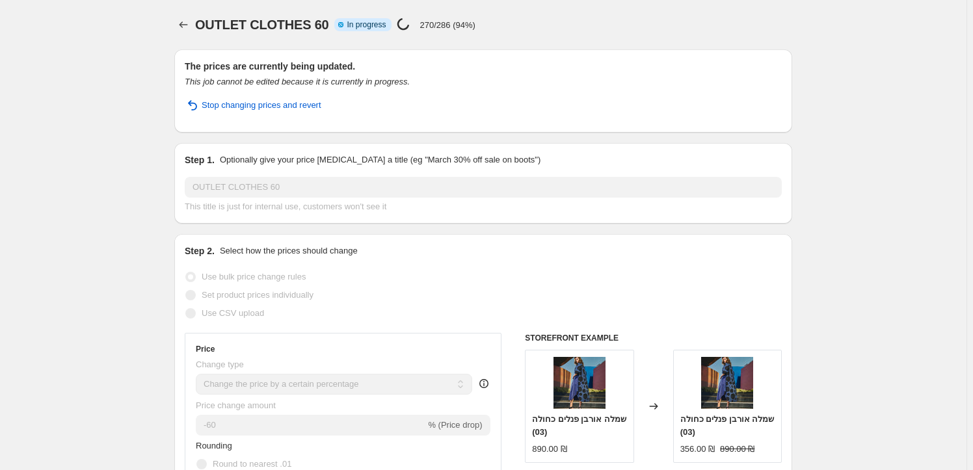
select select "not_equal"
select select "product_status"
select select "product_type"
select select "not_equal"
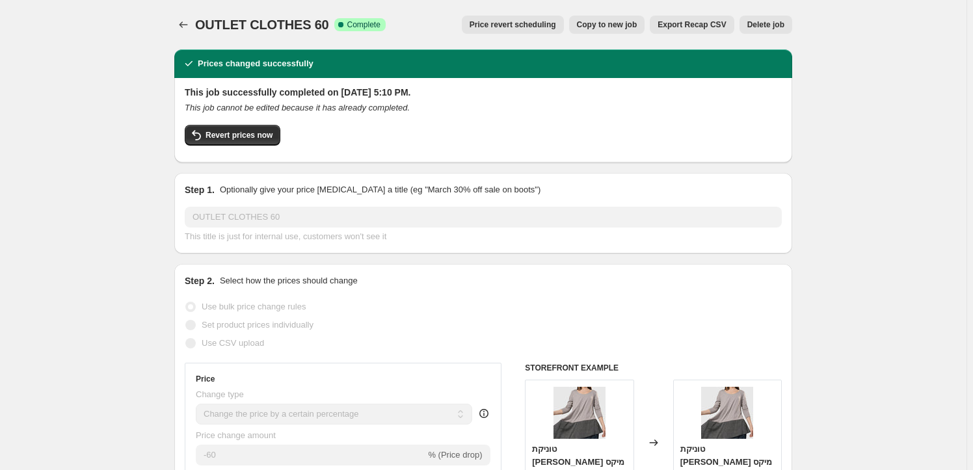
click at [611, 18] on button "Copy to new job" at bounding box center [607, 25] width 76 height 18
select select "percentage"
select select "tag"
select select "vendor"
select select "not_equal"
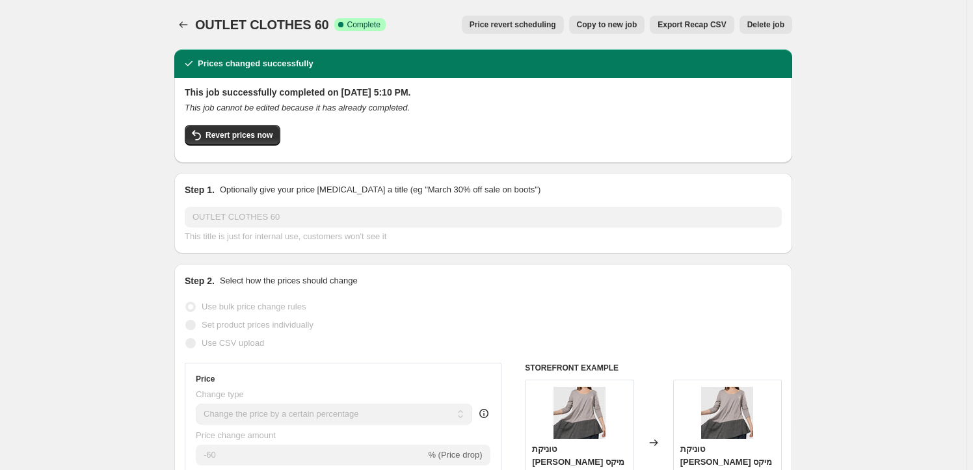
select select "vendor"
select select "not_equal"
select select "product_status"
select select "product_type"
select select "not_equal"
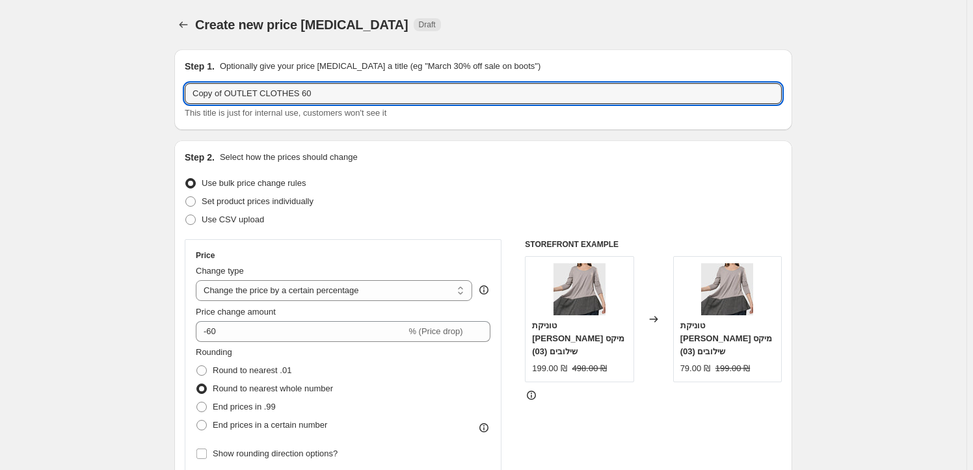
drag, startPoint x: 226, startPoint y: 96, endPoint x: 176, endPoint y: 96, distance: 49.4
click at [176, 96] on div "Step 1. Optionally give your price [MEDICAL_DATA] a title (eg "March 30% off sa…" at bounding box center [483, 89] width 618 height 81
click at [312, 96] on input "OUTLET CLOTHES 60" at bounding box center [483, 93] width 597 height 21
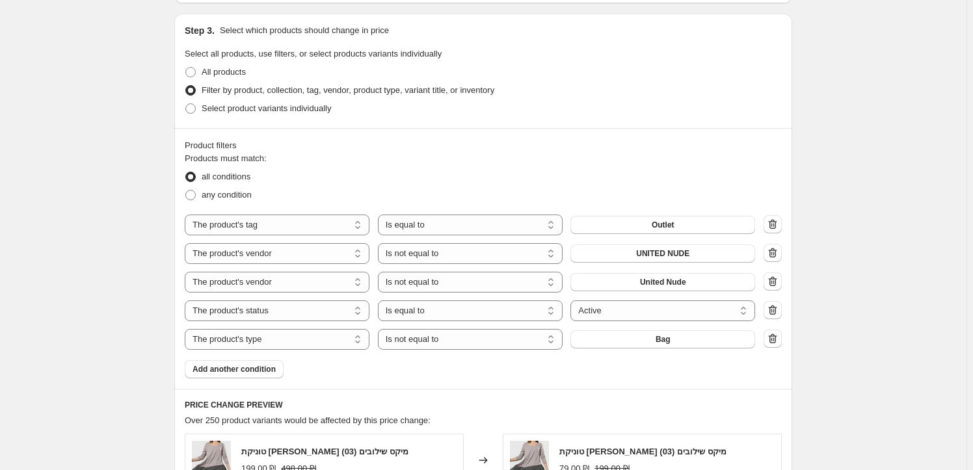
scroll to position [651, 0]
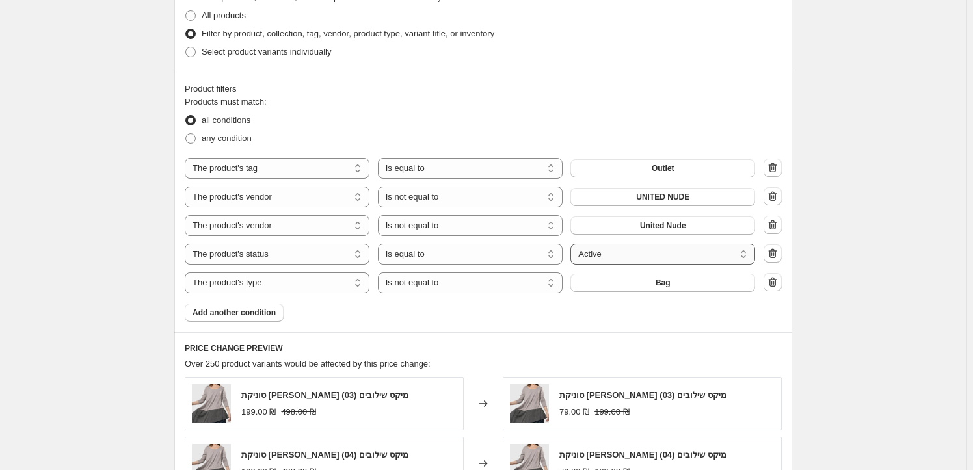
type input "OUTLET CLOTHES 60 2"
click at [649, 258] on select "Active Draft Archived" at bounding box center [663, 254] width 185 height 21
select select "draft"
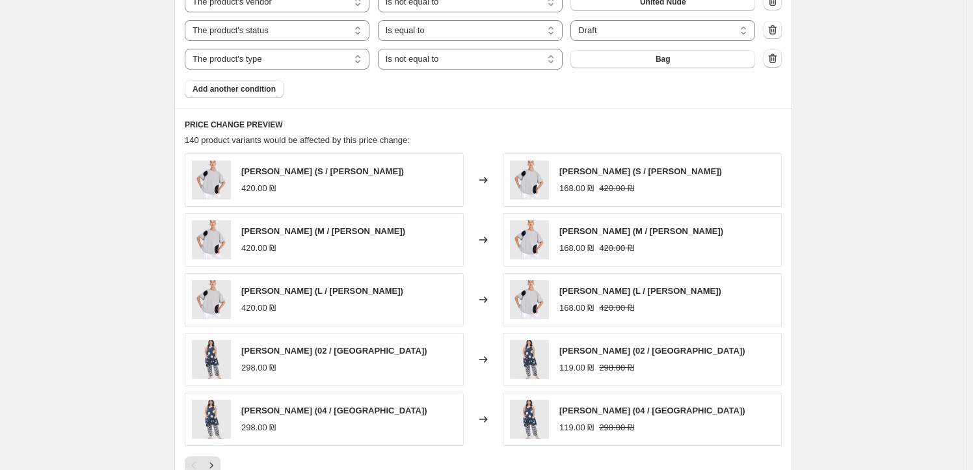
scroll to position [913, 0]
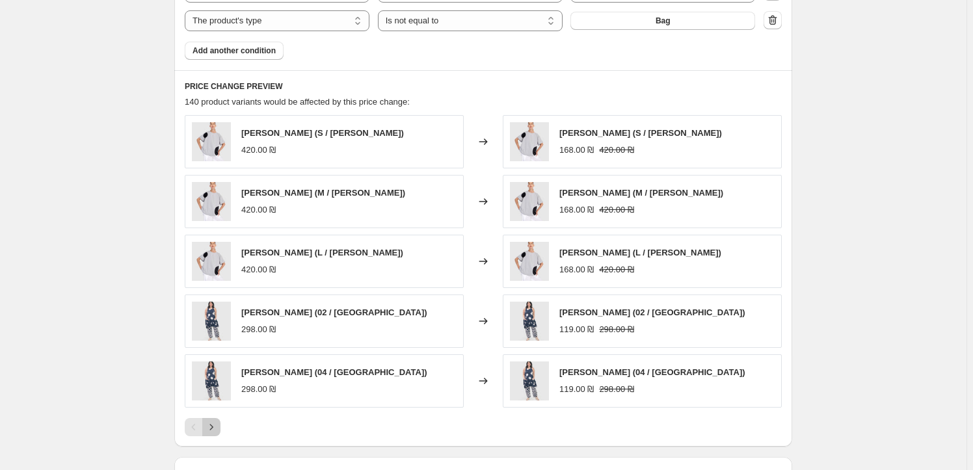
click at [218, 430] on icon "Next" at bounding box center [211, 427] width 13 height 13
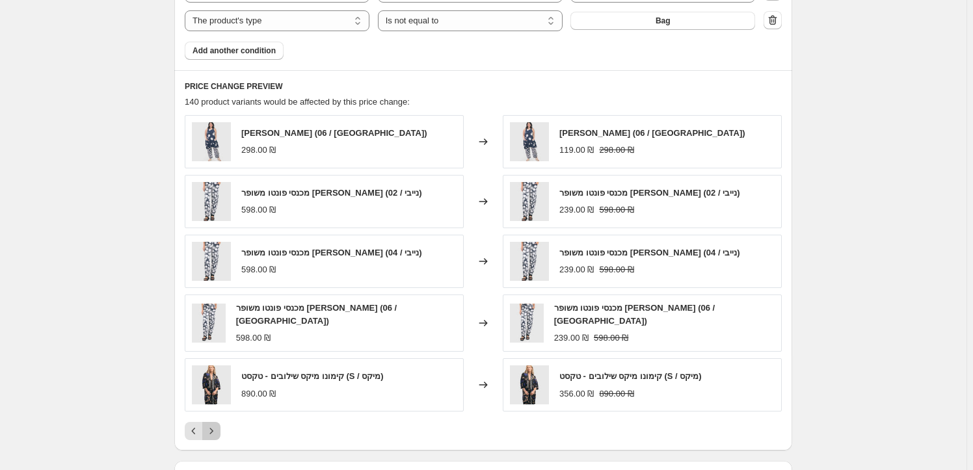
click at [218, 430] on icon "Next" at bounding box center [211, 431] width 13 height 13
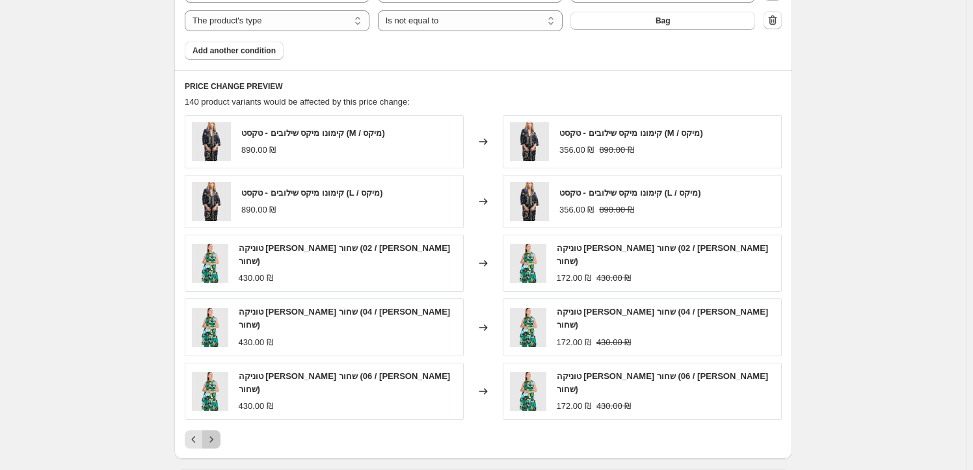
click at [218, 433] on icon "Next" at bounding box center [211, 439] width 13 height 13
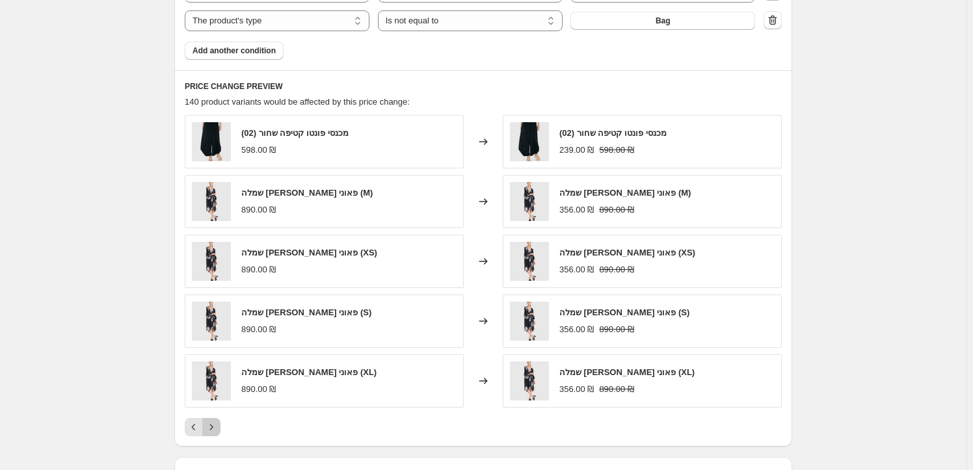
click at [215, 431] on icon "Next" at bounding box center [211, 427] width 13 height 13
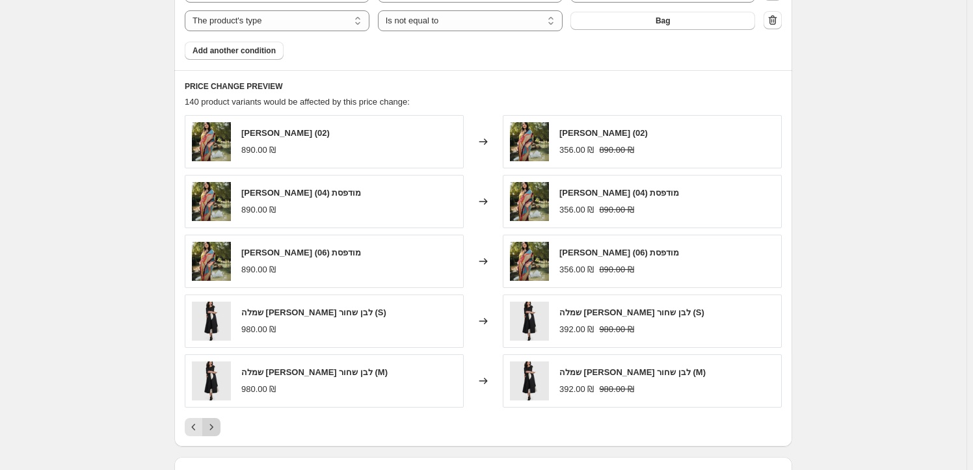
click at [215, 431] on icon "Next" at bounding box center [211, 427] width 13 height 13
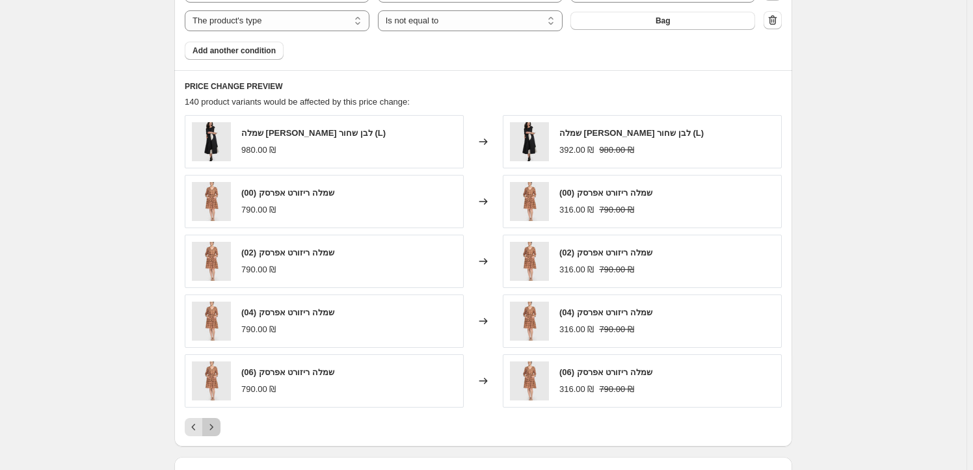
click at [215, 431] on icon "Next" at bounding box center [211, 427] width 13 height 13
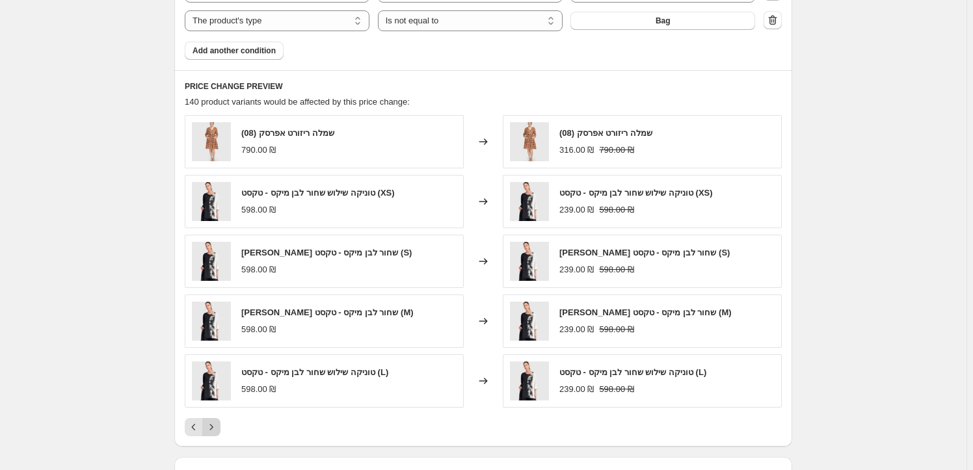
click at [215, 431] on icon "Next" at bounding box center [211, 427] width 13 height 13
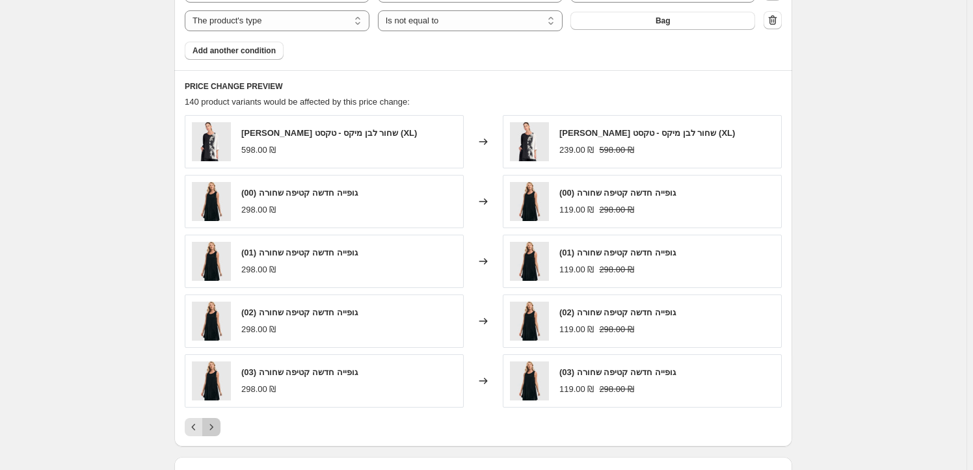
click at [215, 431] on icon "Next" at bounding box center [211, 427] width 13 height 13
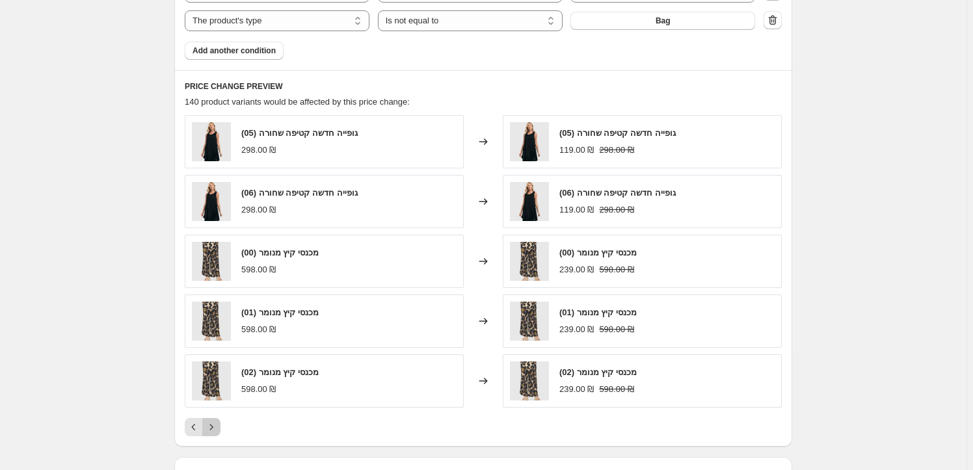
click at [215, 431] on icon "Next" at bounding box center [211, 427] width 13 height 13
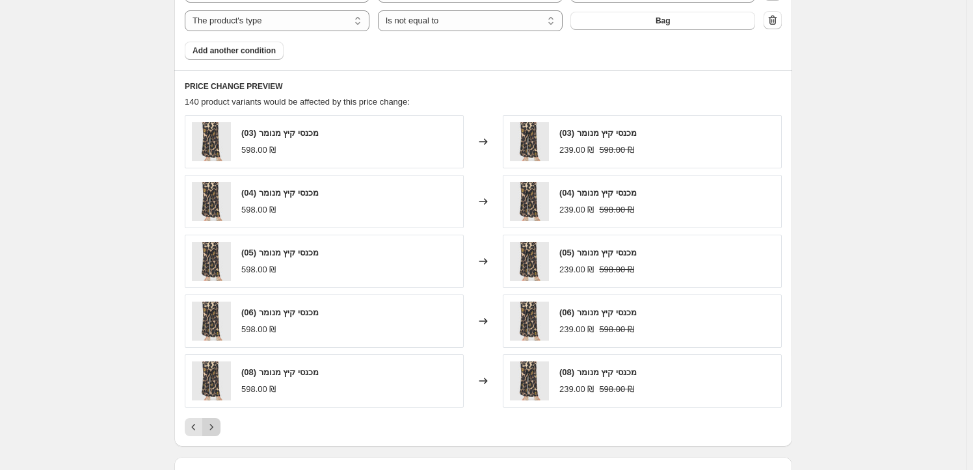
click at [215, 431] on icon "Next" at bounding box center [211, 427] width 13 height 13
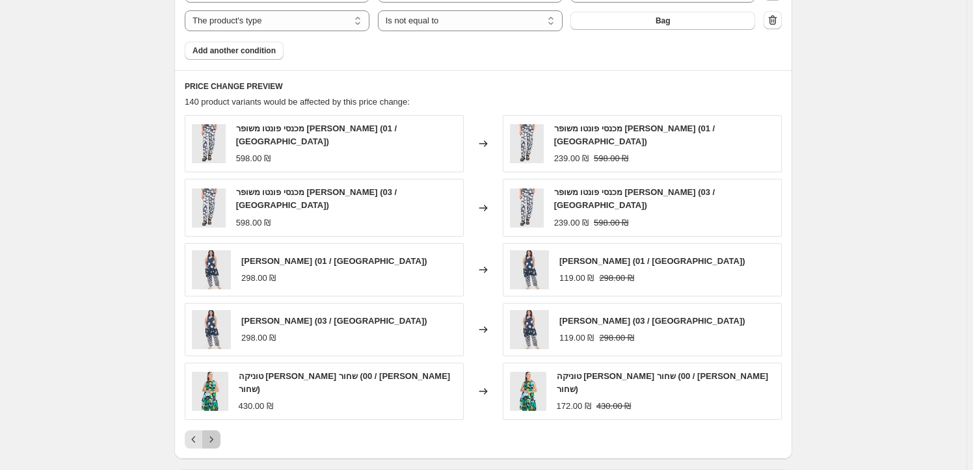
click at [215, 433] on icon "Next" at bounding box center [211, 439] width 13 height 13
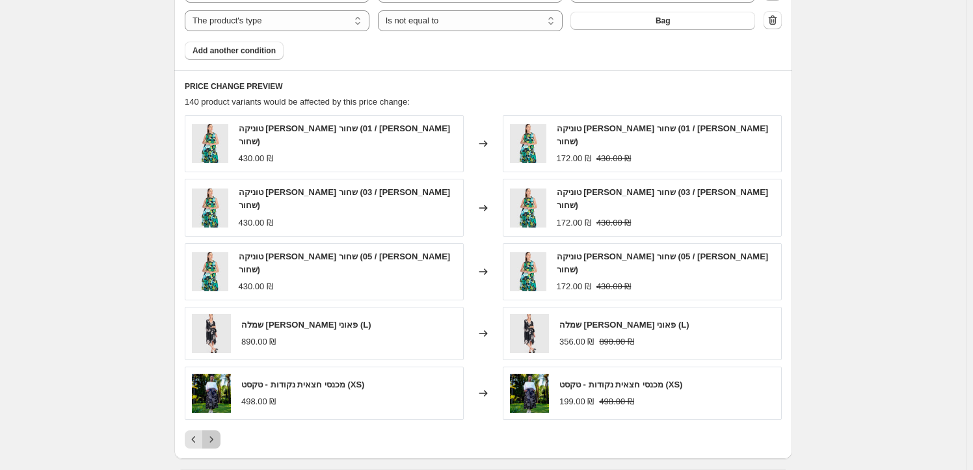
click at [215, 433] on icon "Next" at bounding box center [211, 439] width 13 height 13
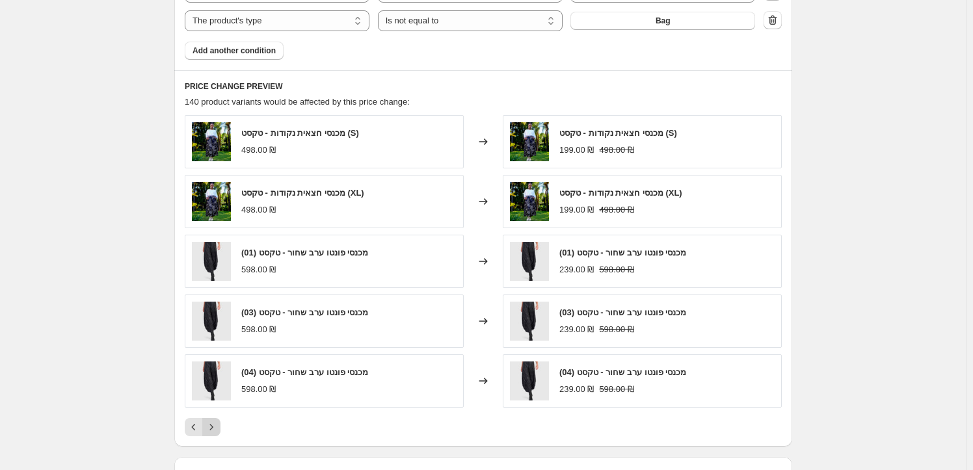
click at [215, 431] on icon "Next" at bounding box center [211, 427] width 13 height 13
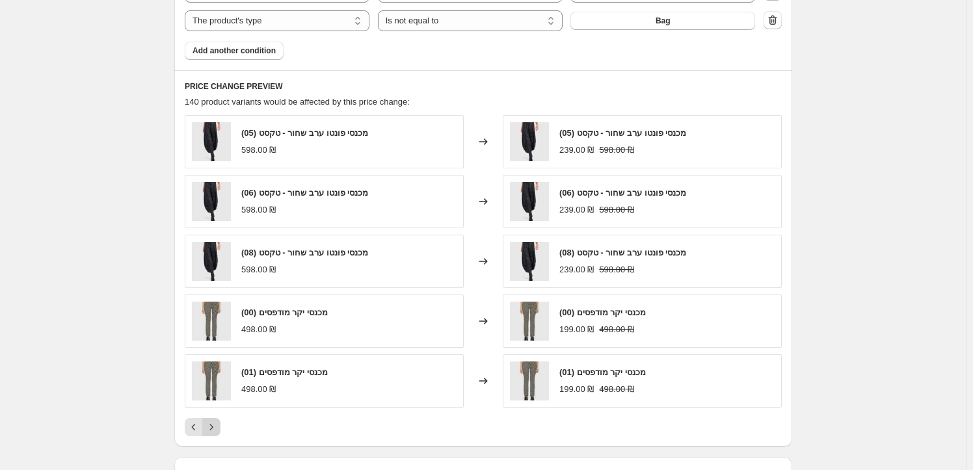
click at [215, 431] on icon "Next" at bounding box center [211, 427] width 13 height 13
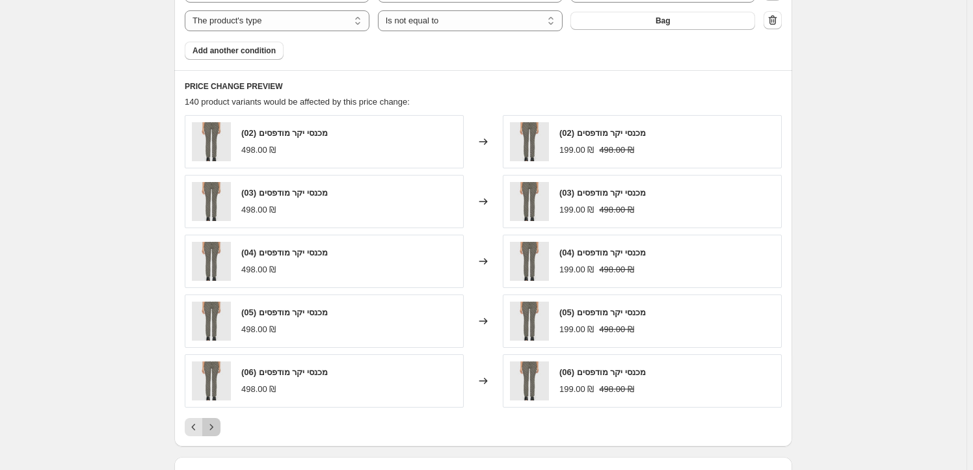
click at [215, 431] on icon "Next" at bounding box center [211, 427] width 13 height 13
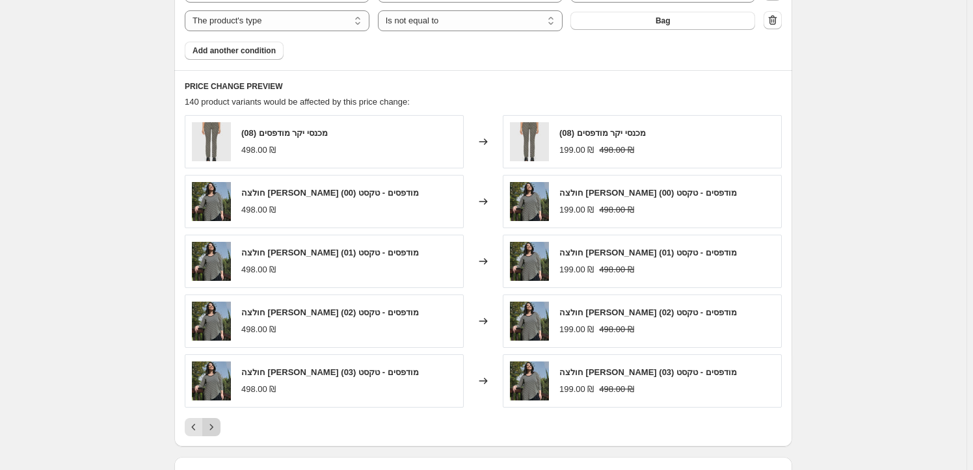
click at [215, 431] on icon "Next" at bounding box center [211, 427] width 13 height 13
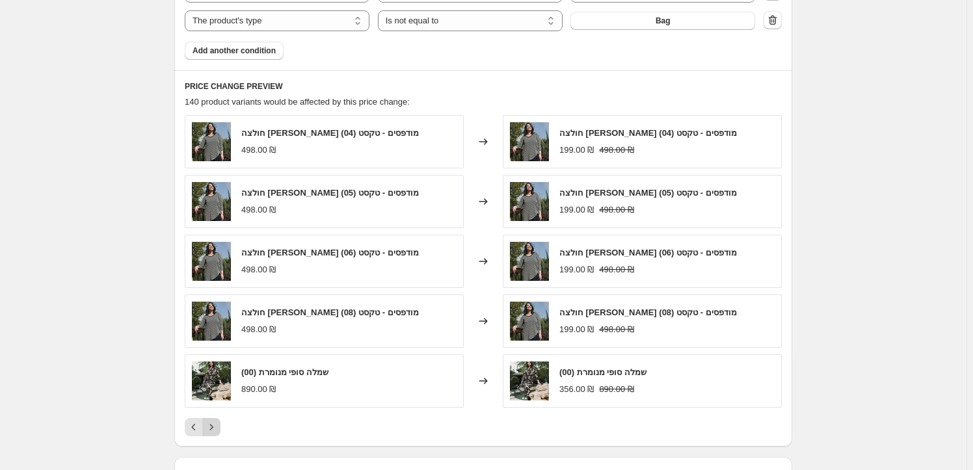
click at [215, 431] on icon "Next" at bounding box center [211, 427] width 13 height 13
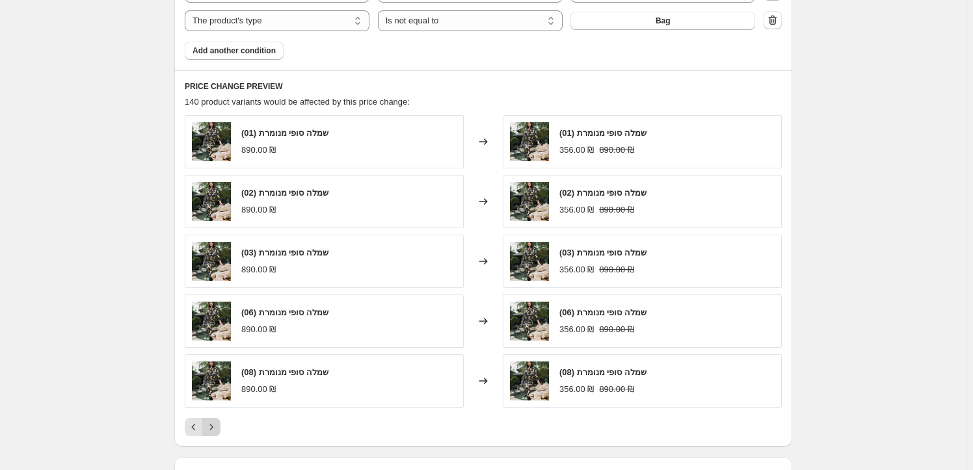
click at [215, 431] on icon "Next" at bounding box center [211, 427] width 13 height 13
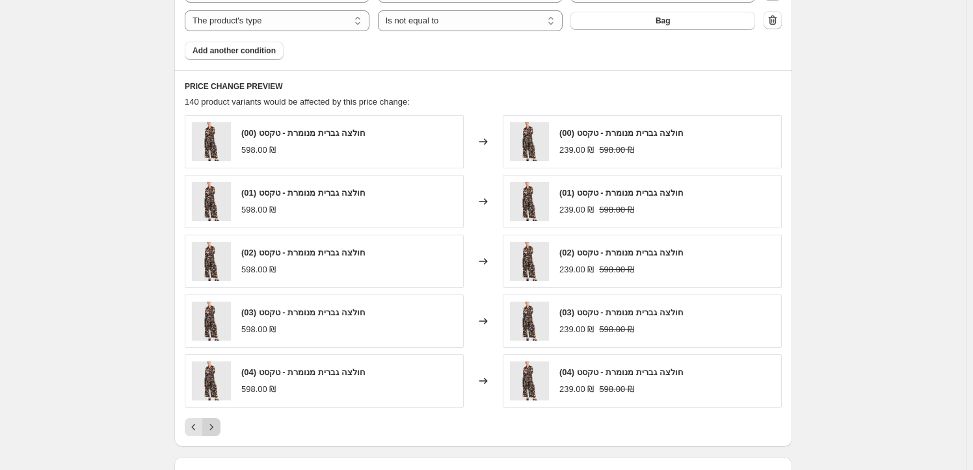
click at [217, 422] on icon "Next" at bounding box center [211, 427] width 13 height 13
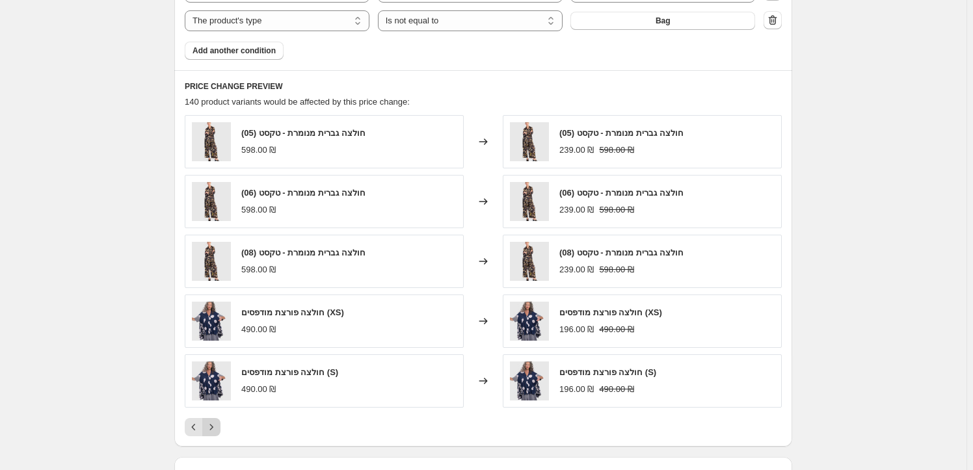
click at [217, 422] on icon "Next" at bounding box center [211, 427] width 13 height 13
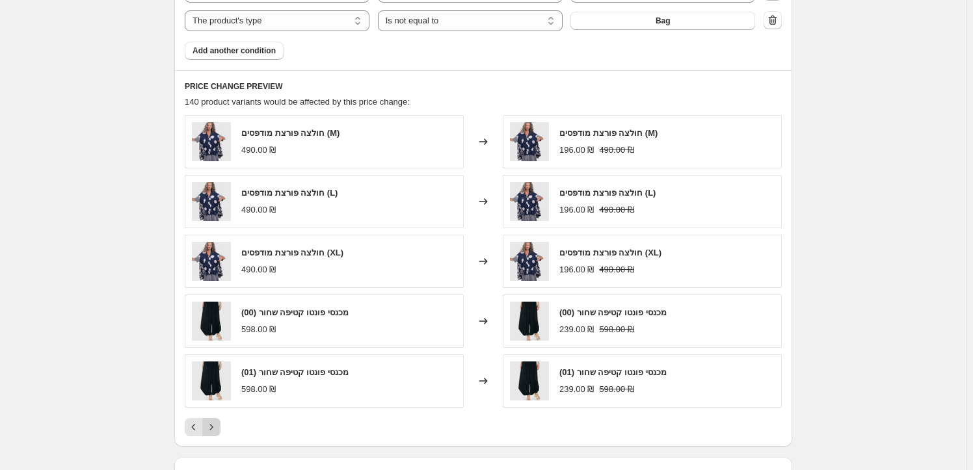
click at [215, 422] on icon "Next" at bounding box center [211, 427] width 13 height 13
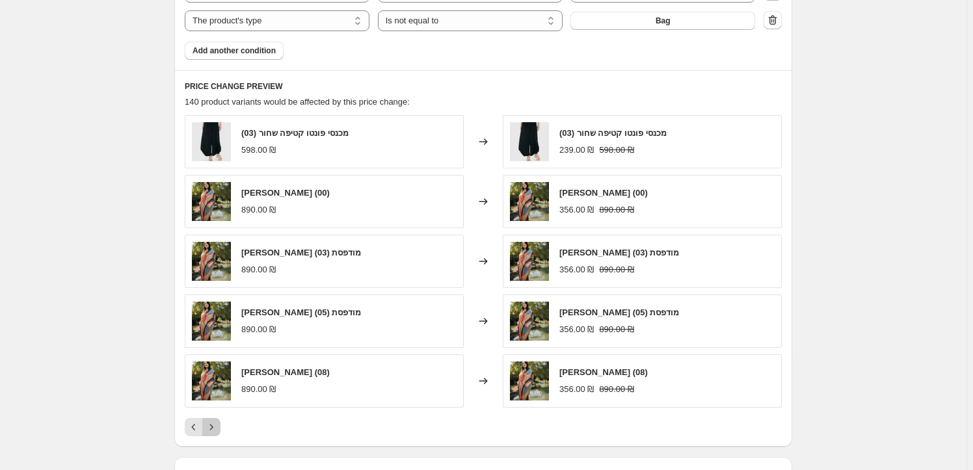
click at [215, 422] on icon "Next" at bounding box center [211, 427] width 13 height 13
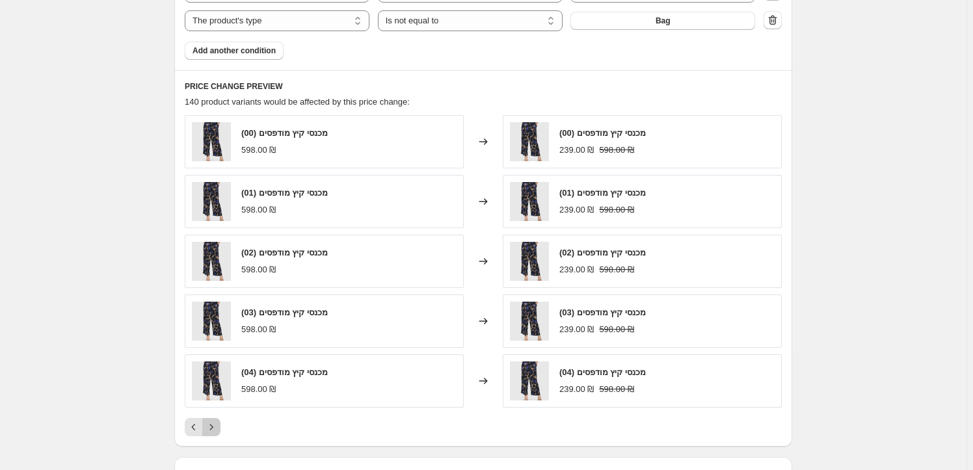
click at [215, 422] on icon "Next" at bounding box center [211, 427] width 13 height 13
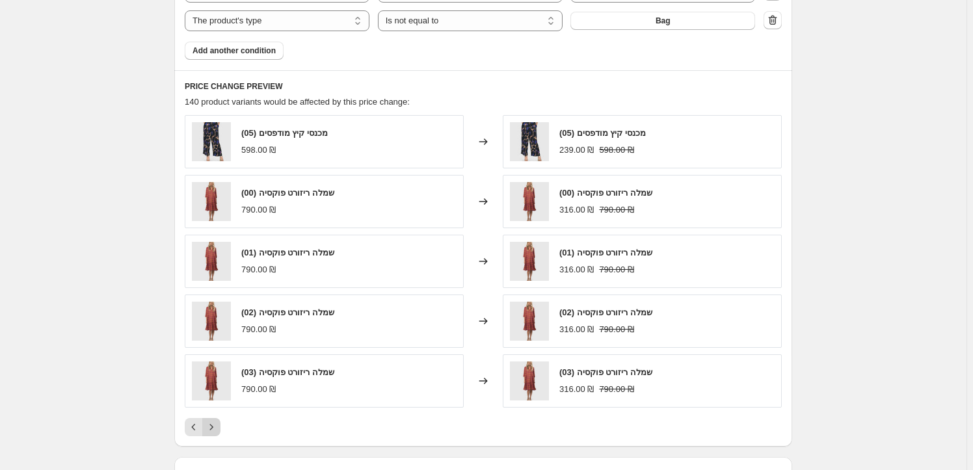
click at [215, 422] on icon "Next" at bounding box center [211, 427] width 13 height 13
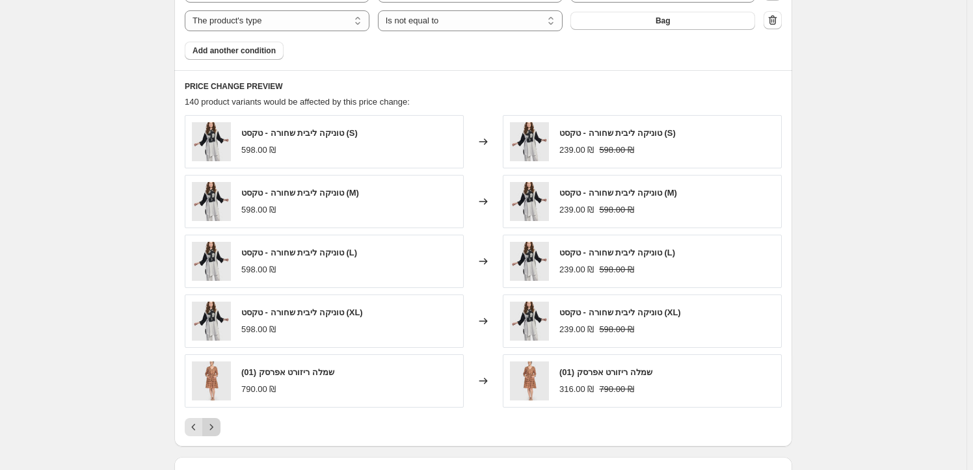
click at [215, 422] on icon "Next" at bounding box center [211, 427] width 13 height 13
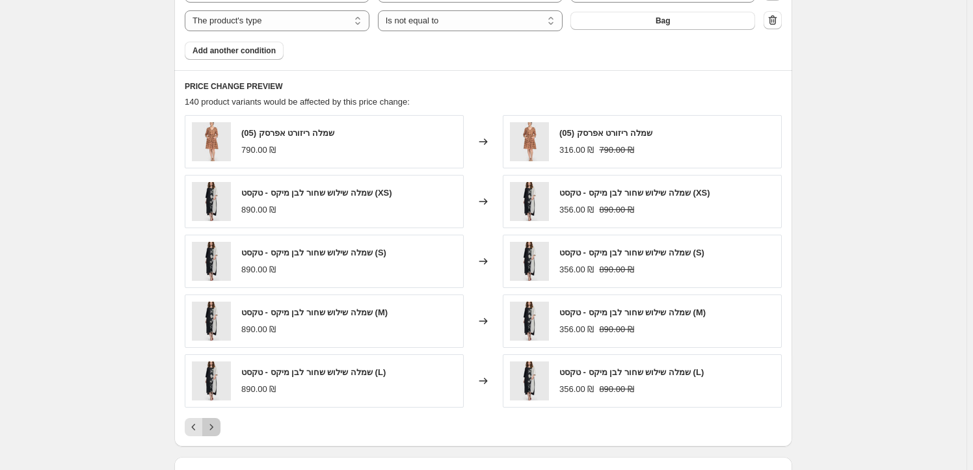
click at [215, 422] on icon "Next" at bounding box center [211, 427] width 13 height 13
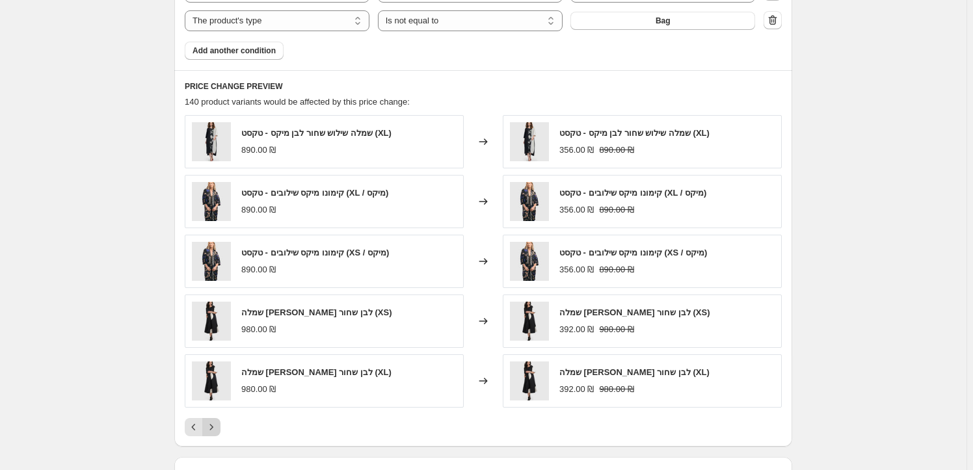
click at [215, 422] on div "Pagination" at bounding box center [211, 427] width 18 height 18
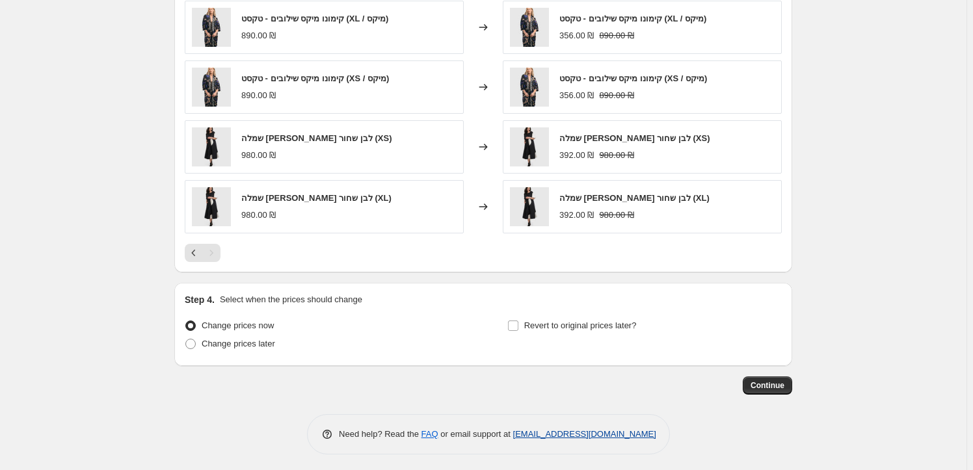
scroll to position [1090, 0]
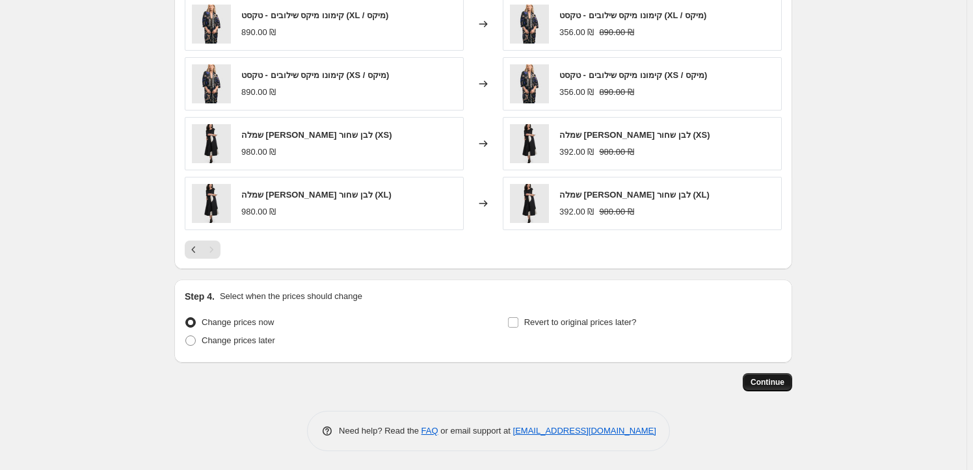
click at [784, 383] on span "Continue" at bounding box center [768, 382] width 34 height 10
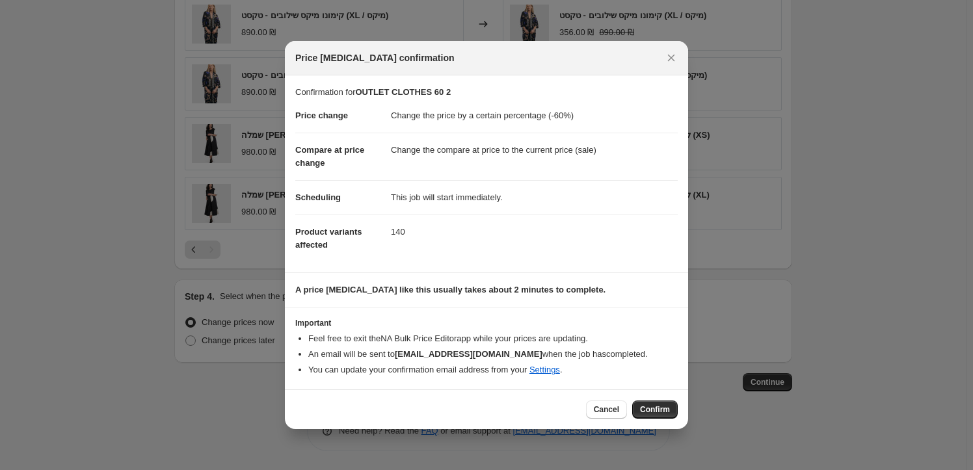
click at [653, 420] on div "Cancel Confirm" at bounding box center [486, 410] width 403 height 40
click at [656, 413] on span "Confirm" at bounding box center [655, 410] width 30 height 10
type input "OUTLET CLOTHES 60 2"
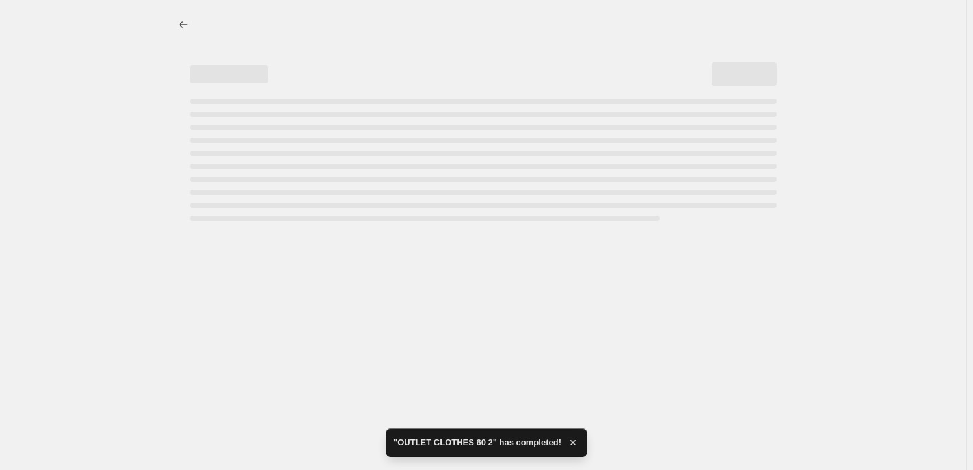
select select "percentage"
select select "tag"
select select "vendor"
select select "not_equal"
select select "vendor"
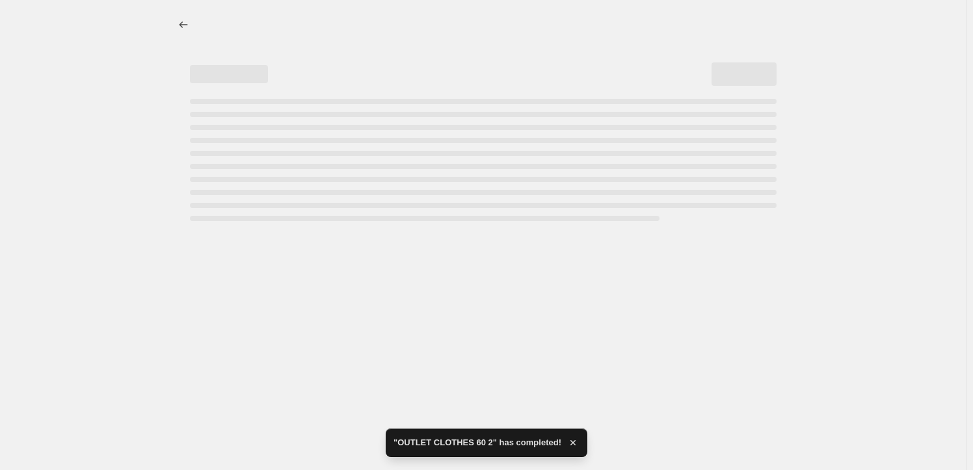
select select "not_equal"
select select "product_status"
select select "draft"
select select "product_type"
select select "not_equal"
